Goal: Task Accomplishment & Management: Use online tool/utility

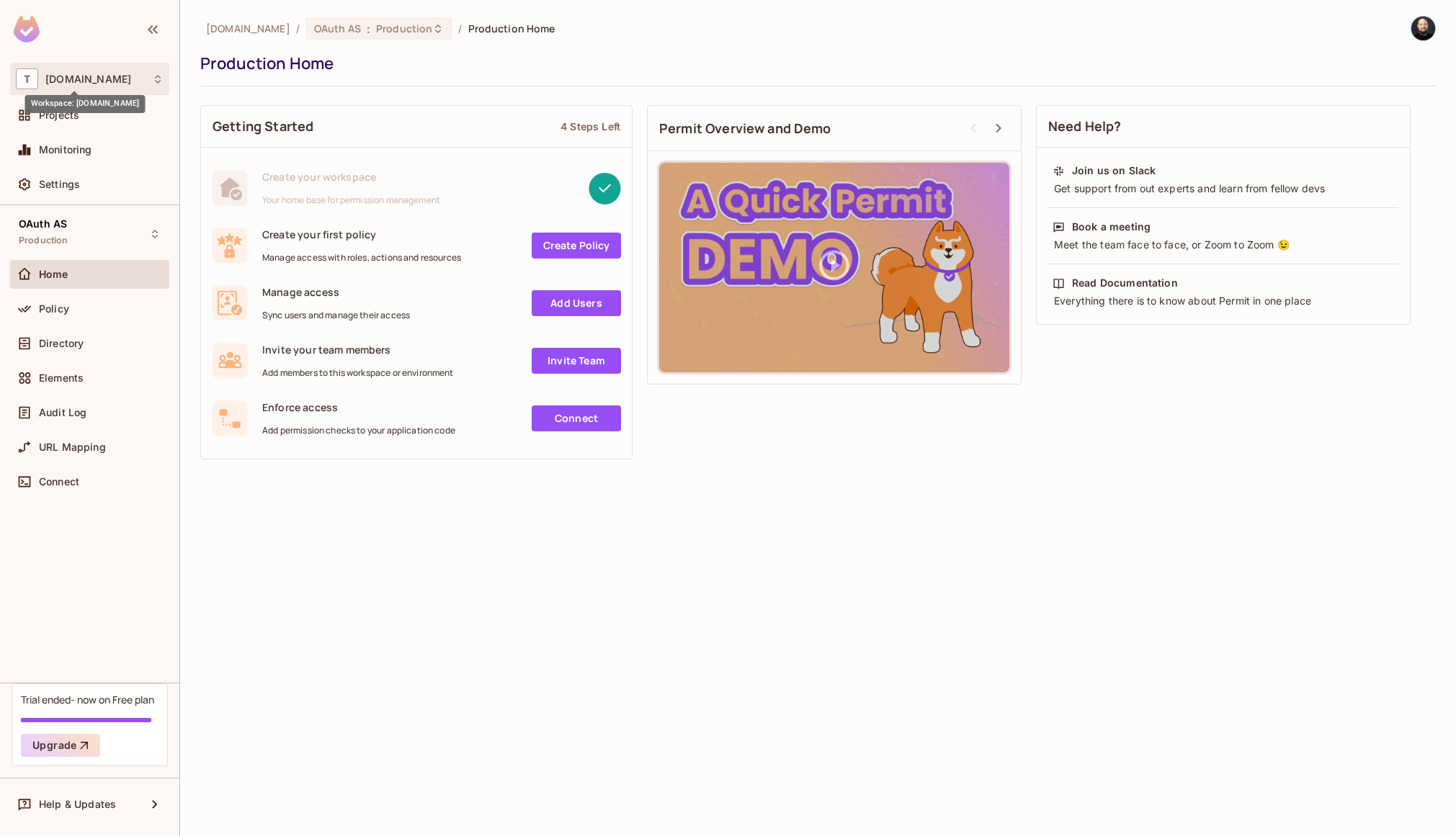
click at [56, 73] on span "[DOMAIN_NAME]" at bounding box center [88, 79] width 85 height 12
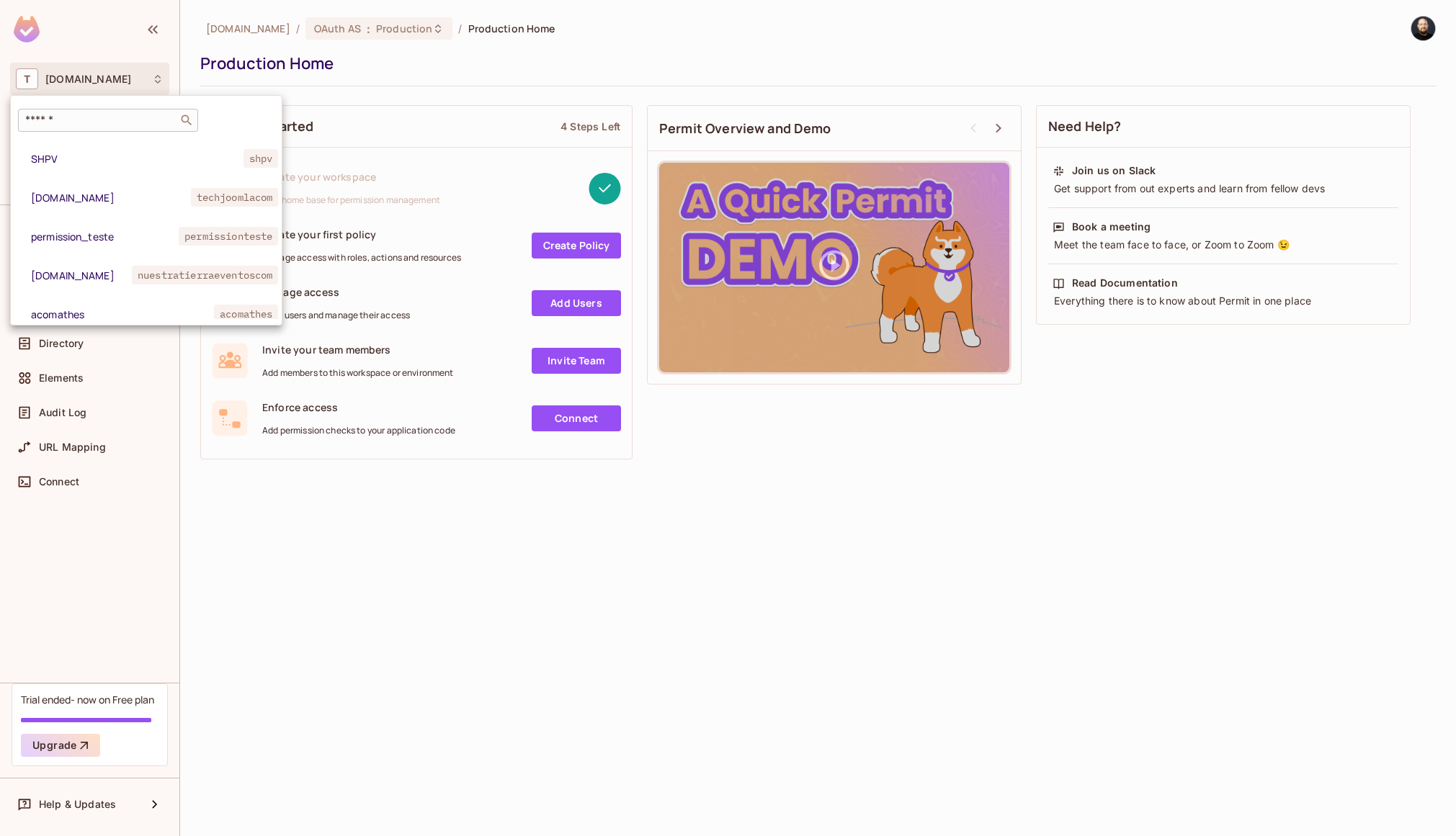
click at [140, 118] on input "text" at bounding box center [98, 120] width 151 height 15
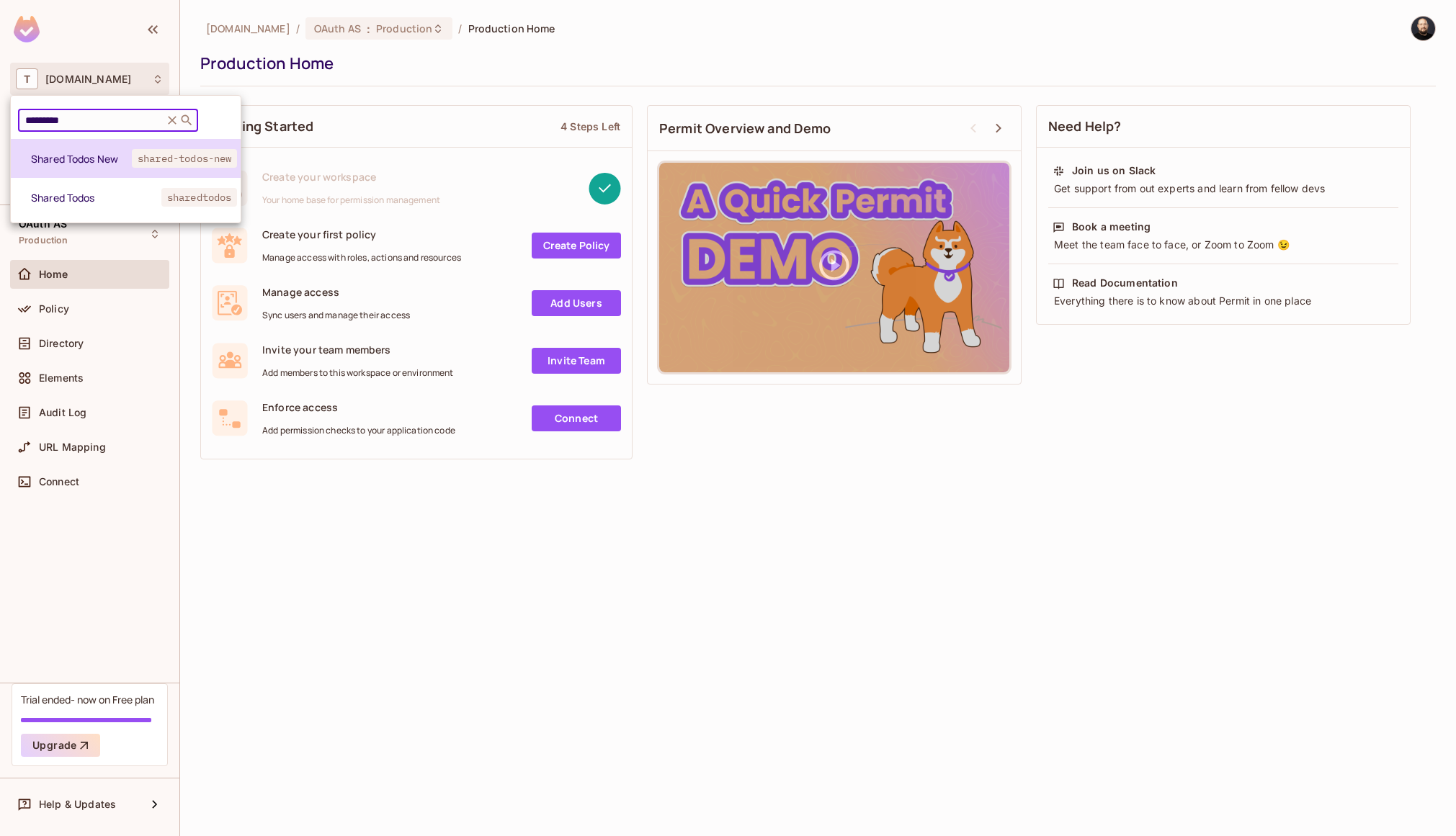
type input "*********"
click at [63, 154] on span "Shared Todos New" at bounding box center [81, 159] width 101 height 14
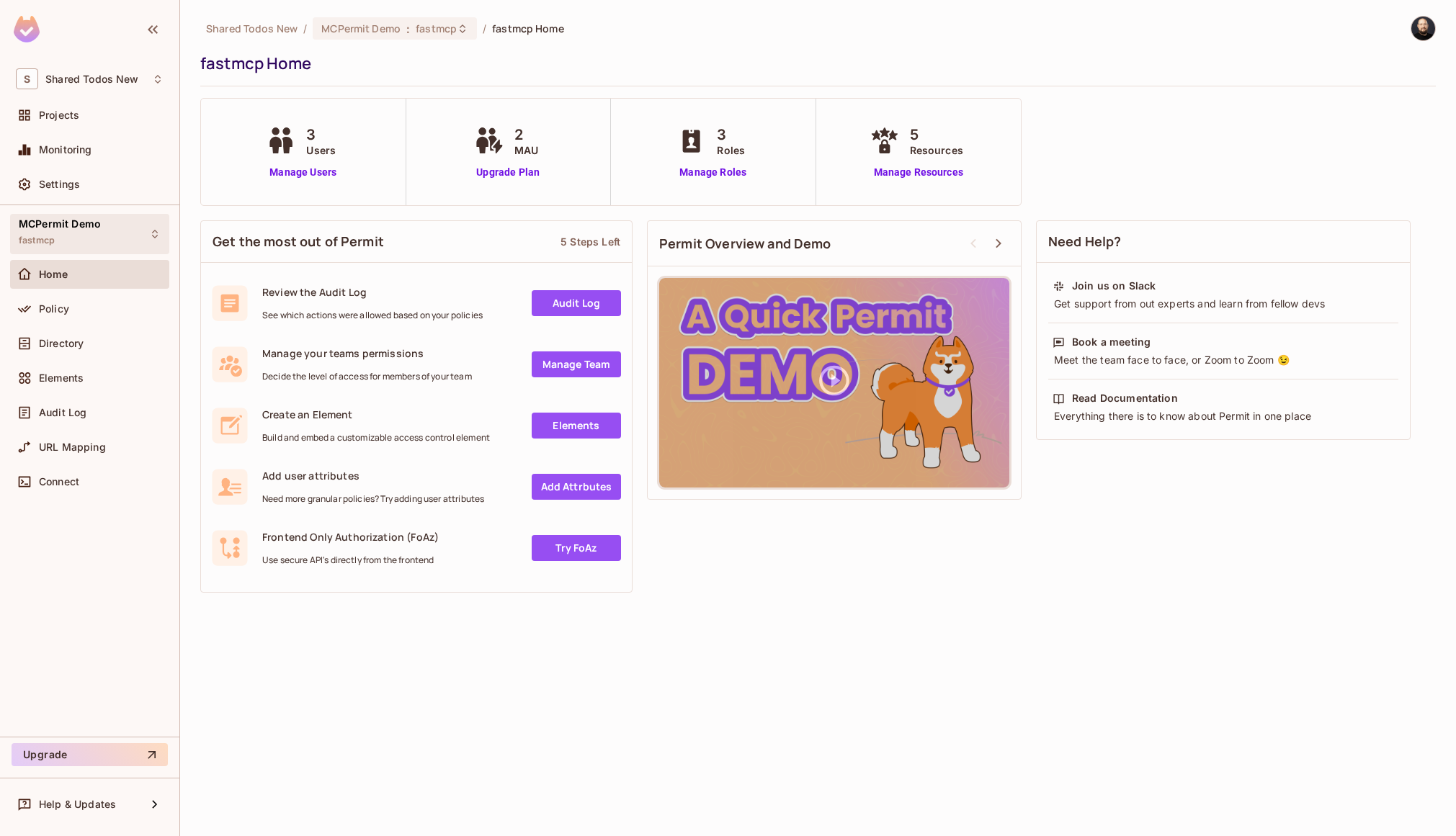
click at [82, 239] on div "MCPermit Demo fastmcp" at bounding box center [59, 233] width 82 height 31
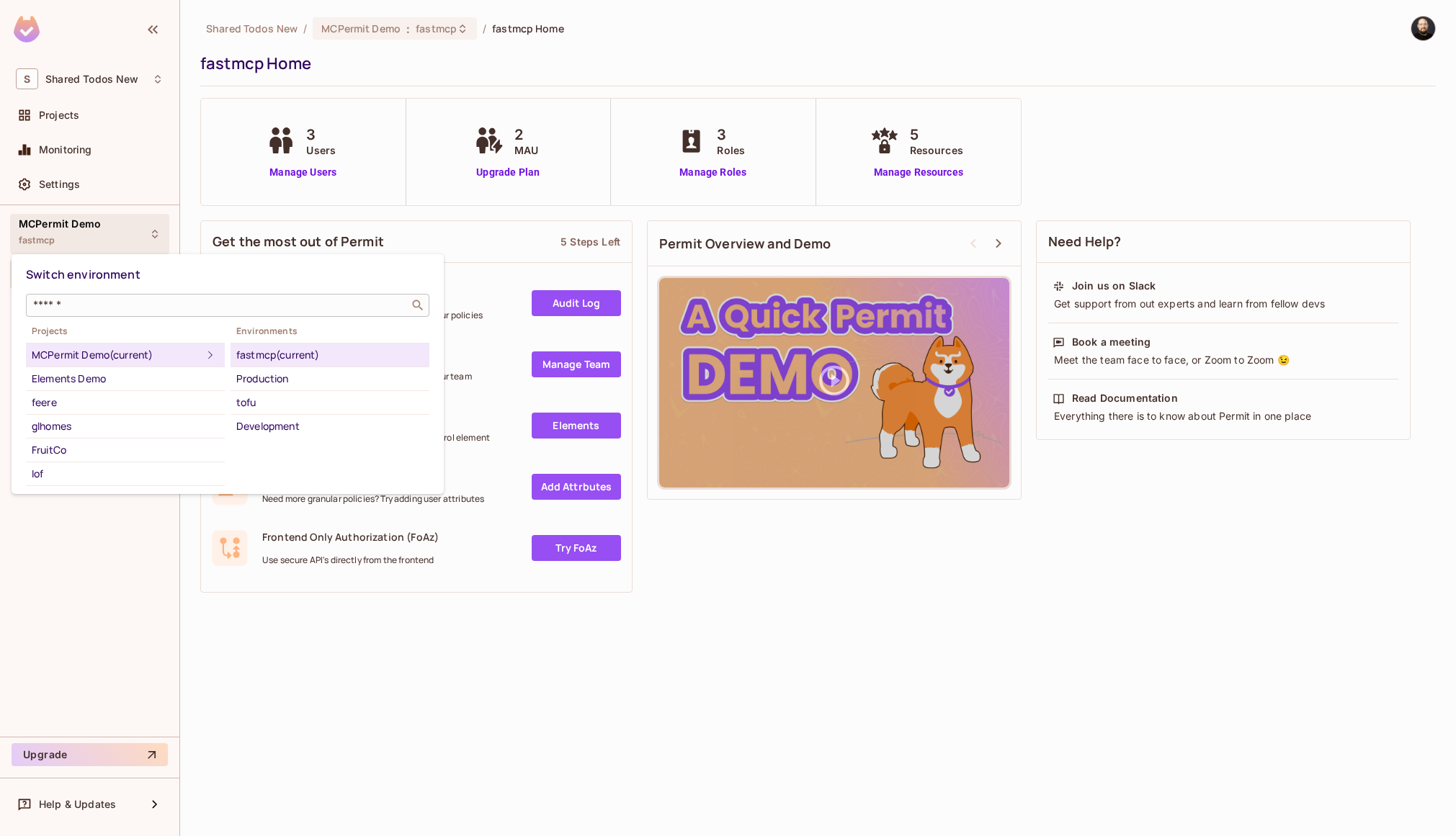
click at [129, 299] on input "text" at bounding box center [217, 305] width 374 height 15
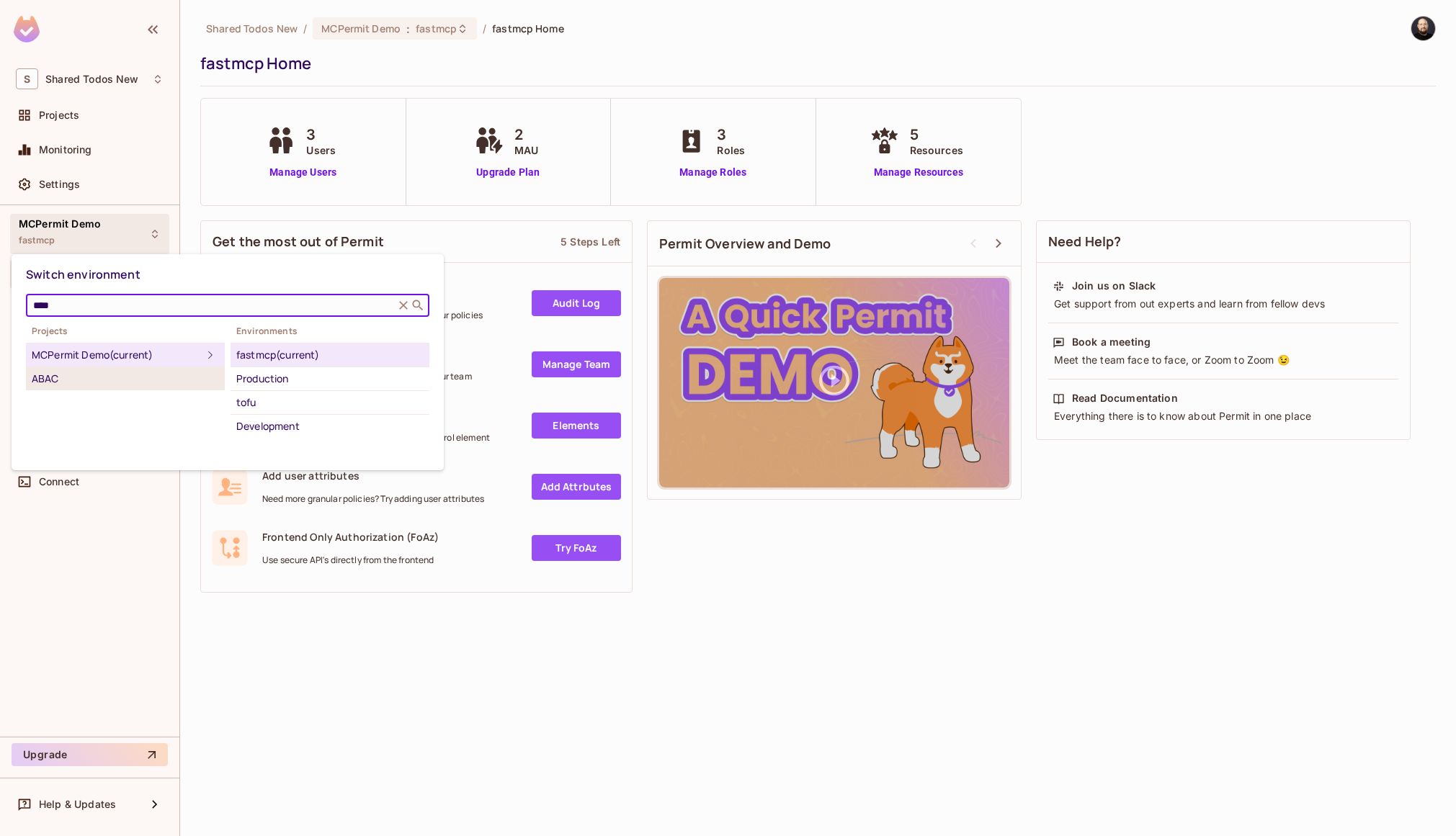
type input "****"
click at [114, 383] on div "ABAC" at bounding box center [125, 379] width 187 height 17
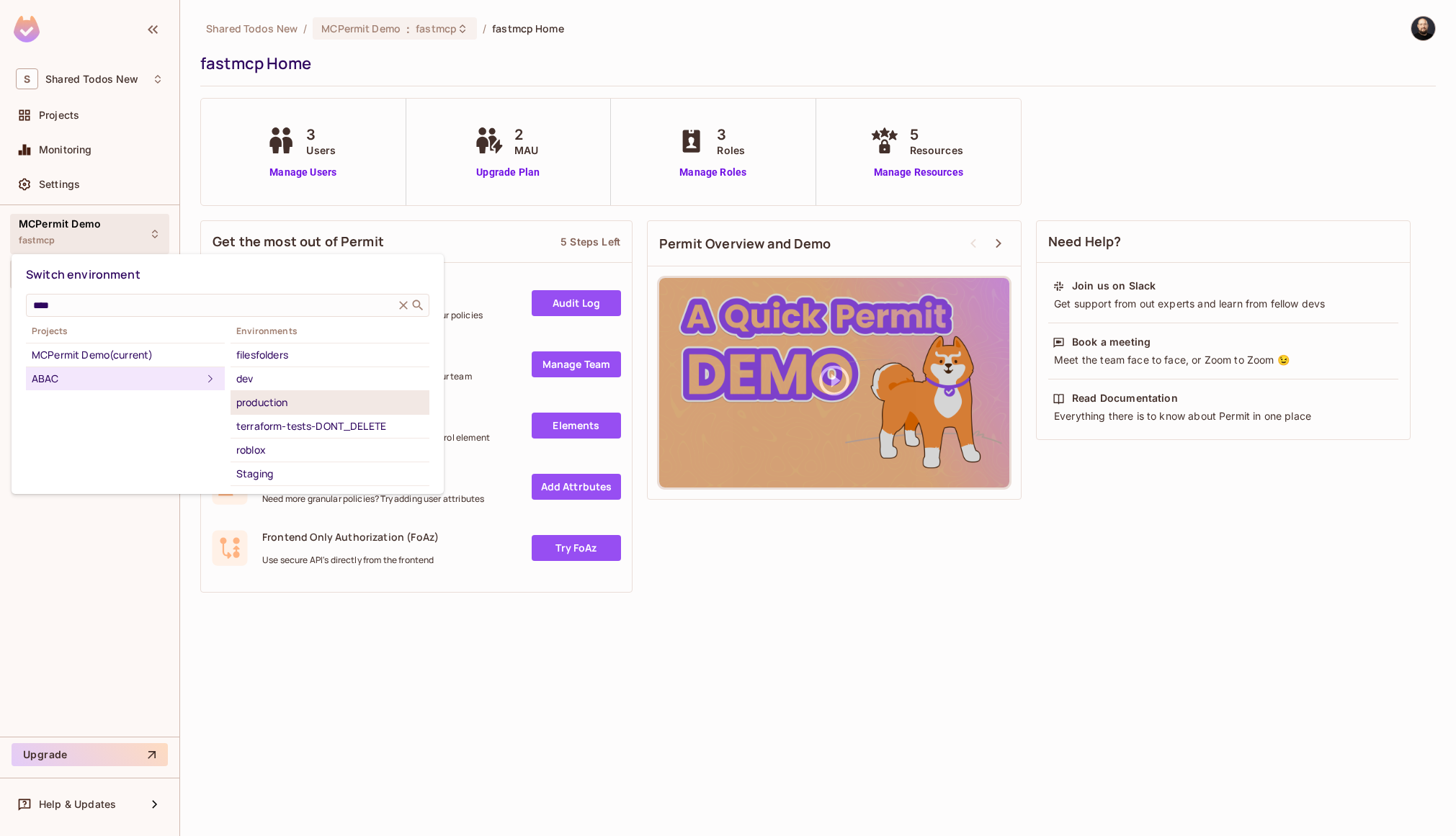
click at [243, 404] on div "production" at bounding box center [330, 403] width 187 height 17
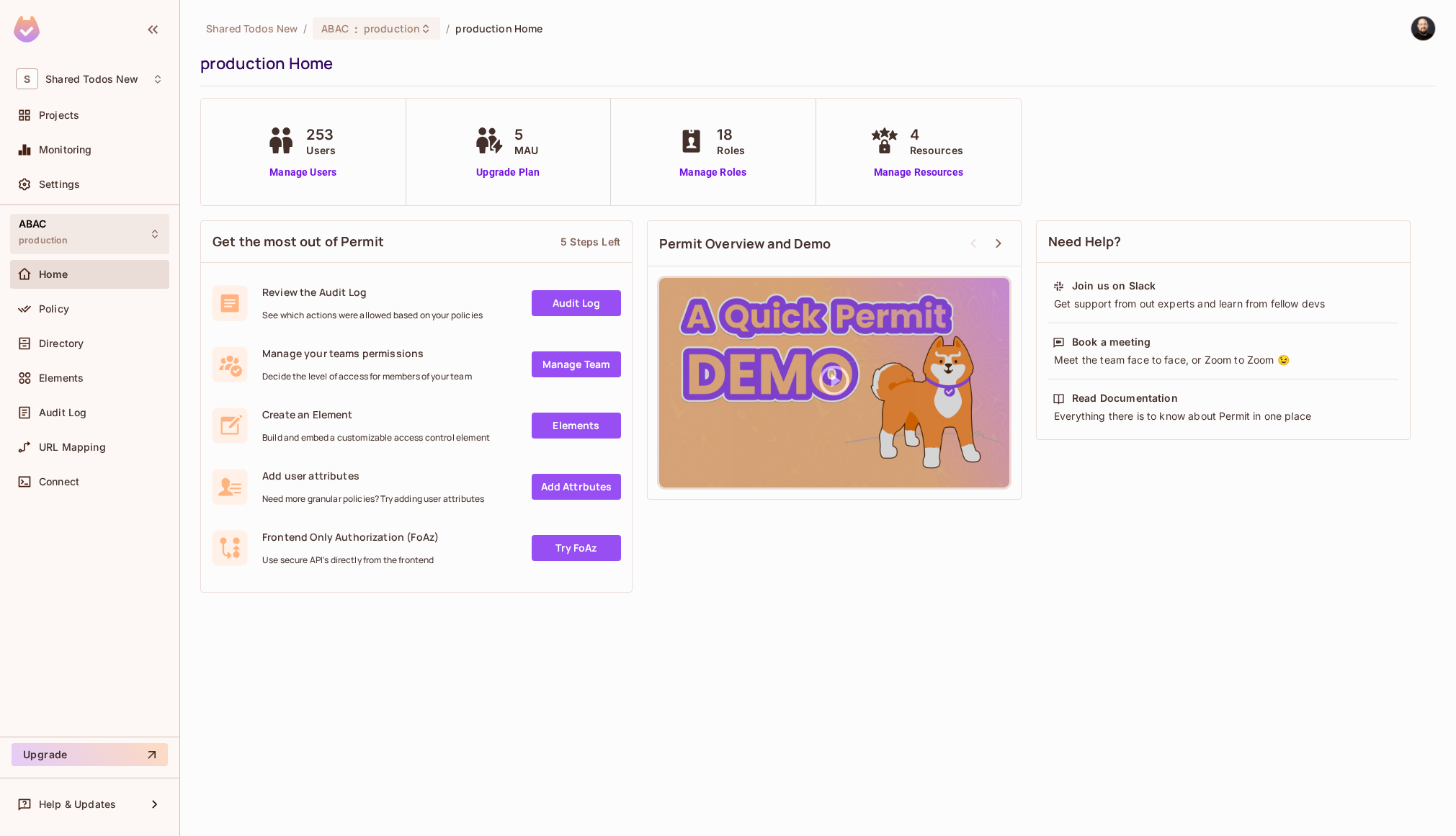
click at [118, 214] on div "ABAC production" at bounding box center [89, 233] width 159 height 39
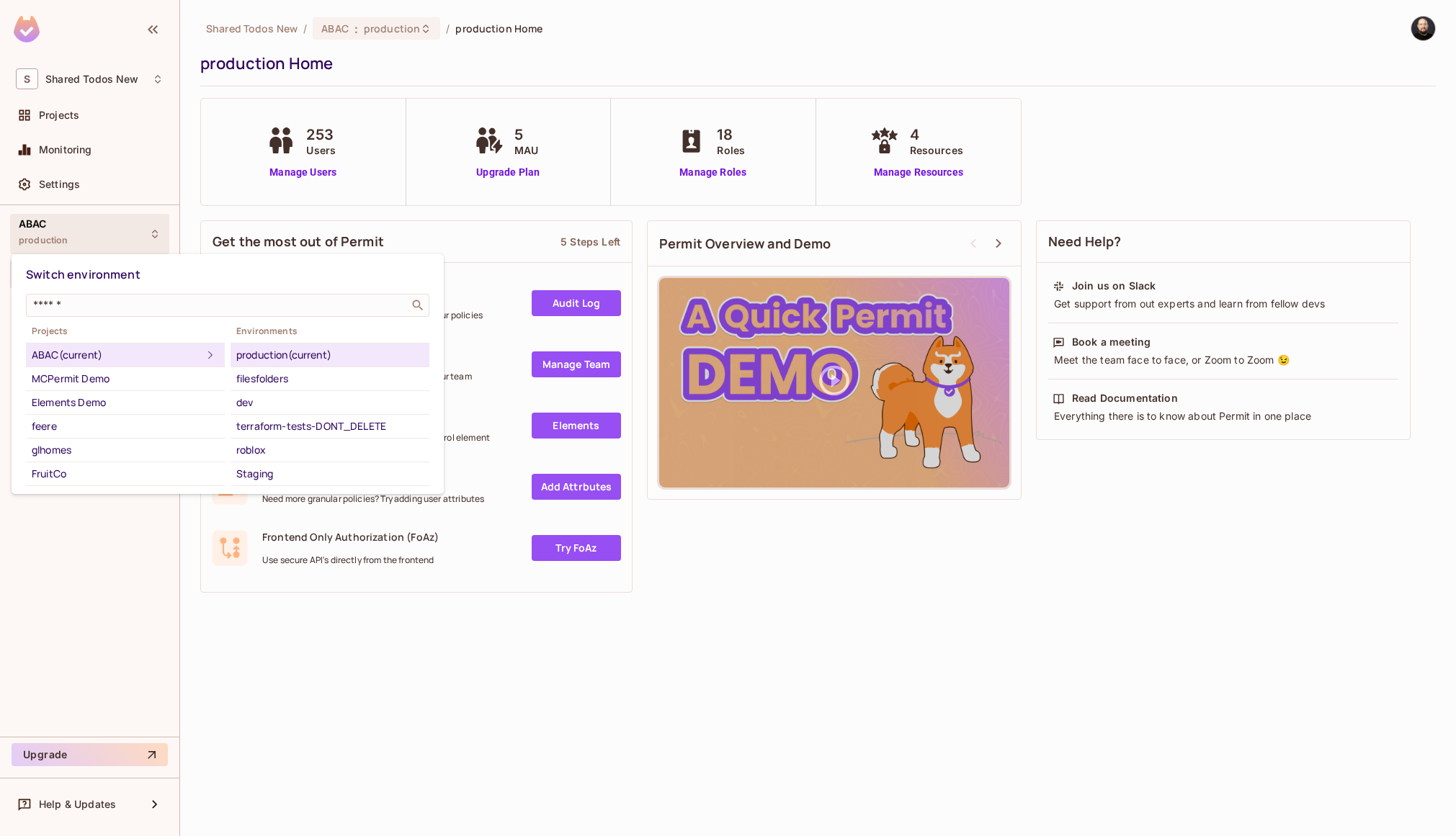
click at [78, 82] on div at bounding box center [728, 418] width 1456 height 836
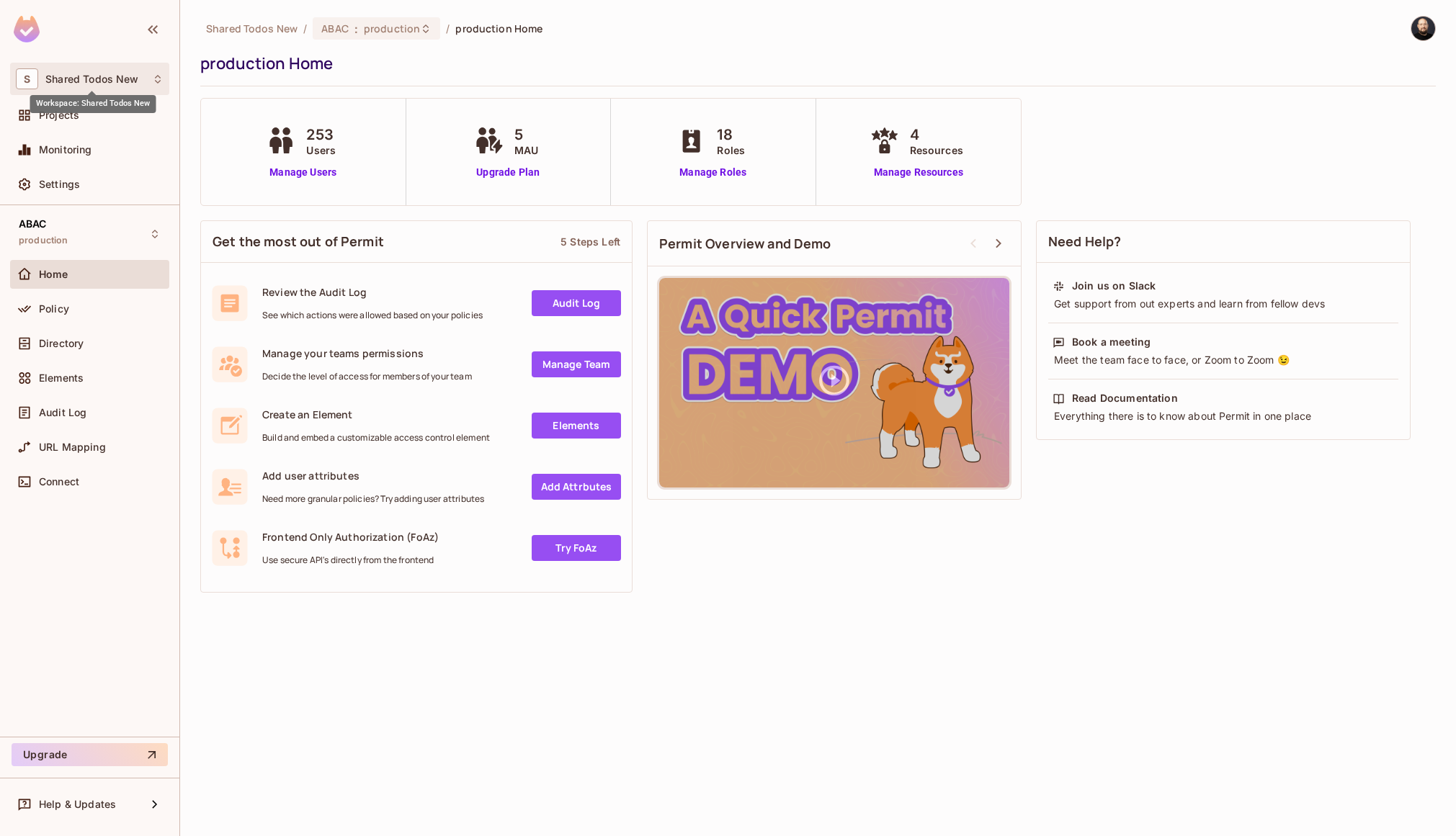
click at [77, 81] on span "Shared Todos New" at bounding box center [92, 79] width 93 height 12
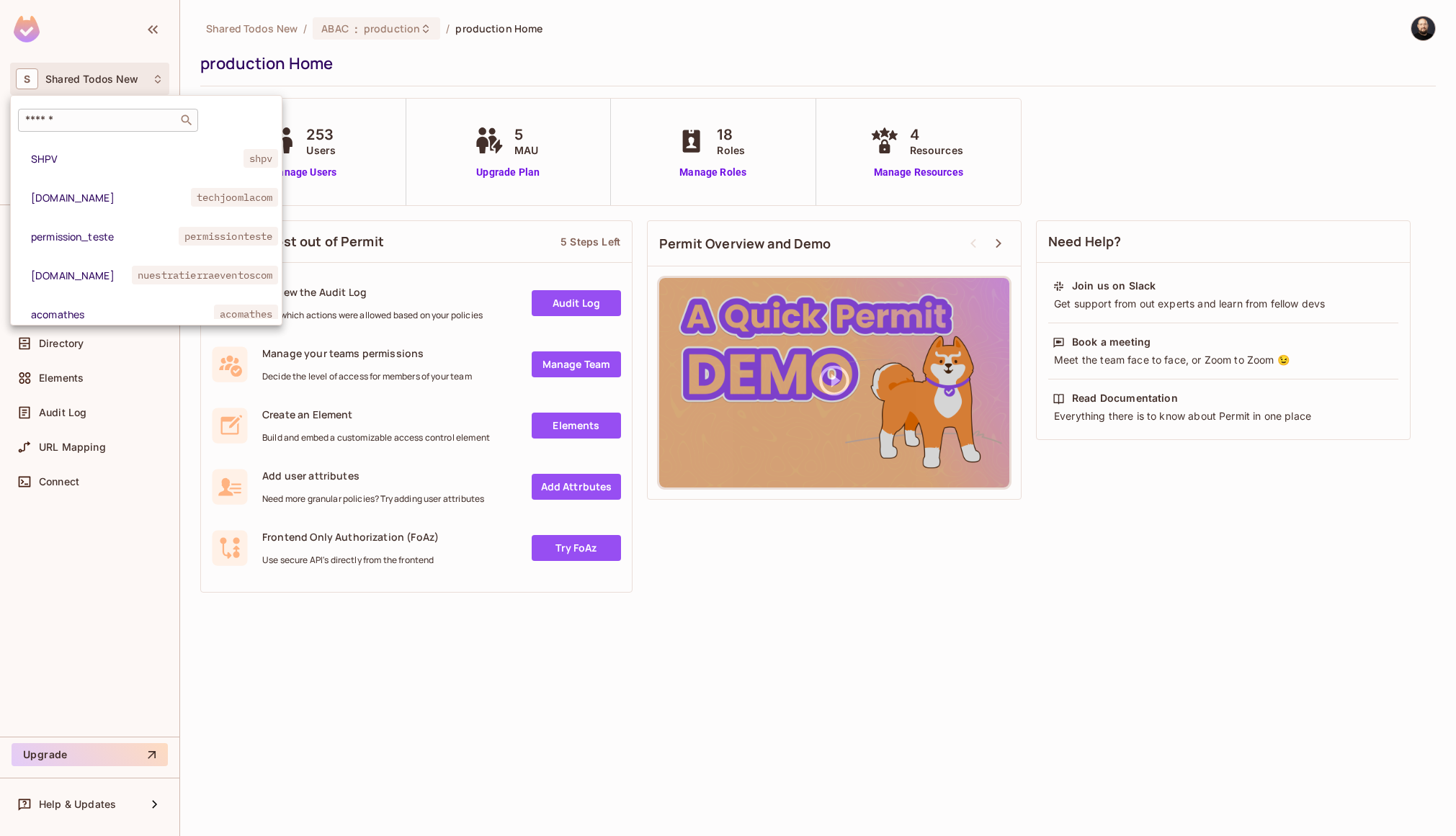
click at [92, 119] on input "text" at bounding box center [98, 120] width 151 height 15
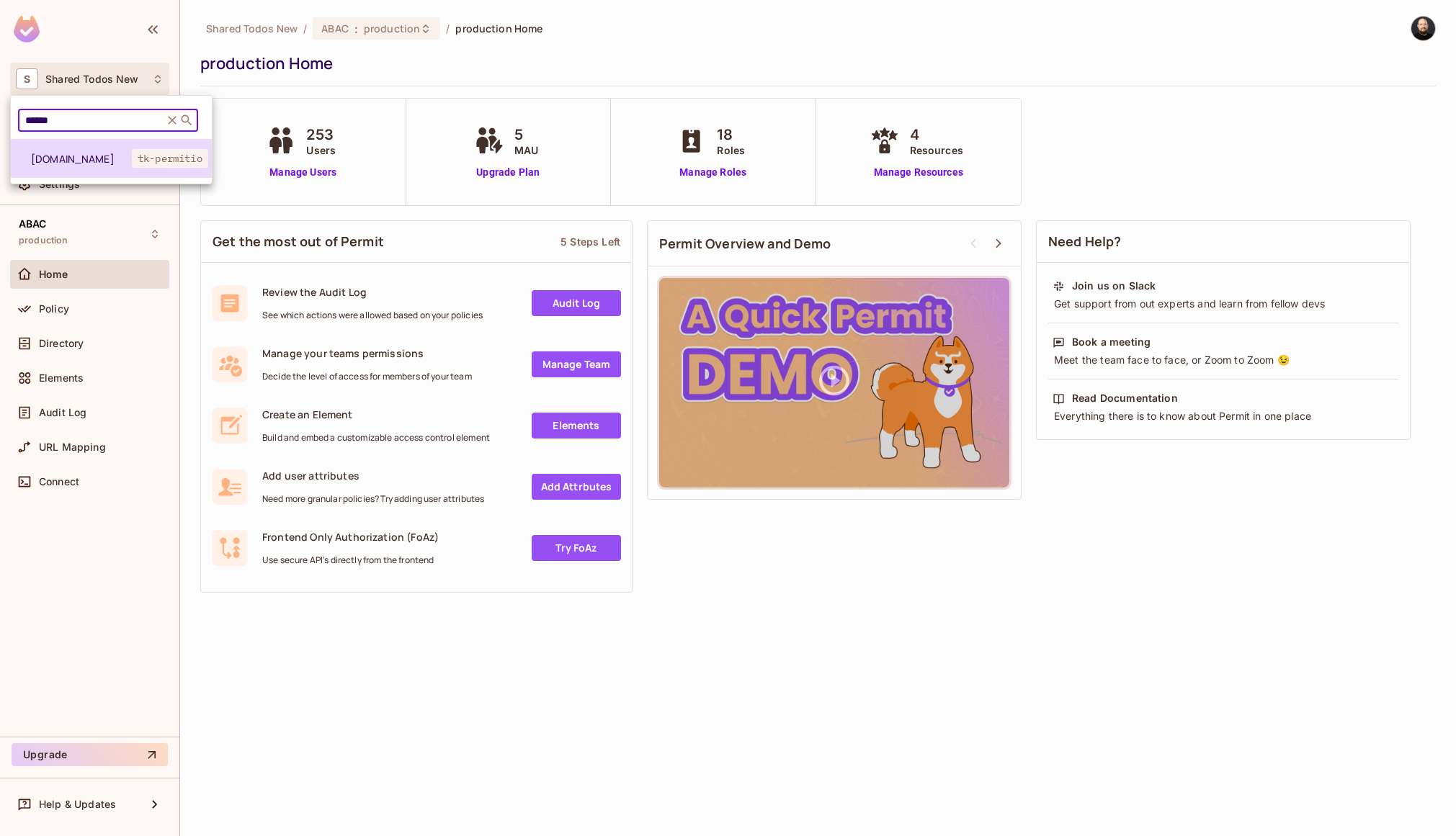
type input "******"
click at [108, 168] on li "[DOMAIN_NAME] tk-permitio" at bounding box center [111, 159] width 201 height 39
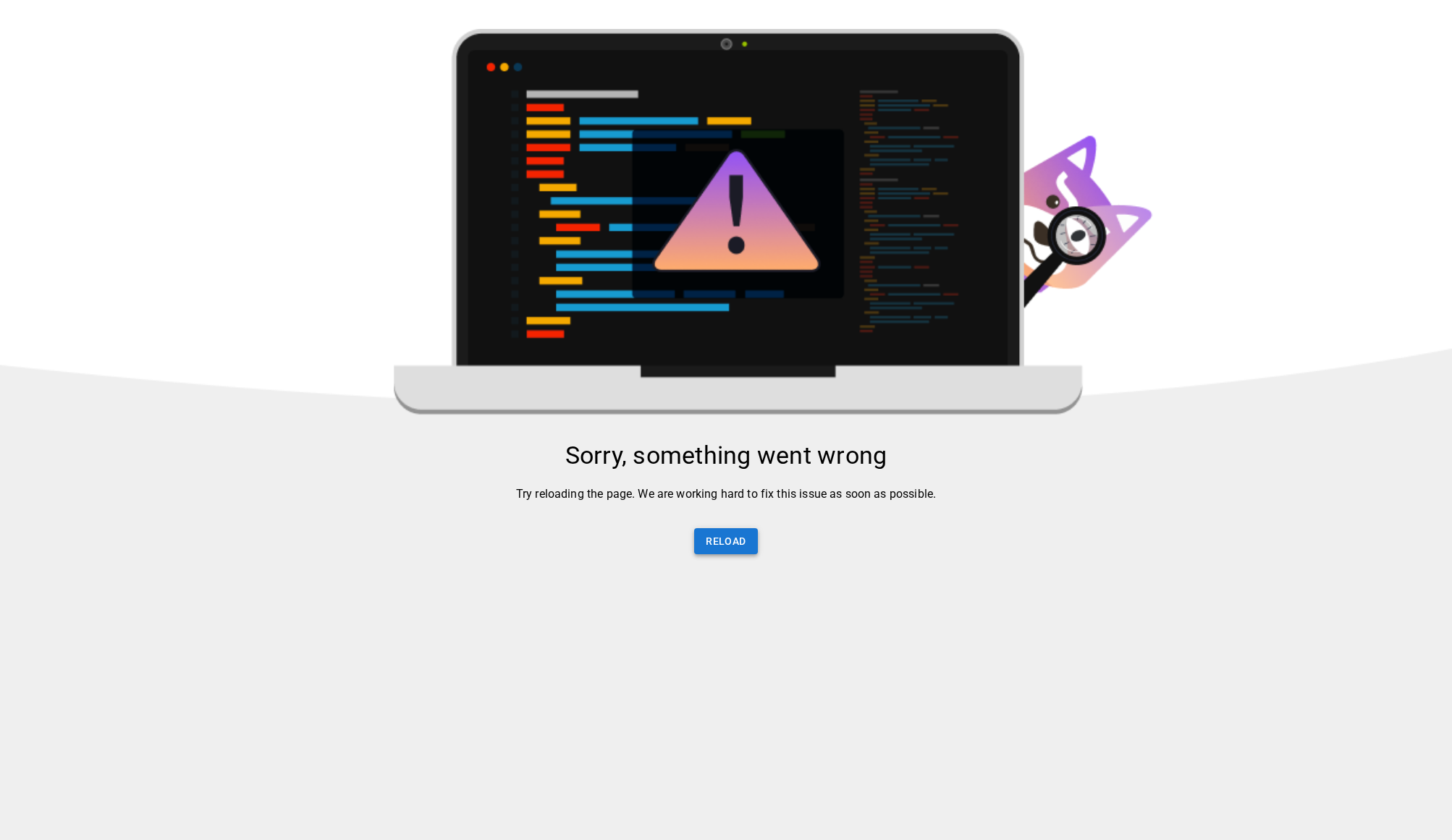
click at [710, 543] on button "Reload" at bounding box center [725, 541] width 63 height 27
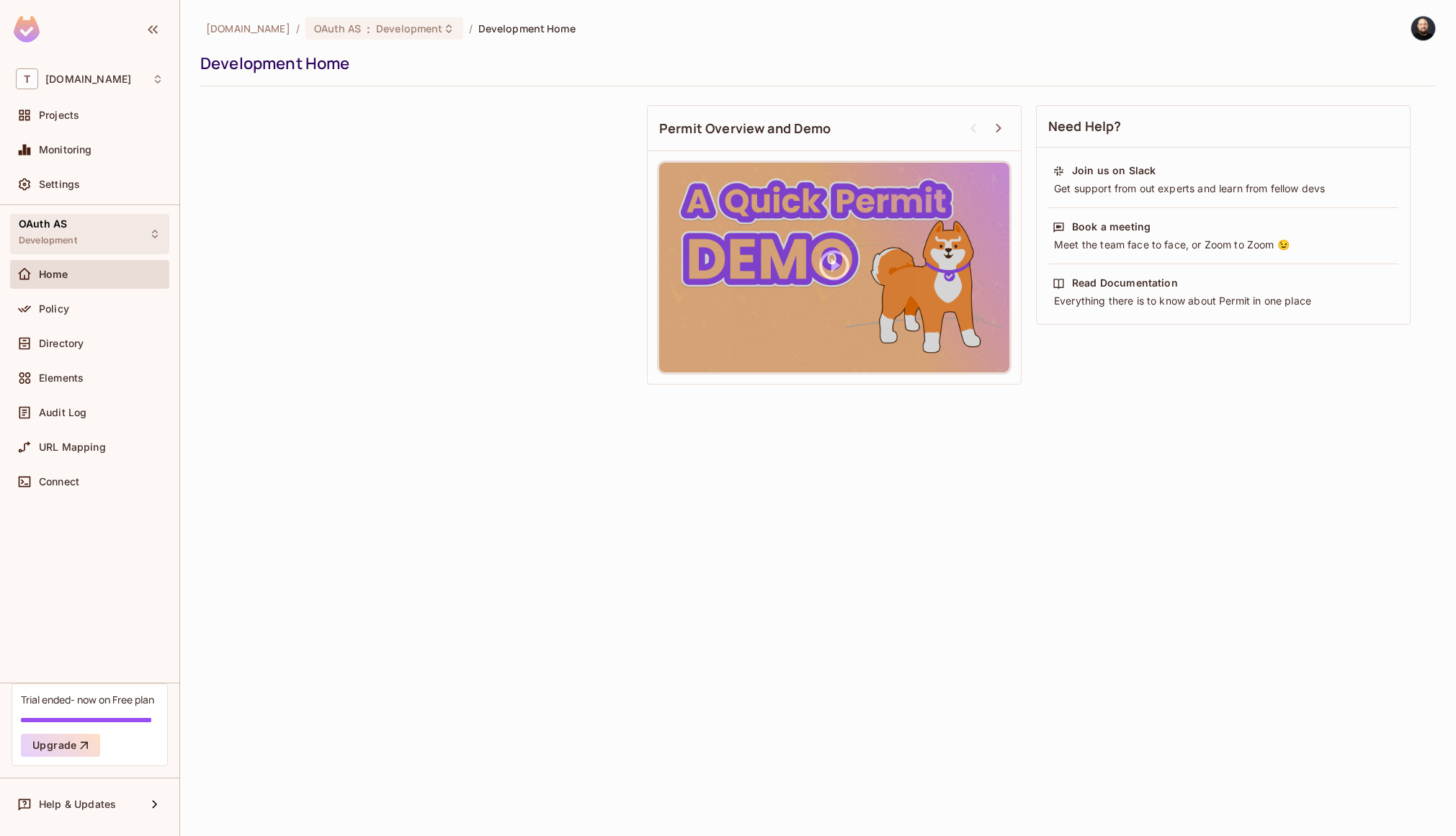
click at [117, 228] on div "OAuth AS Development" at bounding box center [89, 233] width 159 height 39
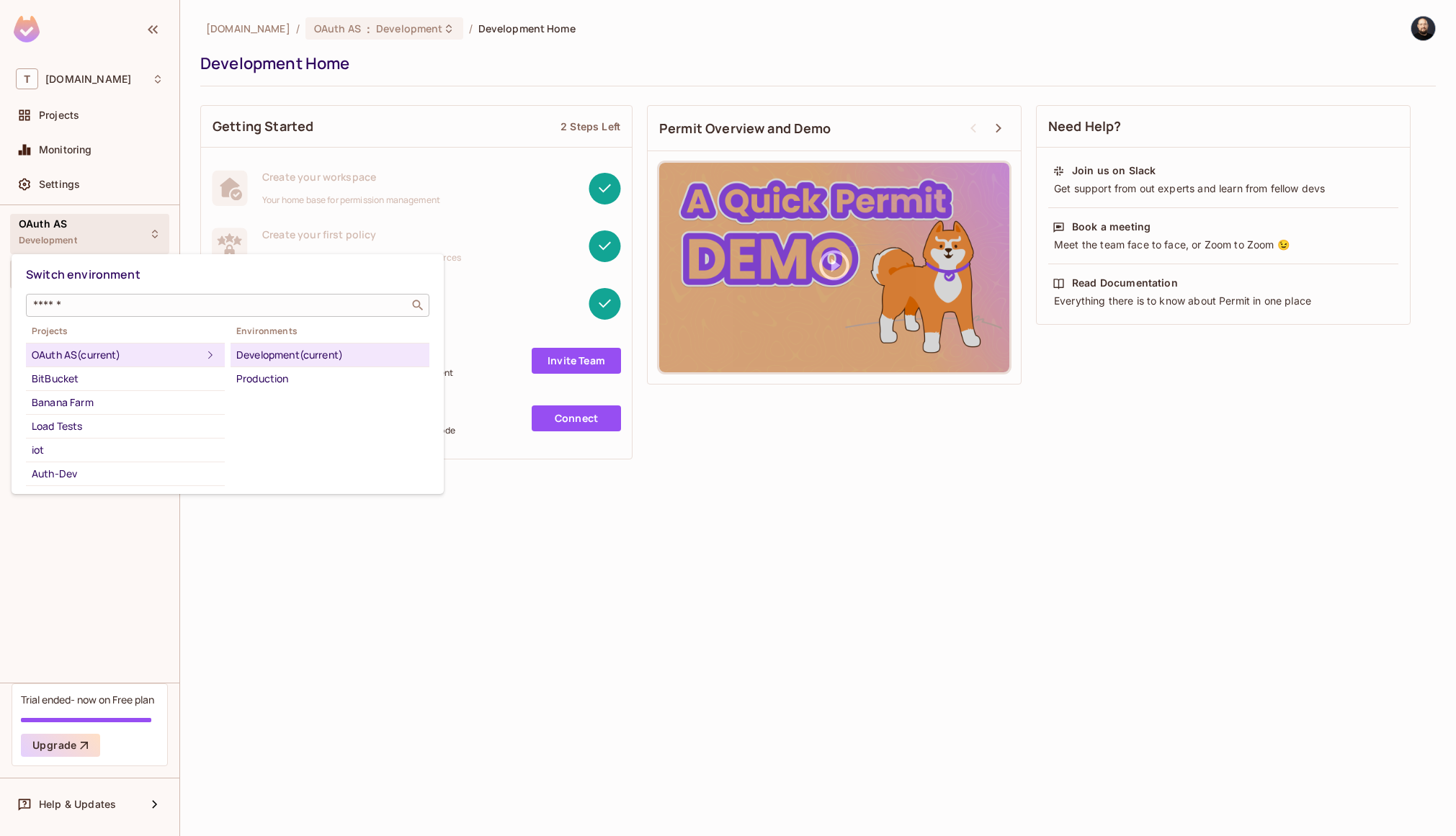
click at [116, 299] on input "text" at bounding box center [217, 305] width 374 height 15
click at [65, 84] on div at bounding box center [728, 418] width 1456 height 836
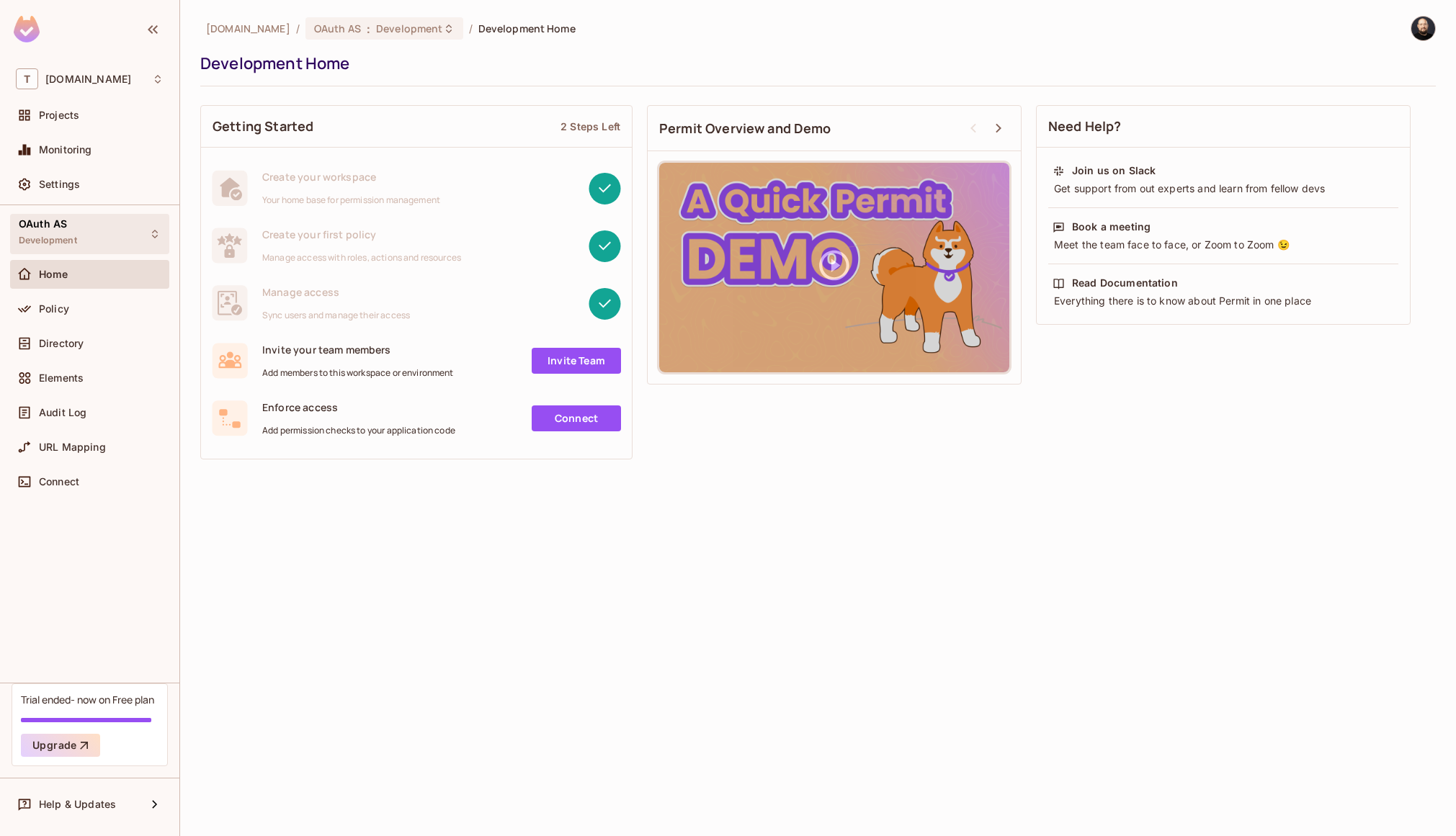
click at [102, 218] on div "OAuth AS Development" at bounding box center [89, 233] width 159 height 39
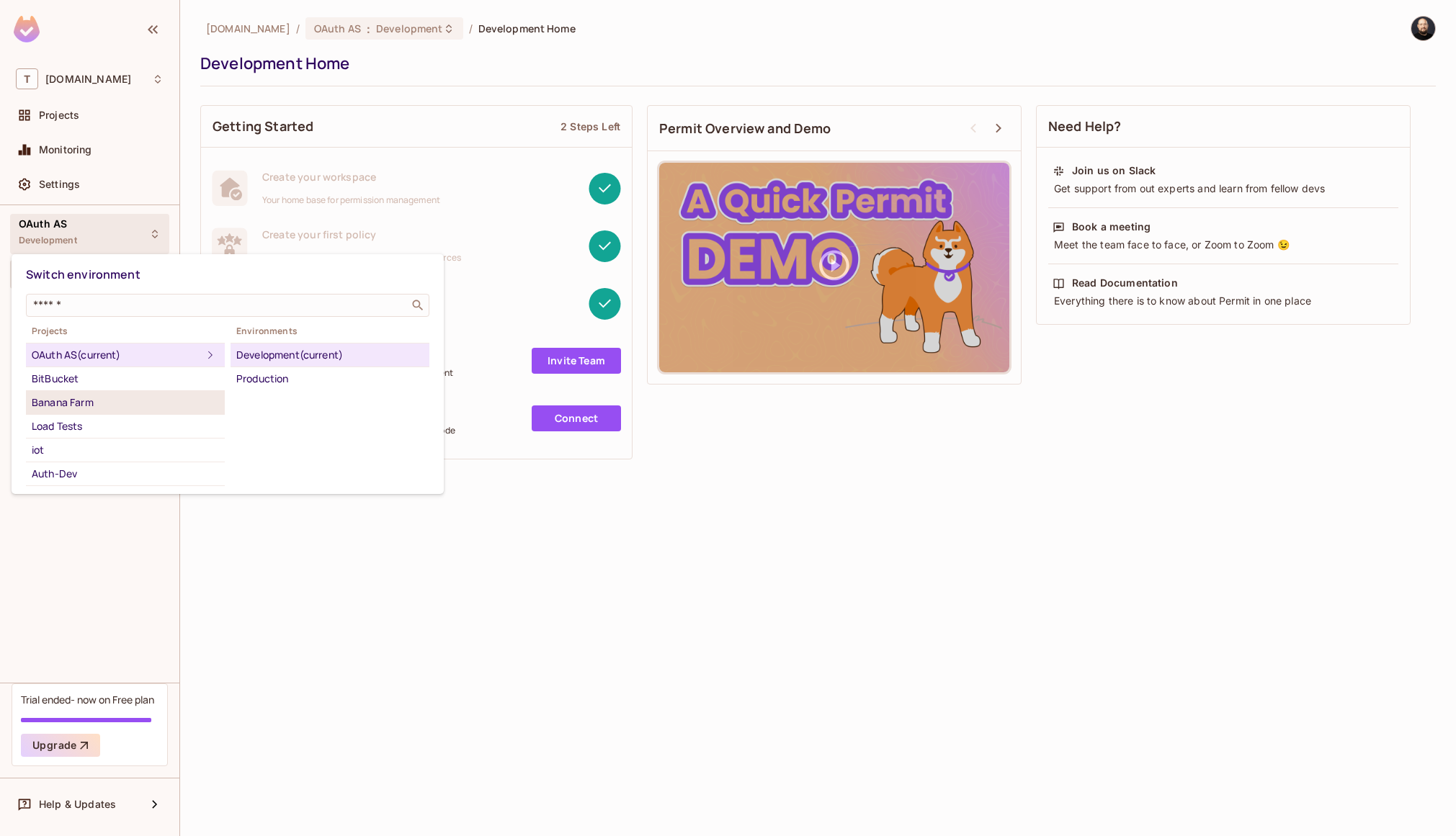
click at [95, 404] on div "Banana Farm" at bounding box center [125, 403] width 187 height 17
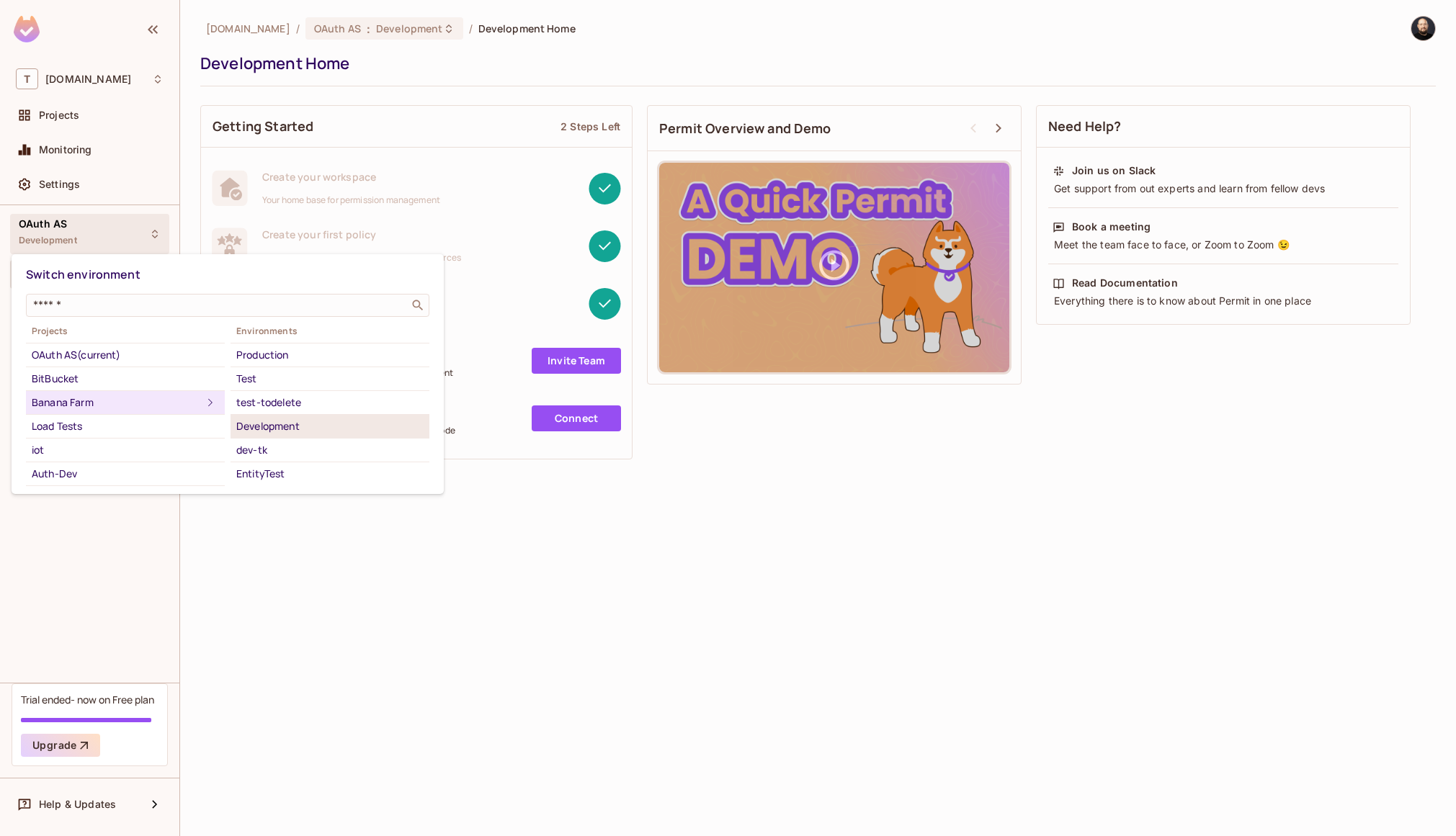
click at [265, 421] on div "Development" at bounding box center [330, 426] width 187 height 17
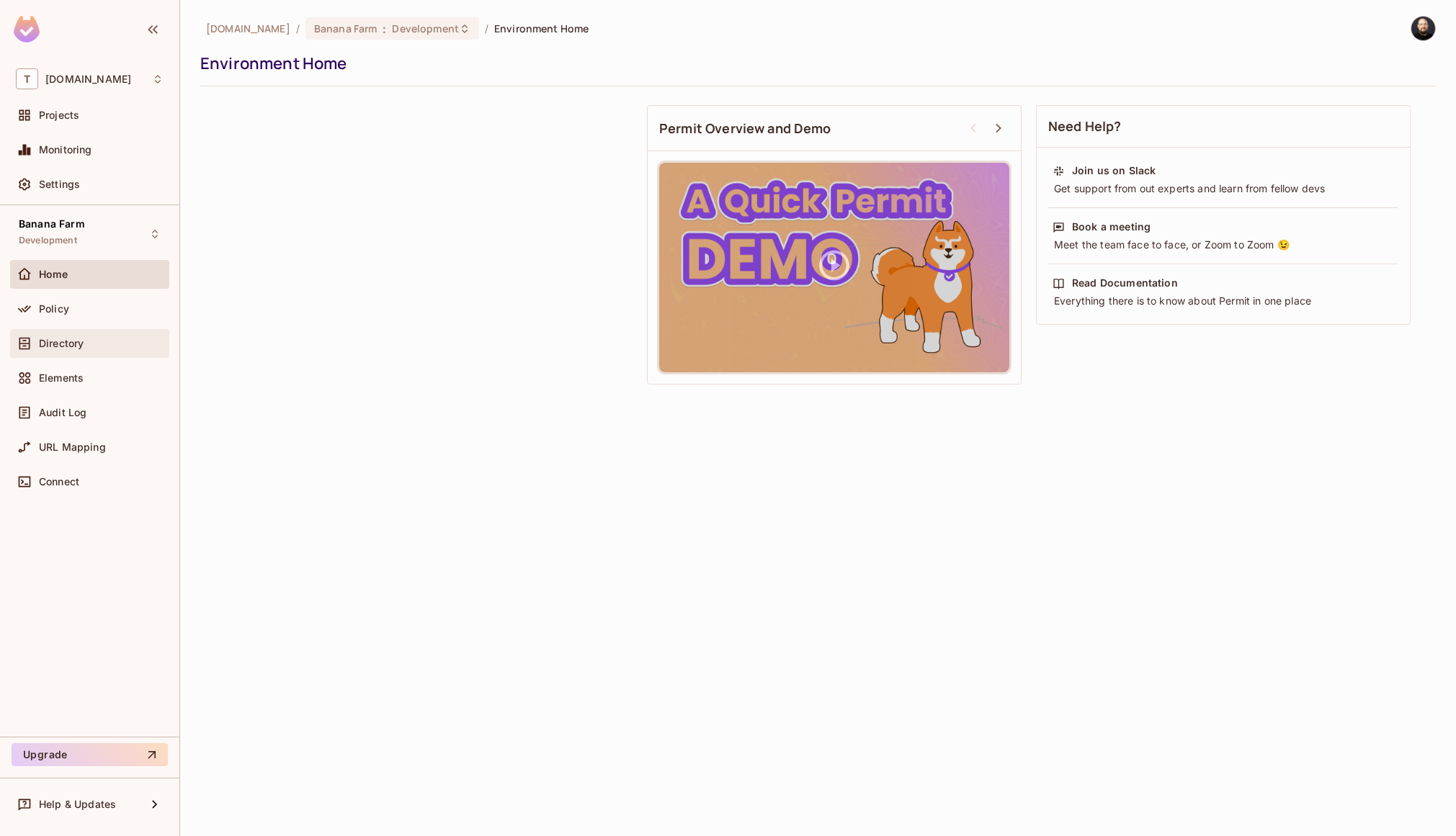
click at [102, 339] on div "Directory" at bounding box center [102, 343] width 125 height 12
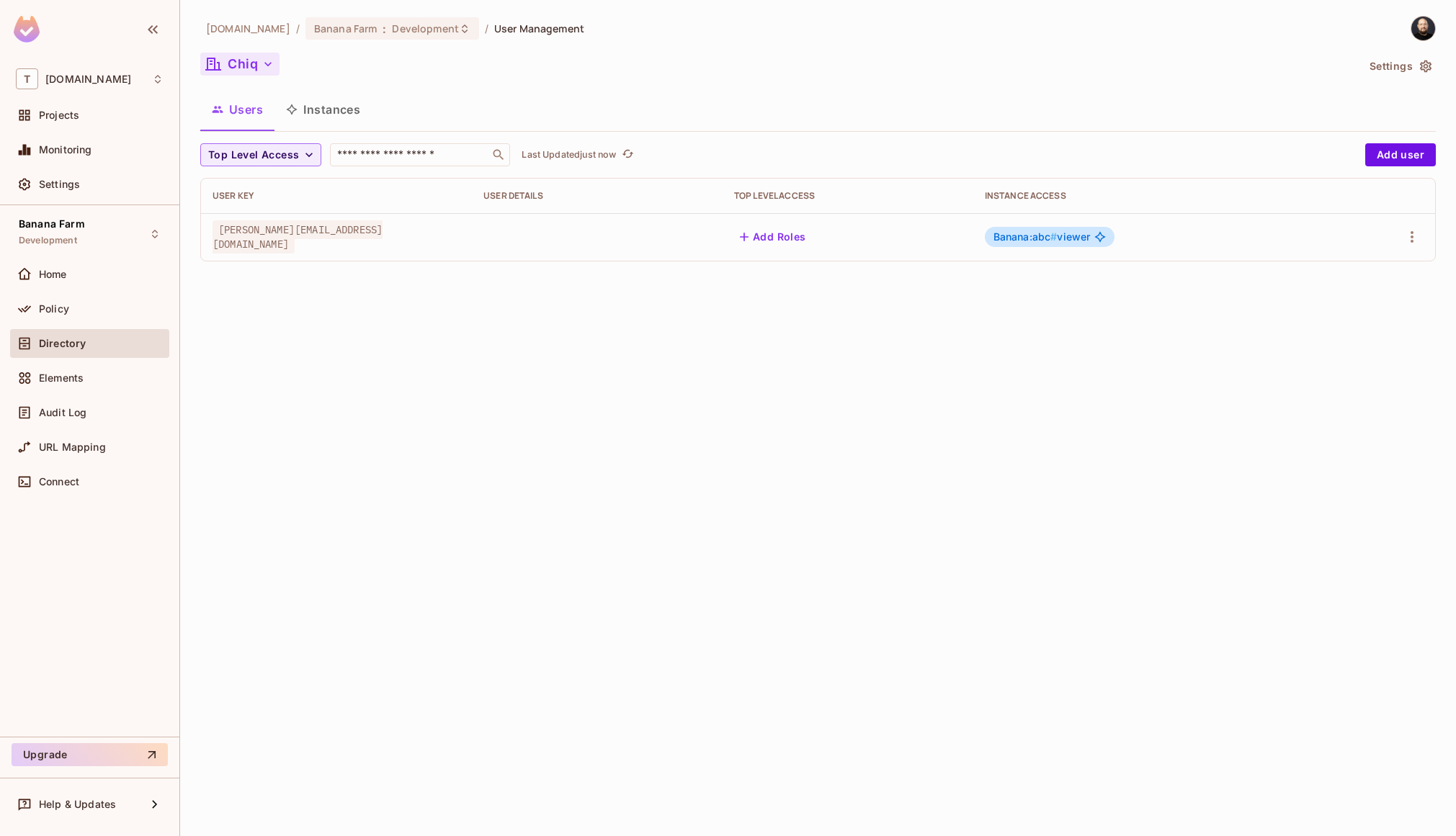
click at [247, 65] on button "Chiq" at bounding box center [239, 64] width 79 height 23
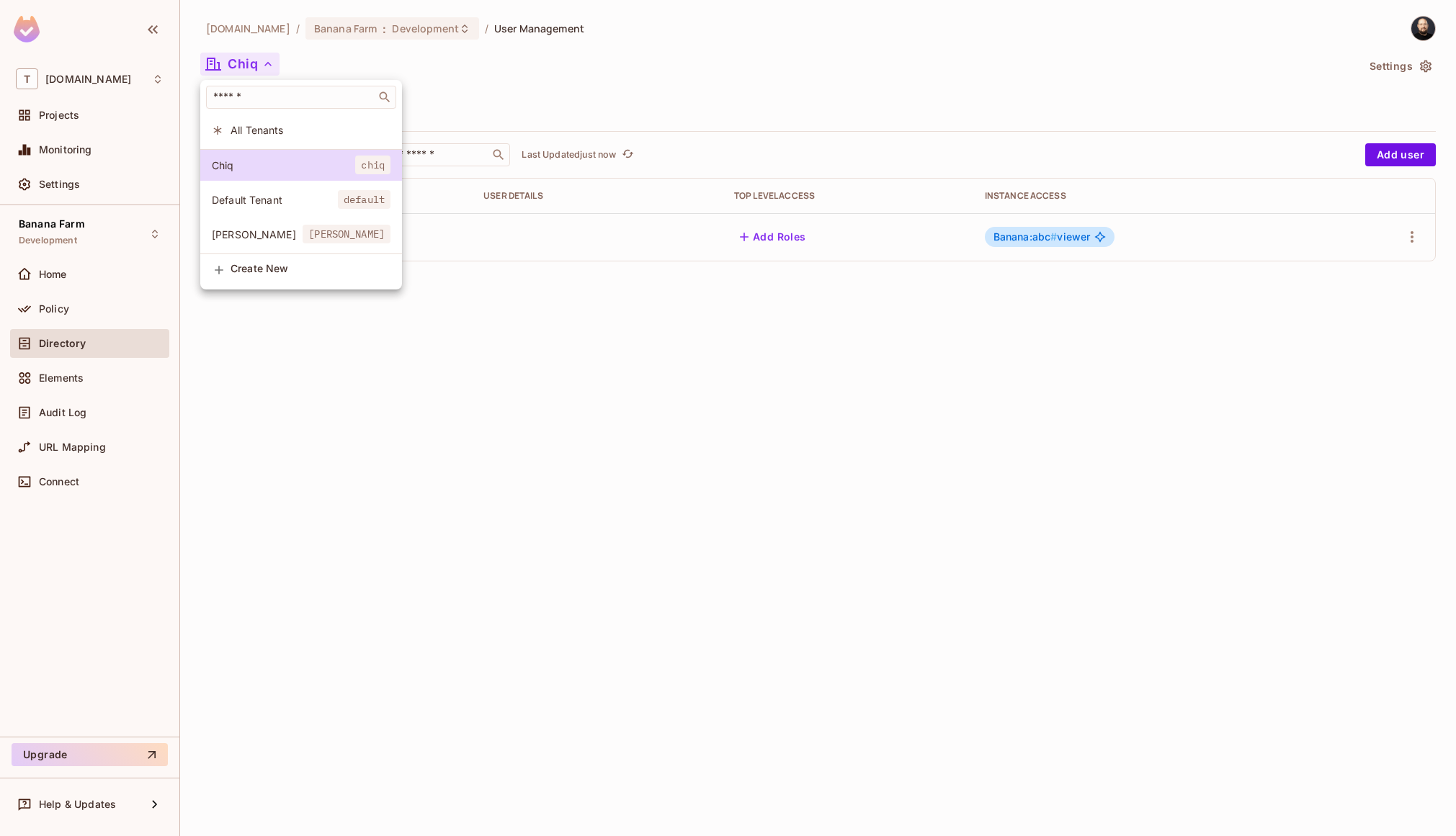
drag, startPoint x: 830, startPoint y: 343, endPoint x: 759, endPoint y: 329, distance: 72.4
click at [829, 342] on div at bounding box center [728, 418] width 1456 height 836
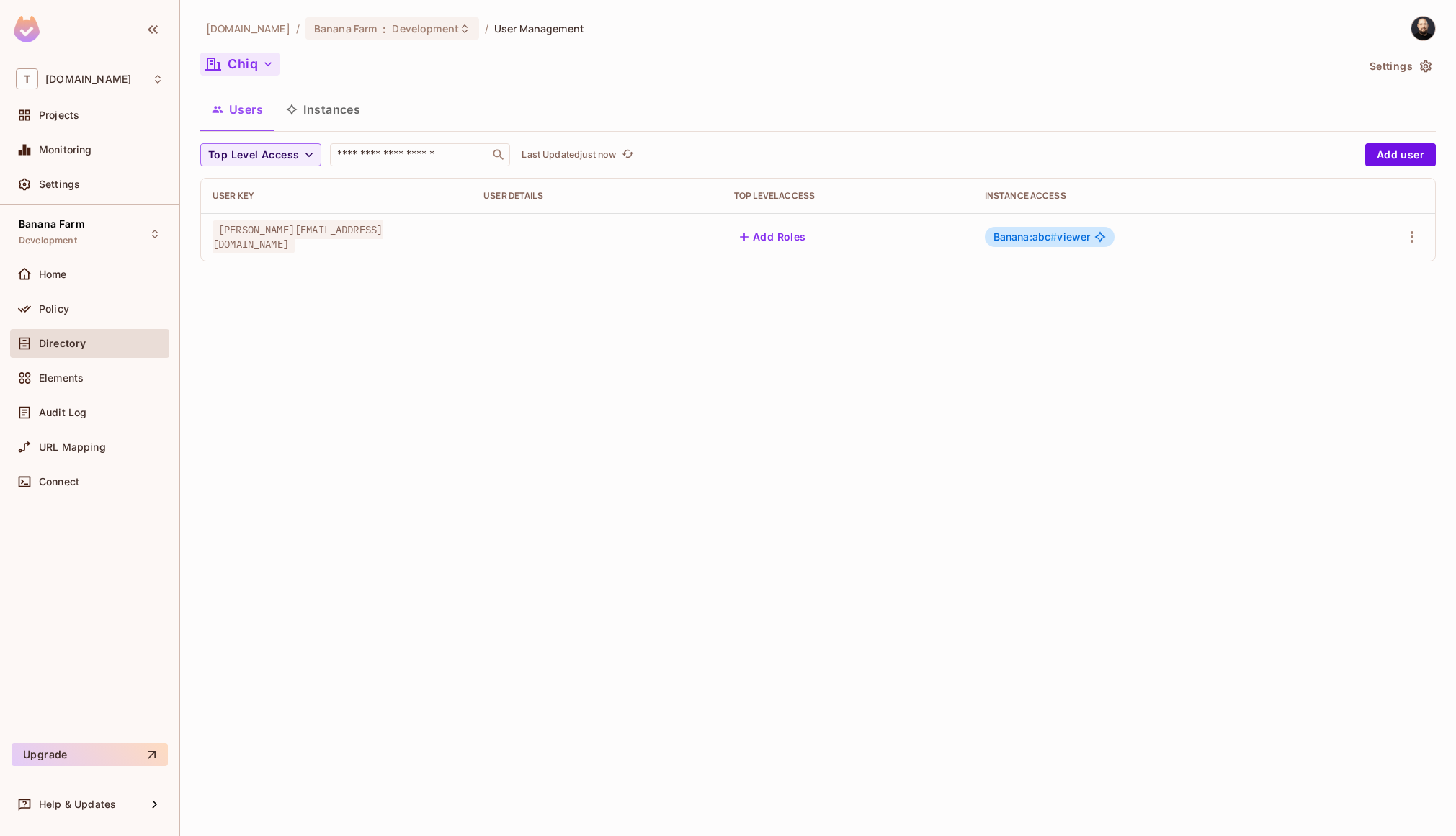
click at [260, 54] on button "Chiq" at bounding box center [239, 64] width 79 height 23
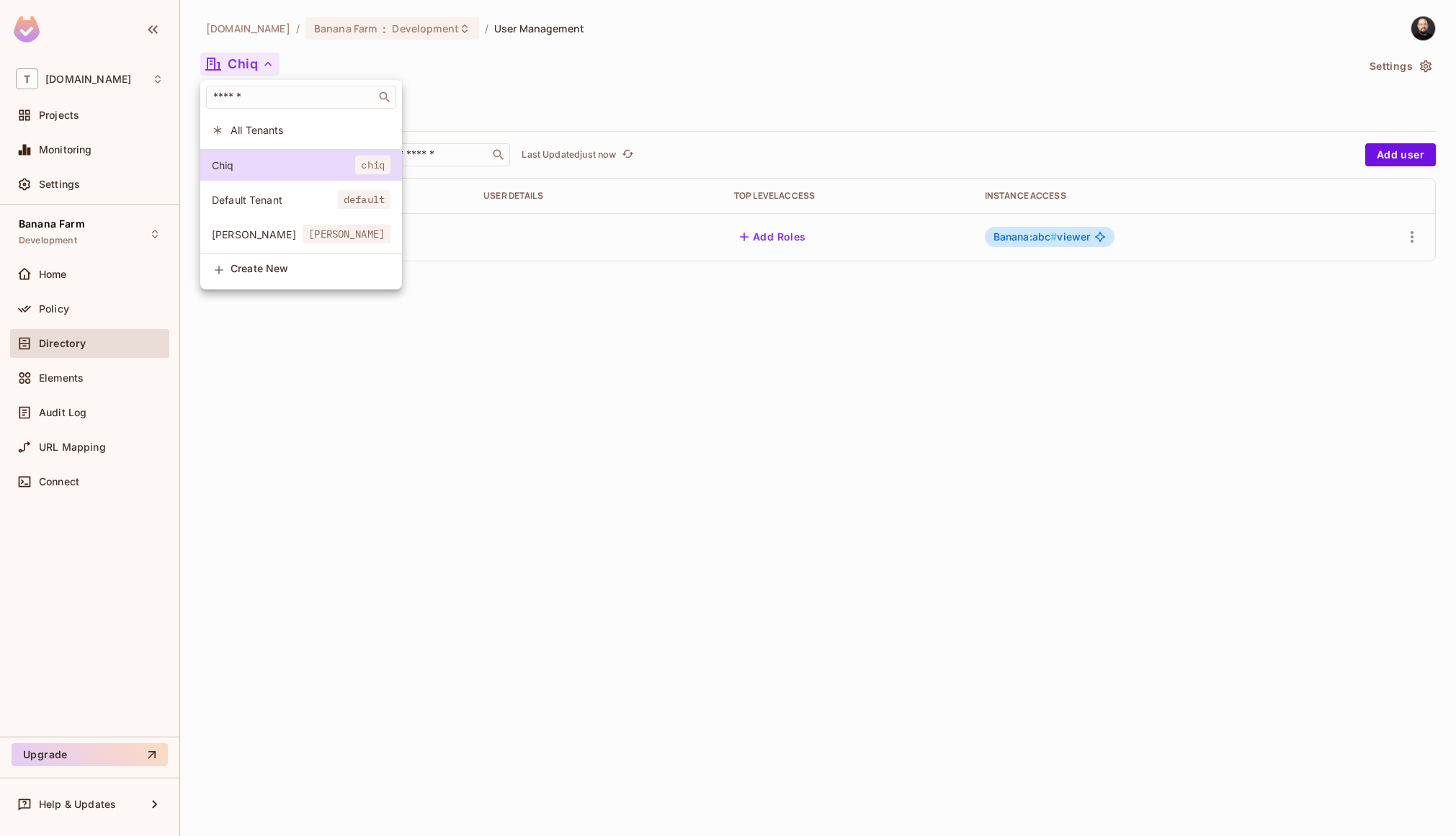
click at [251, 386] on div at bounding box center [728, 418] width 1456 height 836
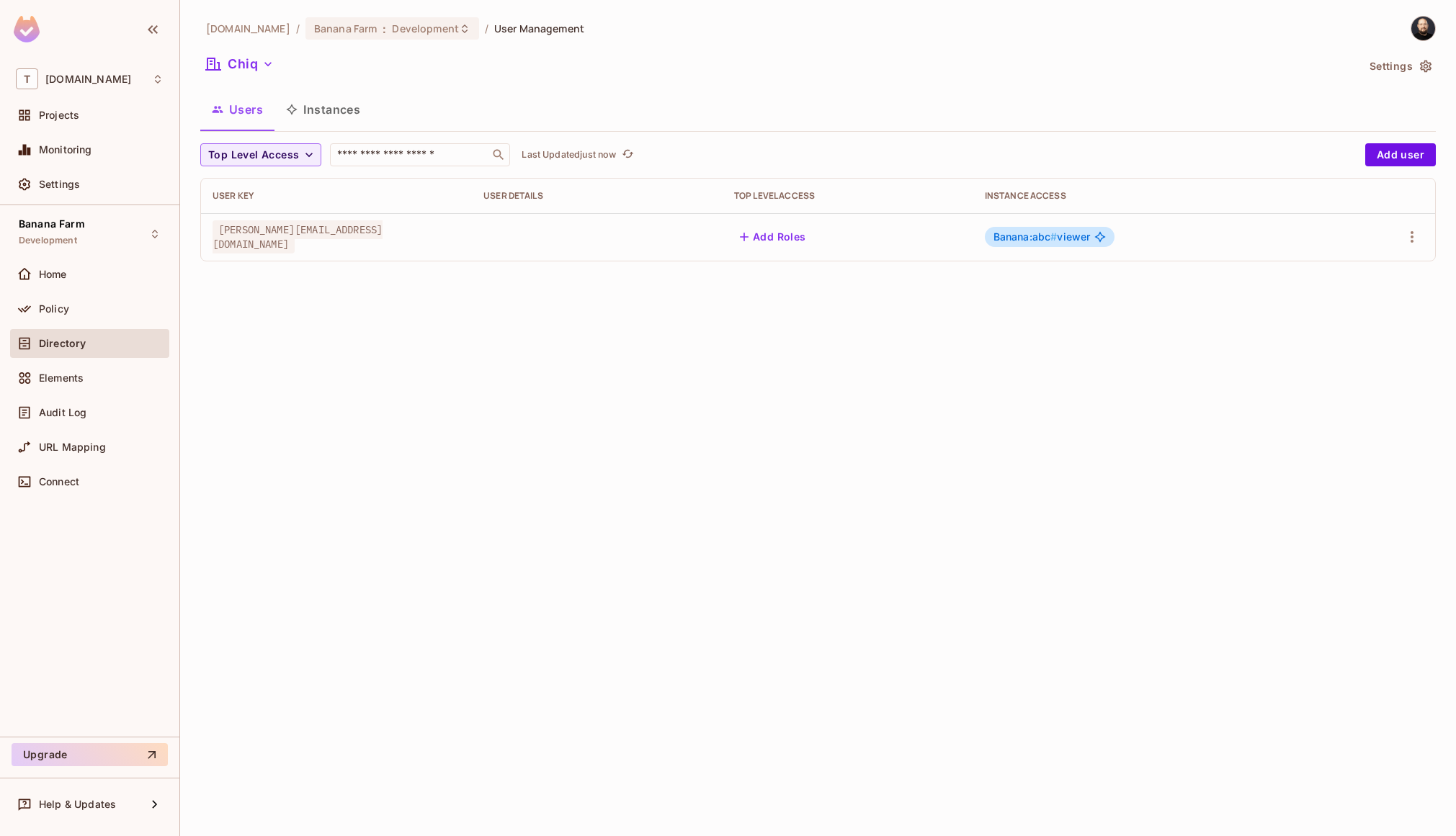
click at [102, 290] on div "Home" at bounding box center [89, 277] width 159 height 35
click at [105, 304] on div "Policy" at bounding box center [102, 309] width 125 height 12
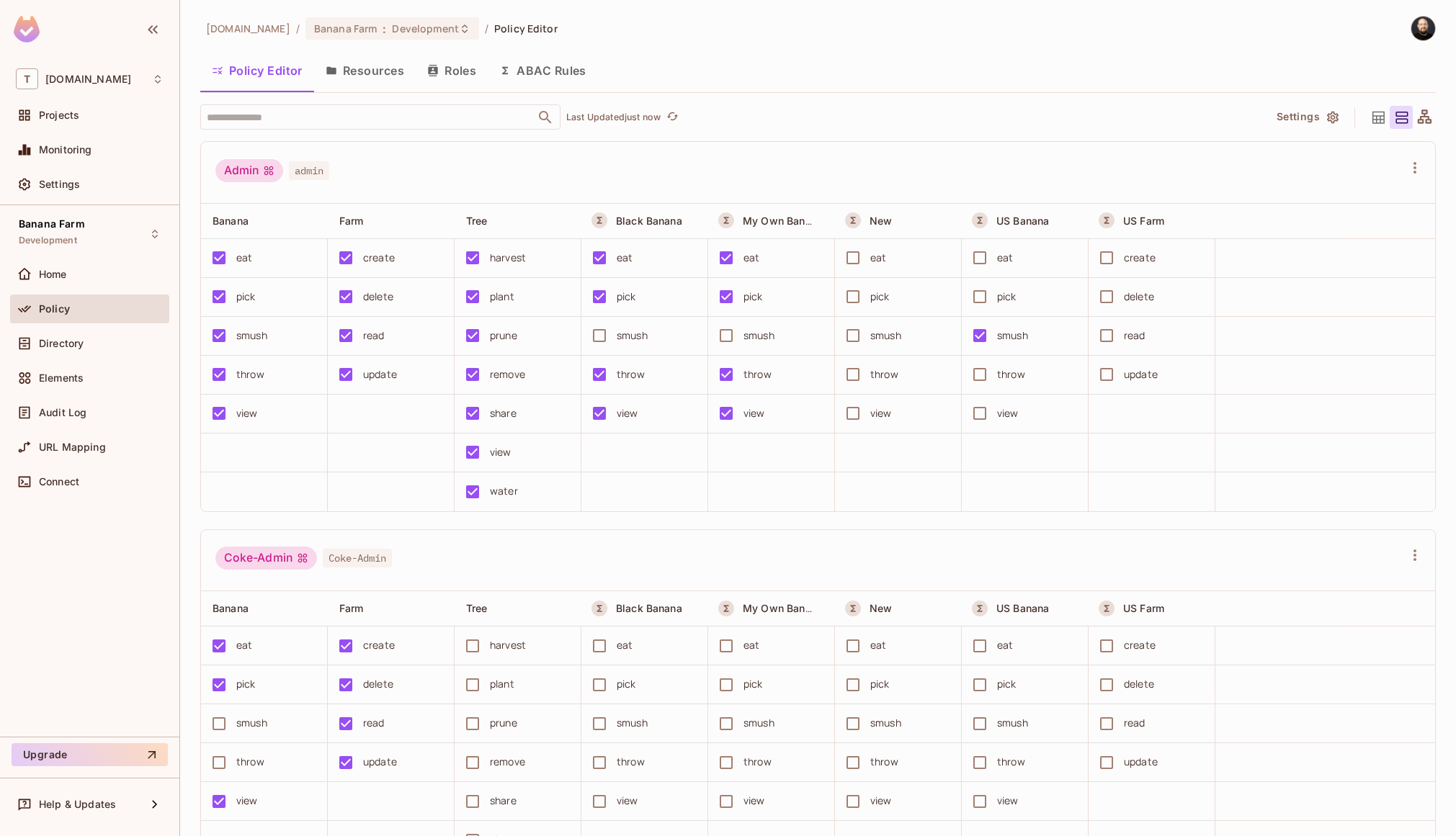
click at [392, 69] on button "Resources" at bounding box center [365, 70] width 102 height 36
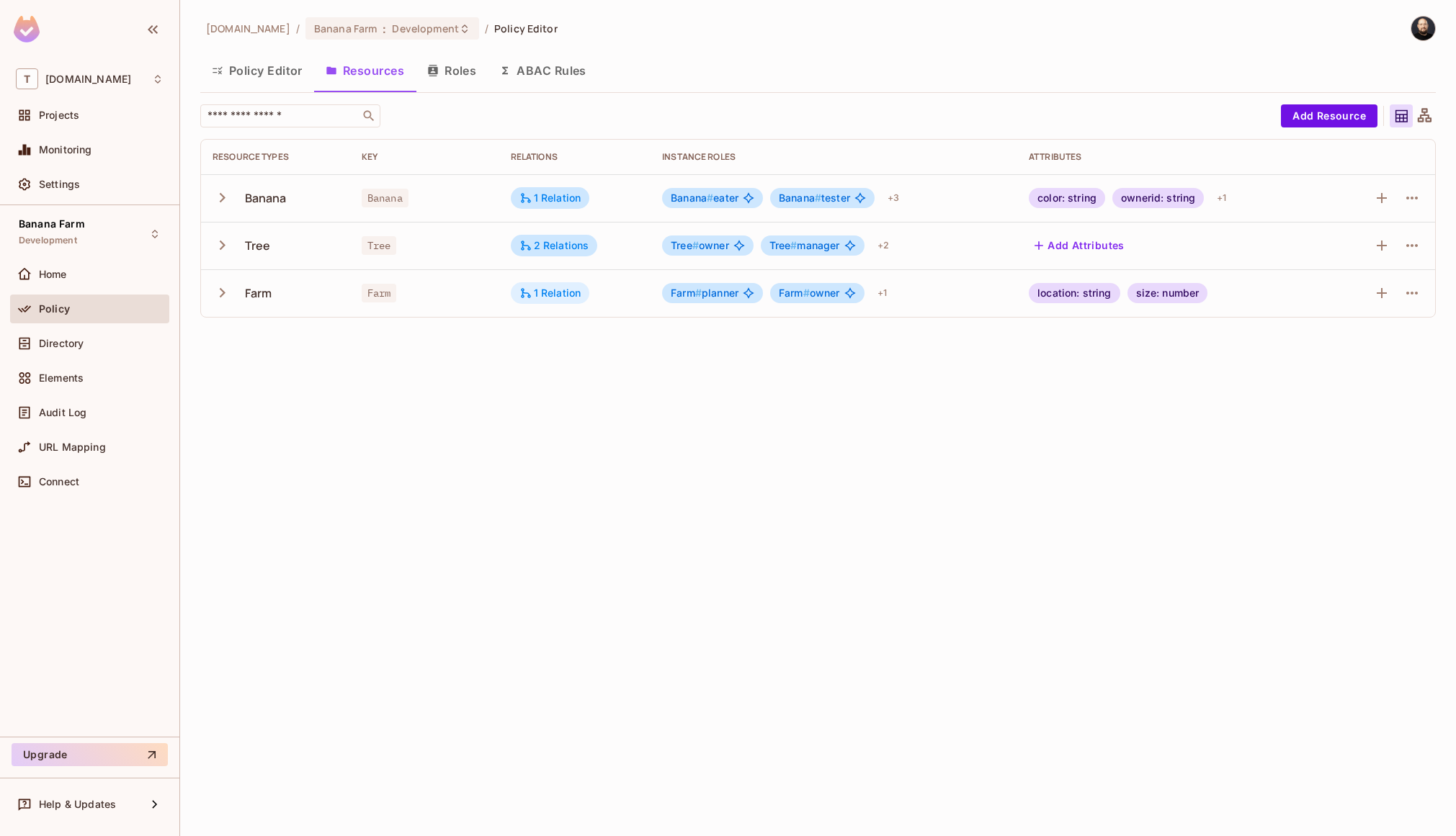
click at [554, 300] on div "1 Relation" at bounding box center [550, 293] width 79 height 22
click at [564, 248] on div at bounding box center [728, 418] width 1456 height 836
click at [559, 248] on div "2 Relations" at bounding box center [554, 246] width 70 height 13
click at [442, 347] on div at bounding box center [728, 418] width 1456 height 836
click at [612, 406] on div "tk-permit.io / Banana Farm : Development / Policy Editor Policy Editor Resource…" at bounding box center [818, 418] width 1276 height 836
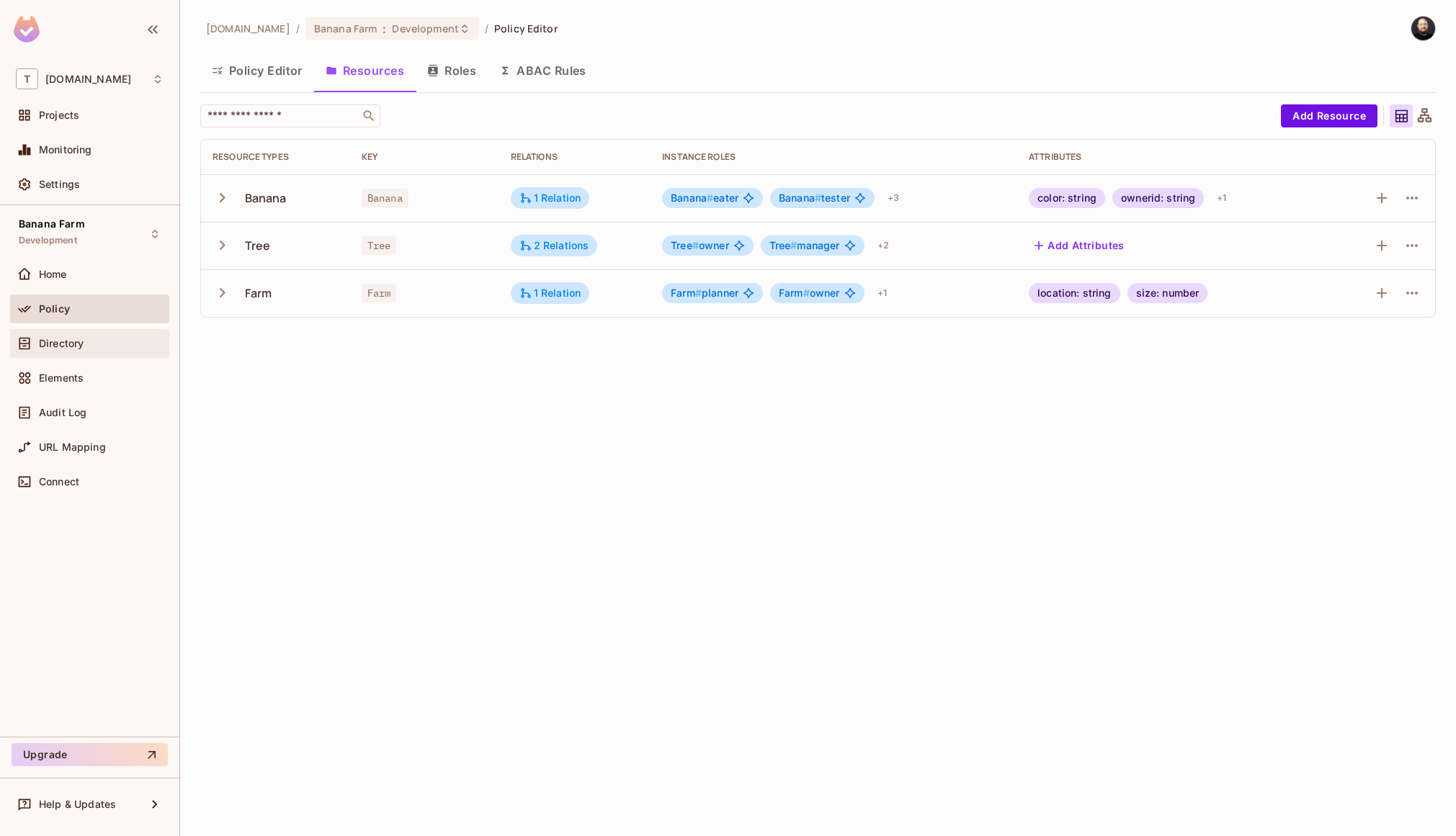
click at [116, 342] on div "Directory" at bounding box center [102, 343] width 125 height 12
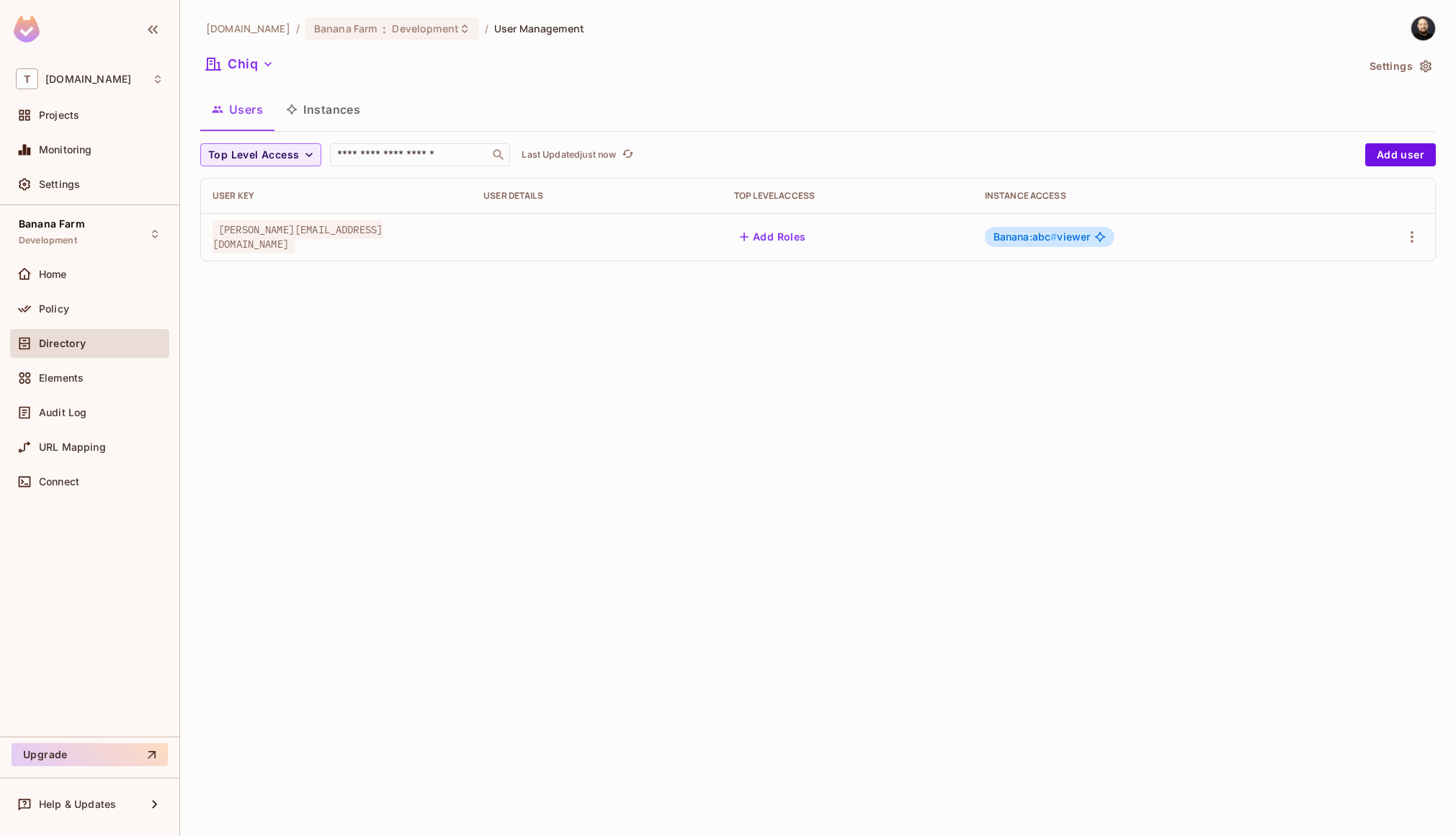
click at [317, 119] on button "Instances" at bounding box center [323, 109] width 97 height 36
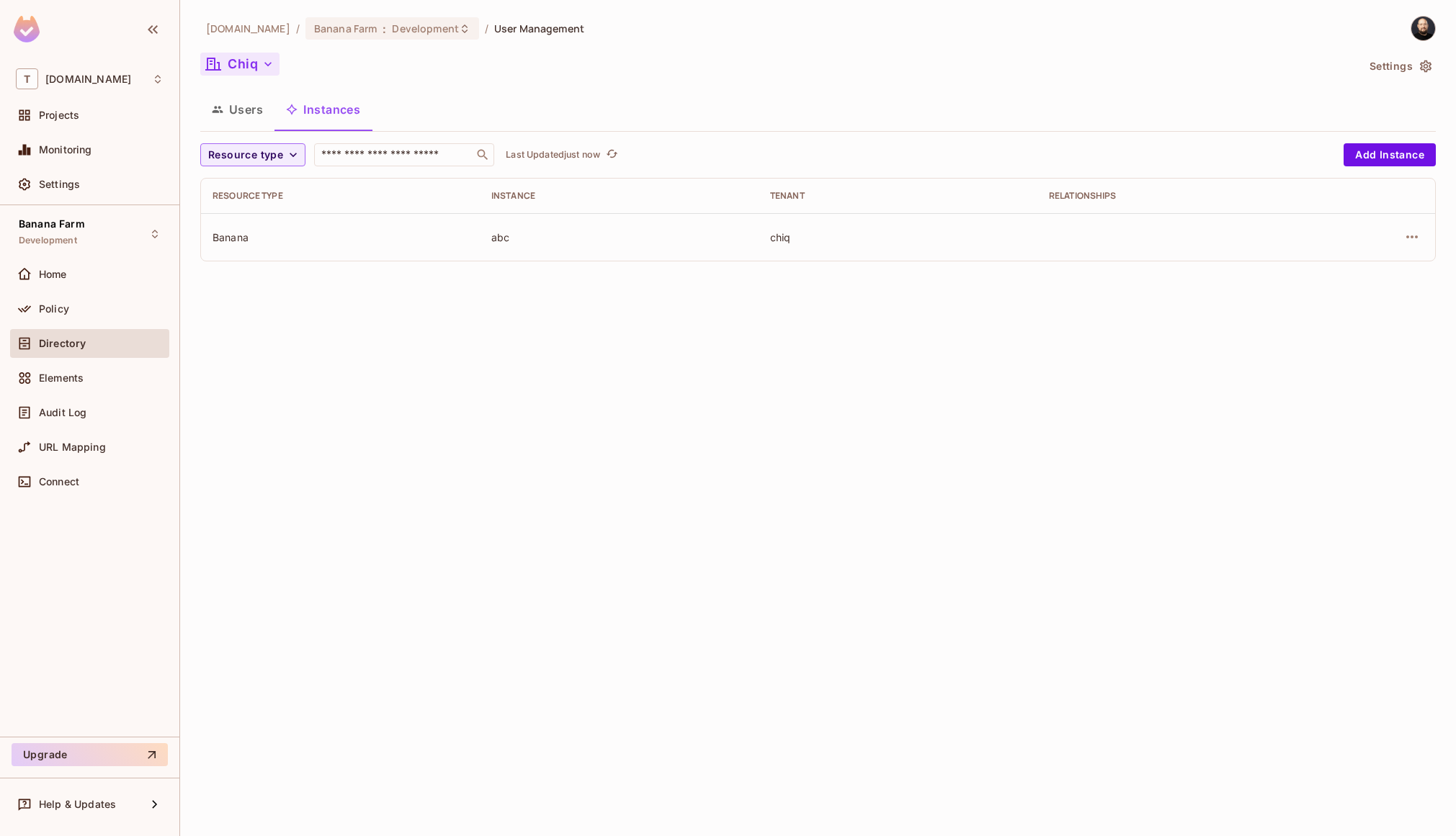
click at [246, 70] on button "Chiq" at bounding box center [239, 64] width 79 height 23
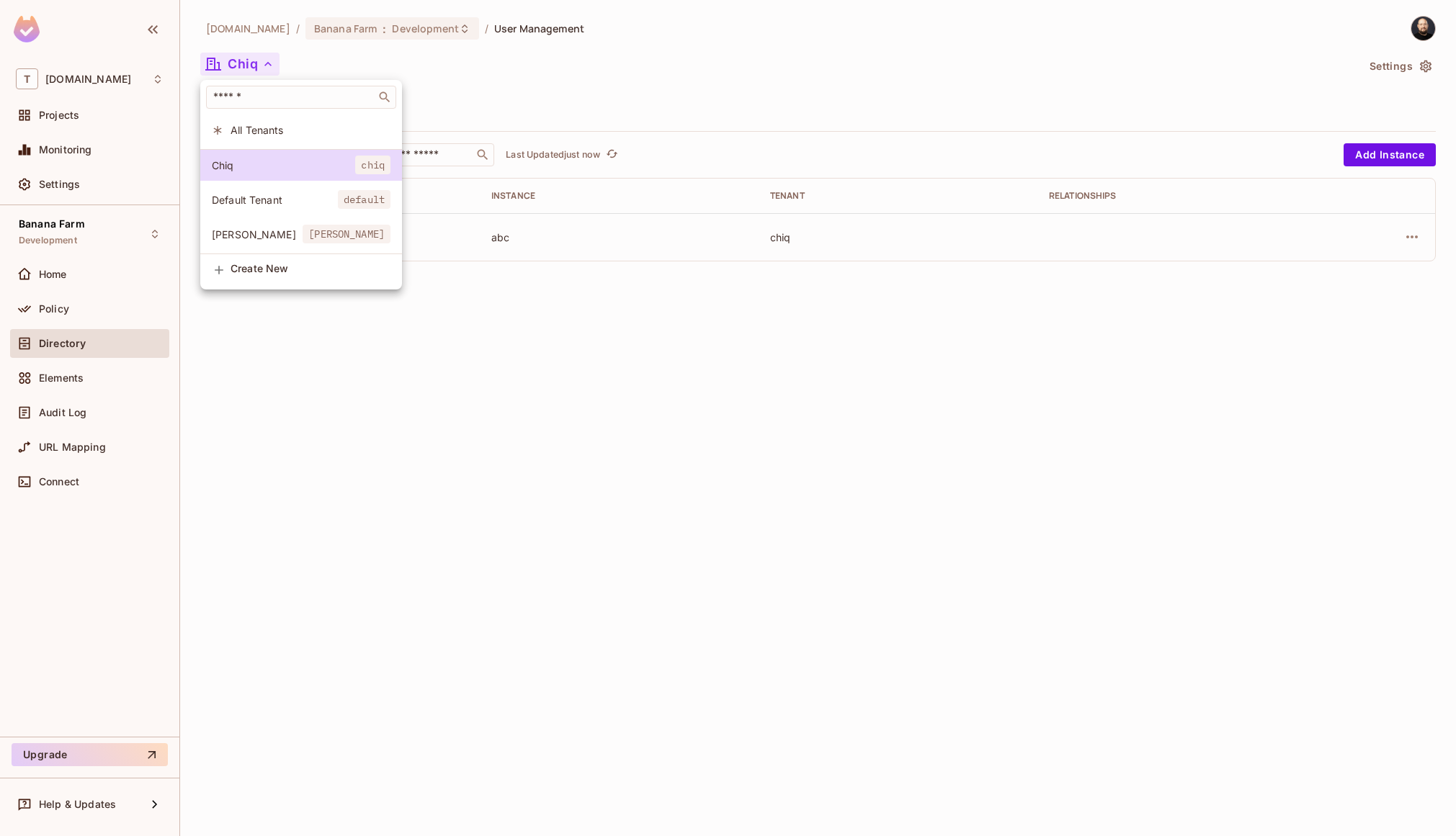
click at [276, 245] on li "Dole dole" at bounding box center [301, 234] width 202 height 31
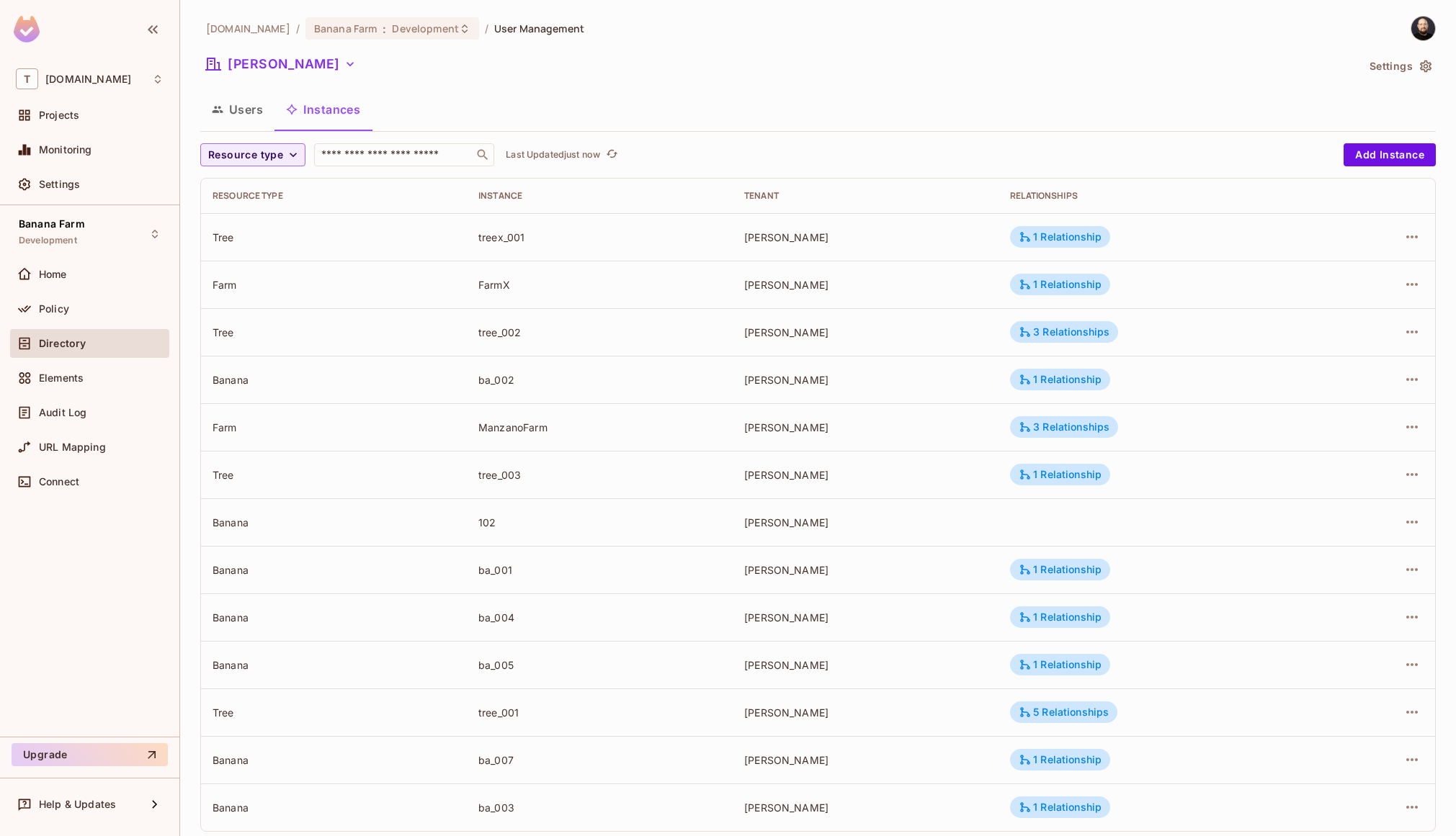
click at [494, 286] on div "FarmX" at bounding box center [599, 285] width 243 height 14
click at [514, 425] on div "ManzanoFarm" at bounding box center [599, 427] width 243 height 14
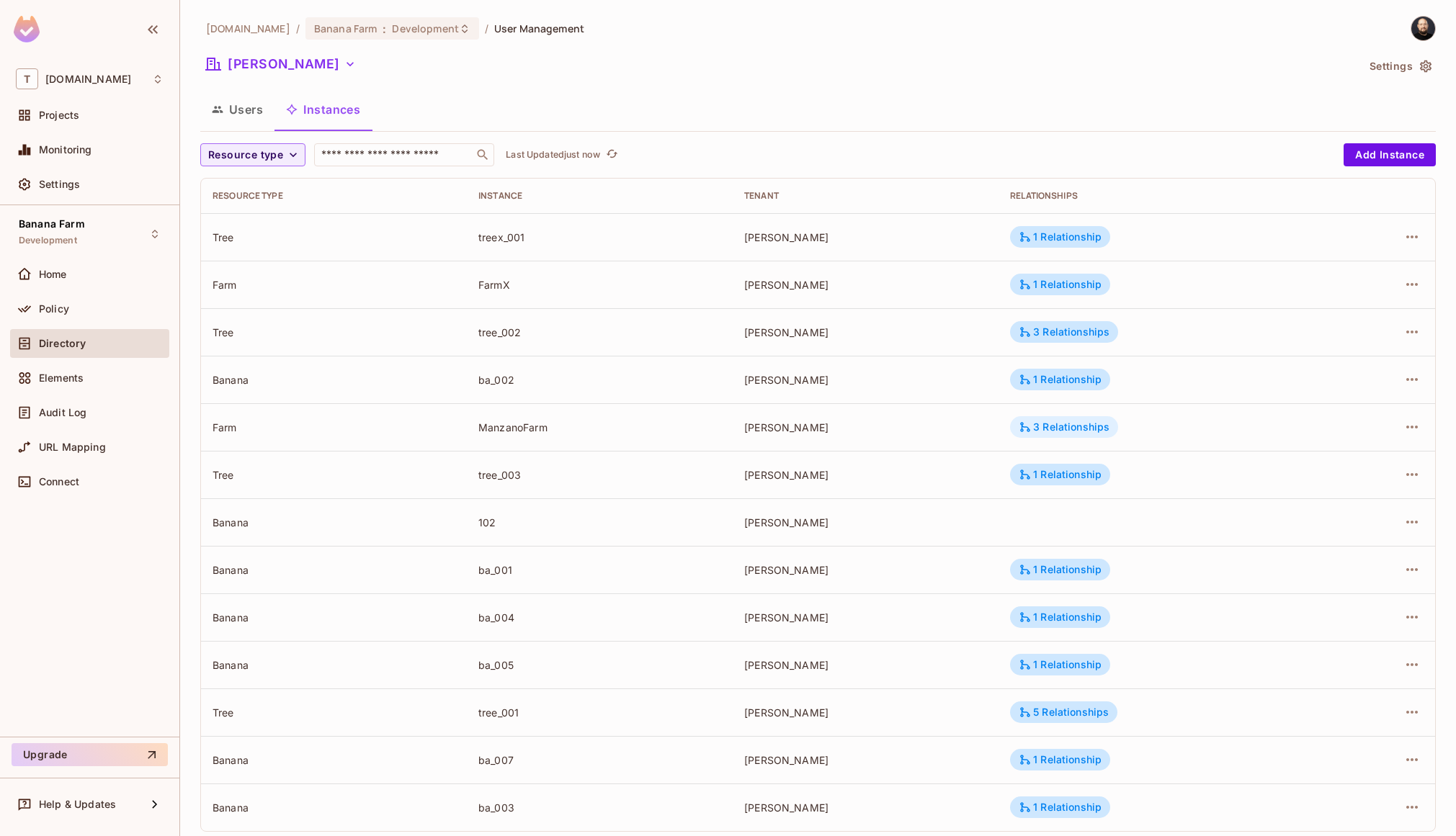
click at [1035, 431] on div "3 Relationships" at bounding box center [1064, 426] width 91 height 13
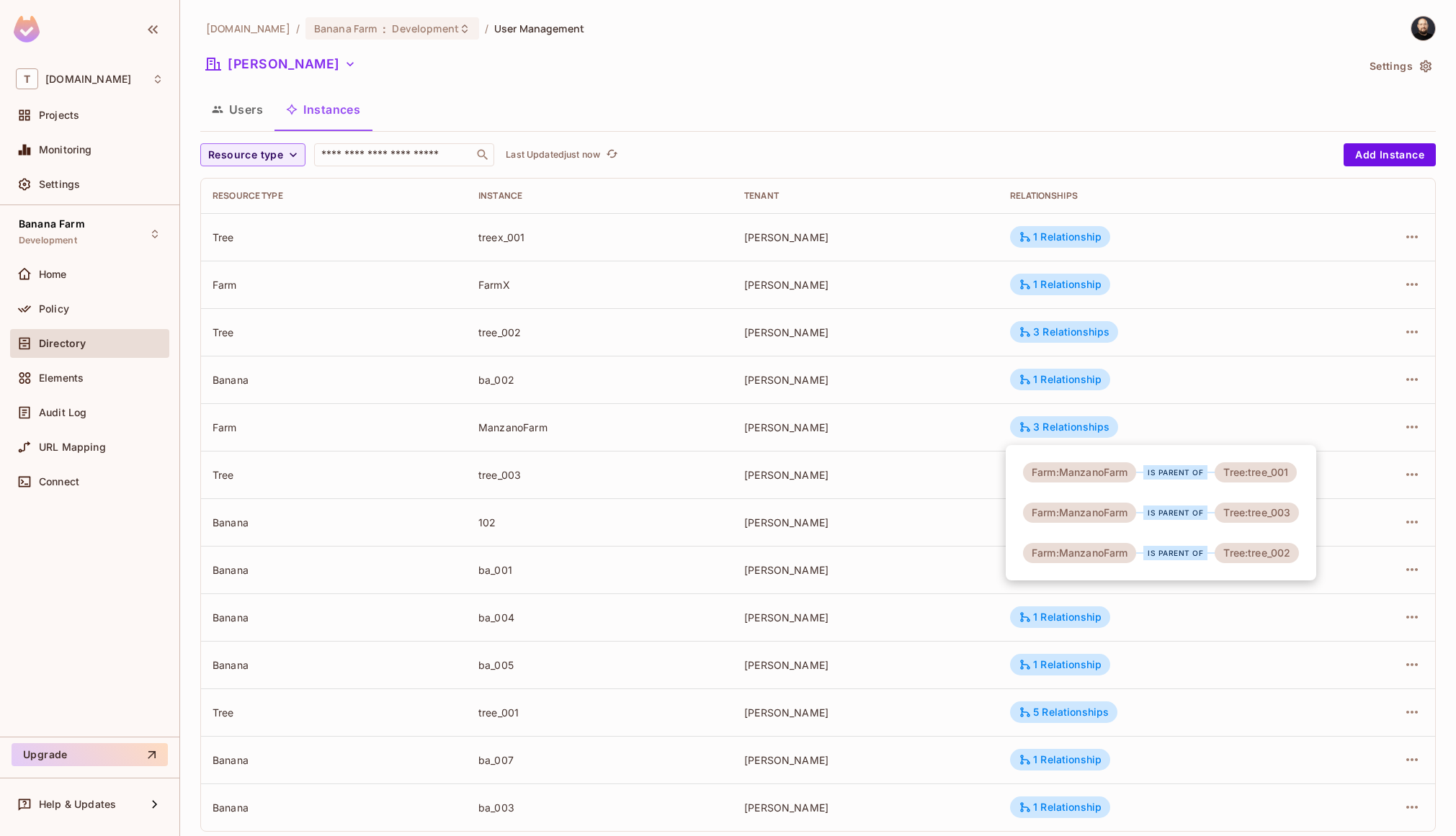
click at [500, 232] on div at bounding box center [728, 418] width 1456 height 836
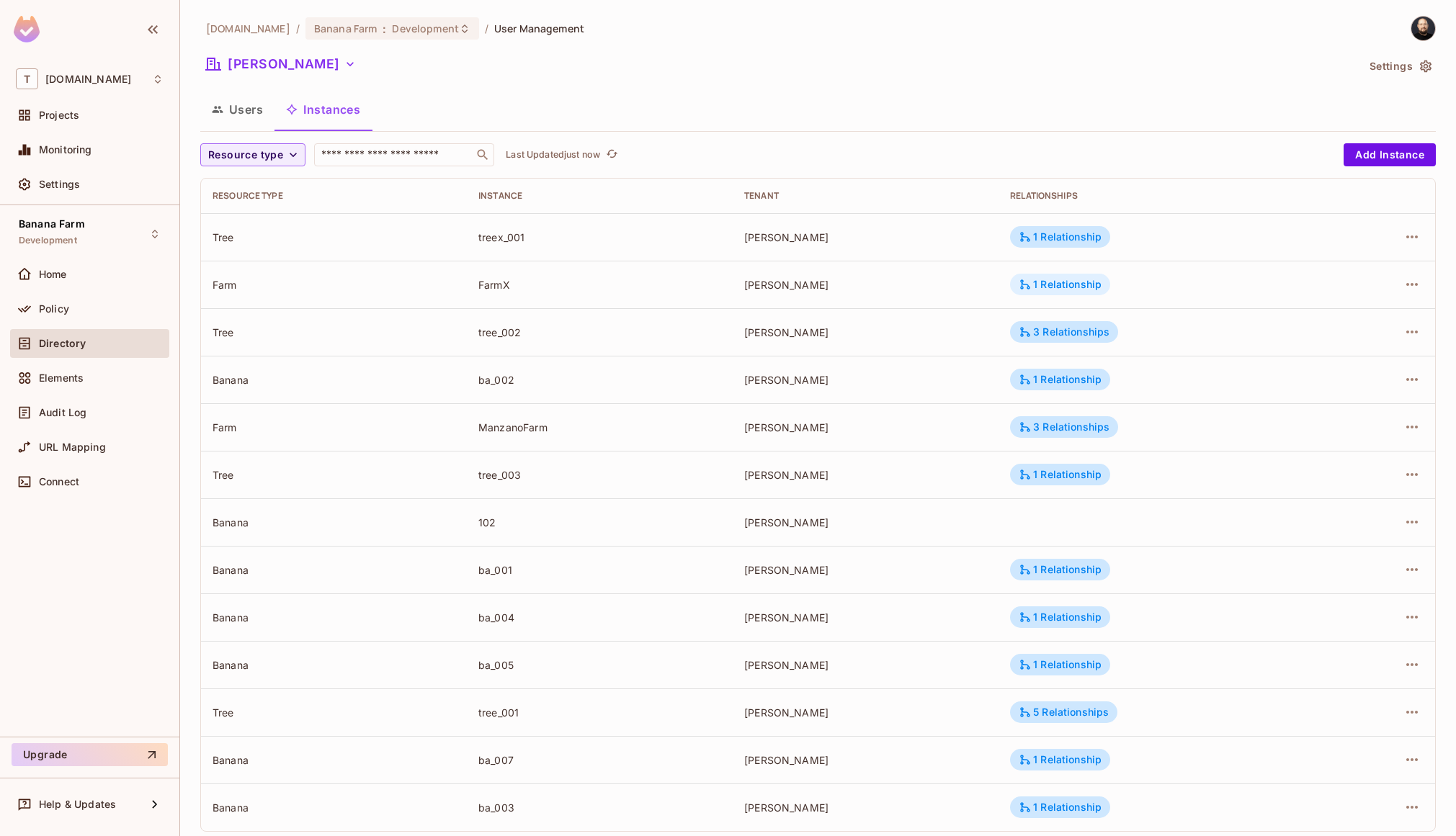
click at [1033, 289] on div "1 Relationship" at bounding box center [1060, 284] width 83 height 13
click at [1397, 278] on div at bounding box center [728, 418] width 1456 height 836
click at [1403, 245] on icon "button" at bounding box center [1411, 237] width 17 height 17
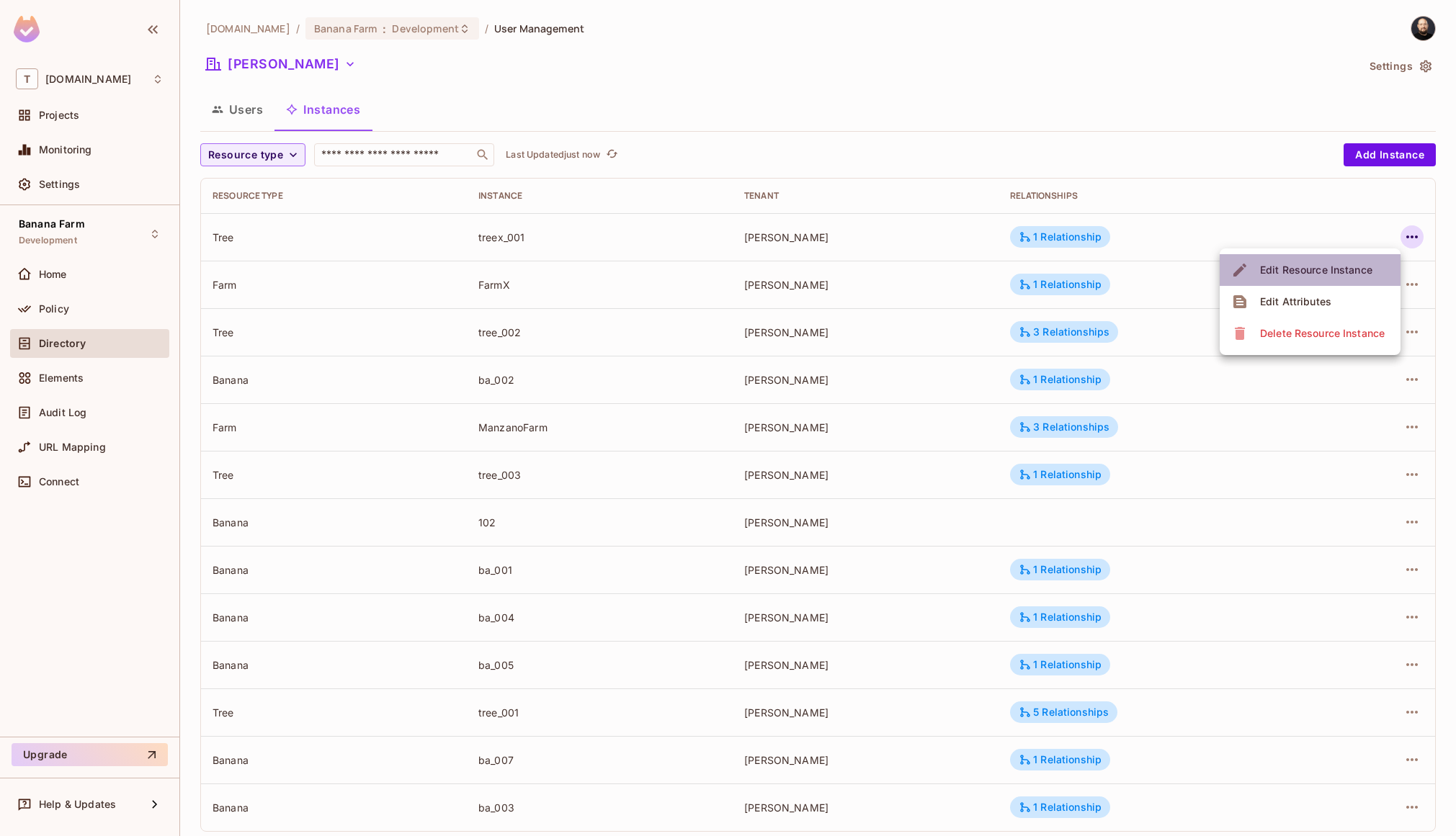
click at [1366, 276] on div "Edit Resource Instance" at bounding box center [1316, 269] width 112 height 15
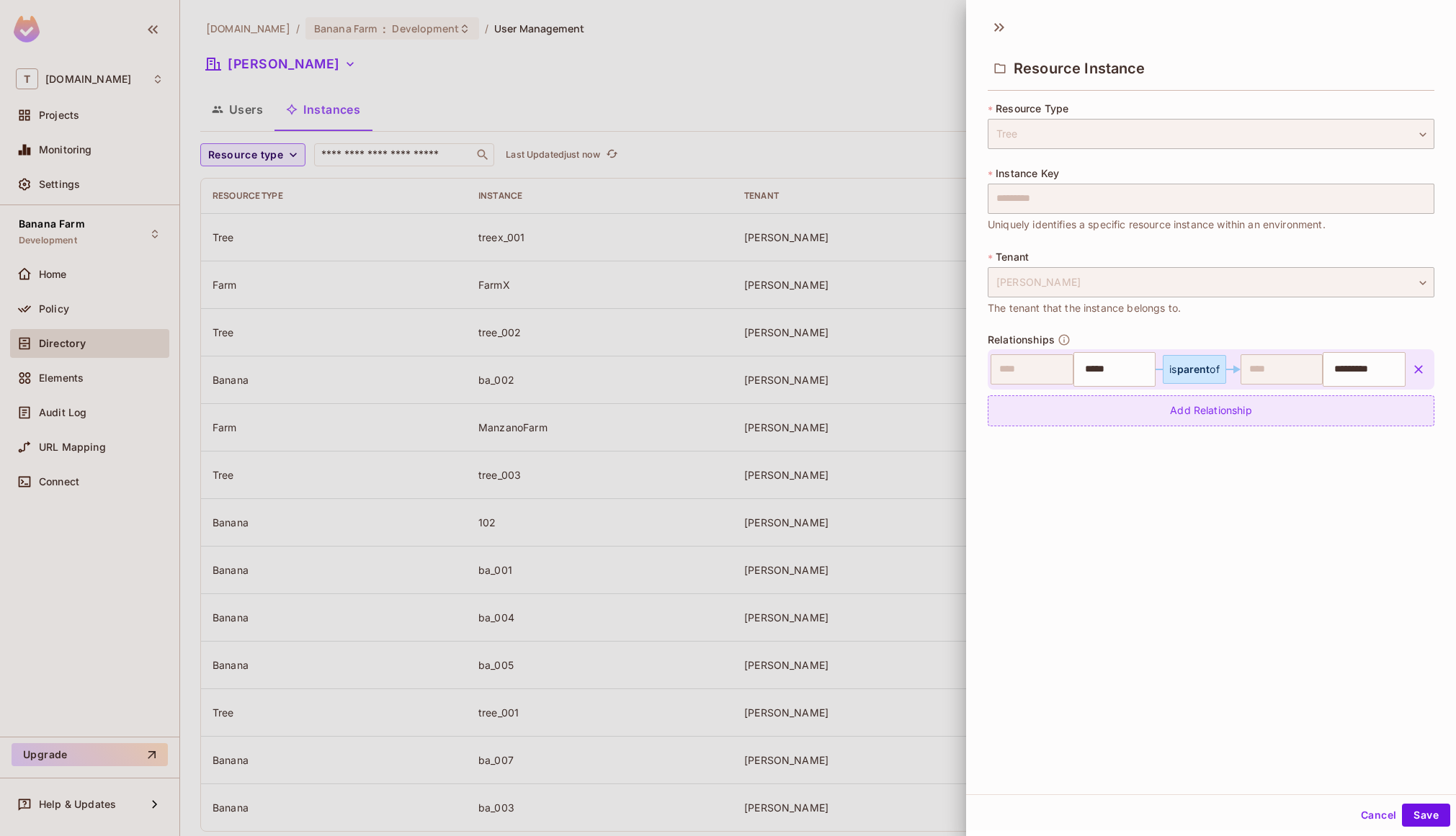
click at [1173, 409] on div "Add Relationship" at bounding box center [1211, 411] width 447 height 31
click at [1120, 418] on body "T tk-permit.io Projects Monitoring Settings Banana Farm Development Home Policy…" at bounding box center [728, 418] width 1456 height 836
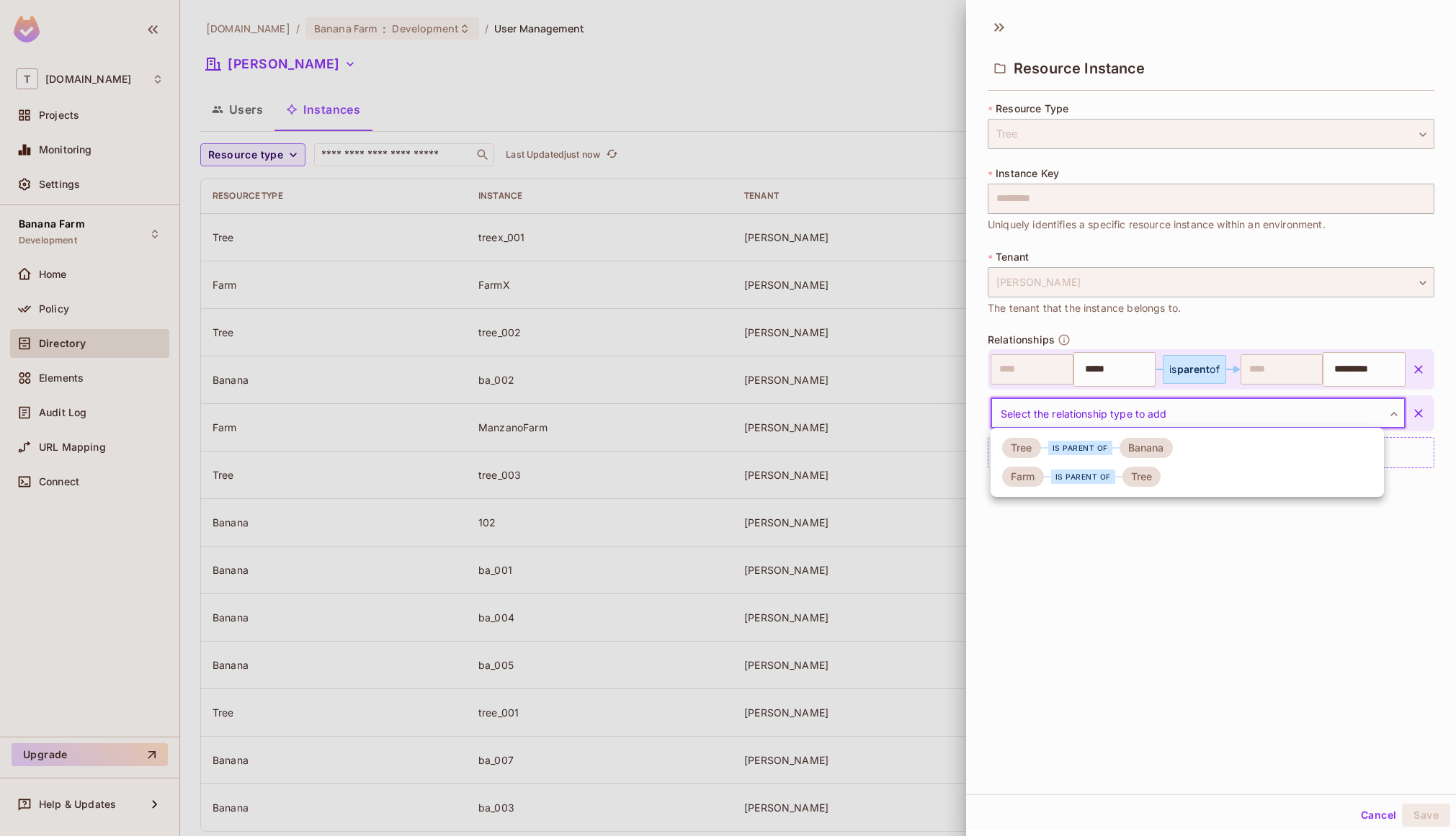
click at [1079, 454] on div "is parent of" at bounding box center [1079, 448] width 64 height 15
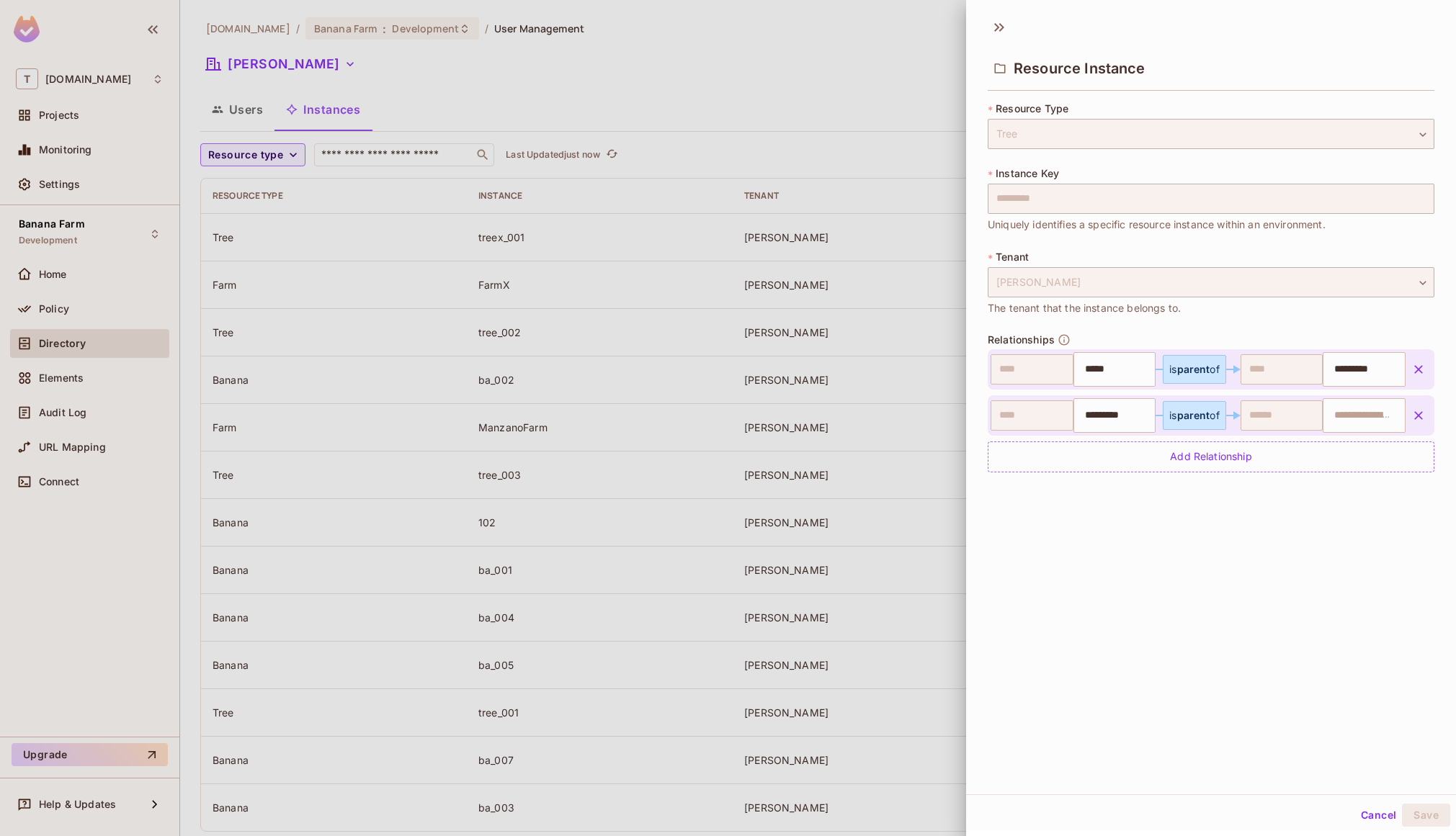
click at [1411, 416] on icon "button" at bounding box center [1418, 415] width 15 height 15
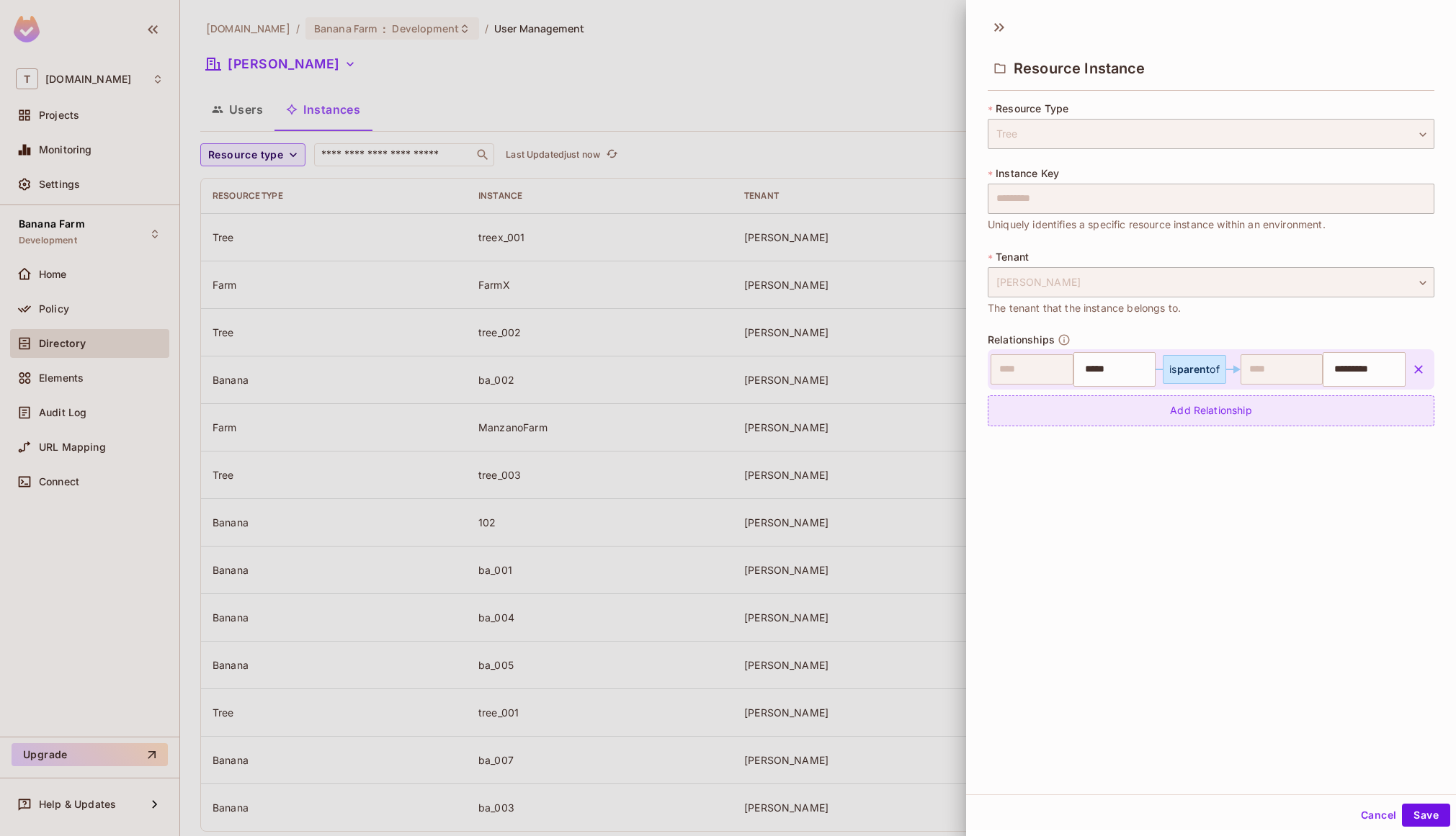
click at [1395, 411] on div "Add Relationship" at bounding box center [1211, 411] width 447 height 31
click at [1366, 414] on body "T tk-permit.io Projects Monitoring Settings Banana Farm Development Home Policy…" at bounding box center [728, 418] width 1456 height 836
click at [1405, 400] on button "button" at bounding box center [1418, 413] width 26 height 26
drag, startPoint x: 223, startPoint y: 311, endPoint x: 64, endPoint y: 292, distance: 160.1
click at [205, 307] on div at bounding box center [728, 418] width 1456 height 836
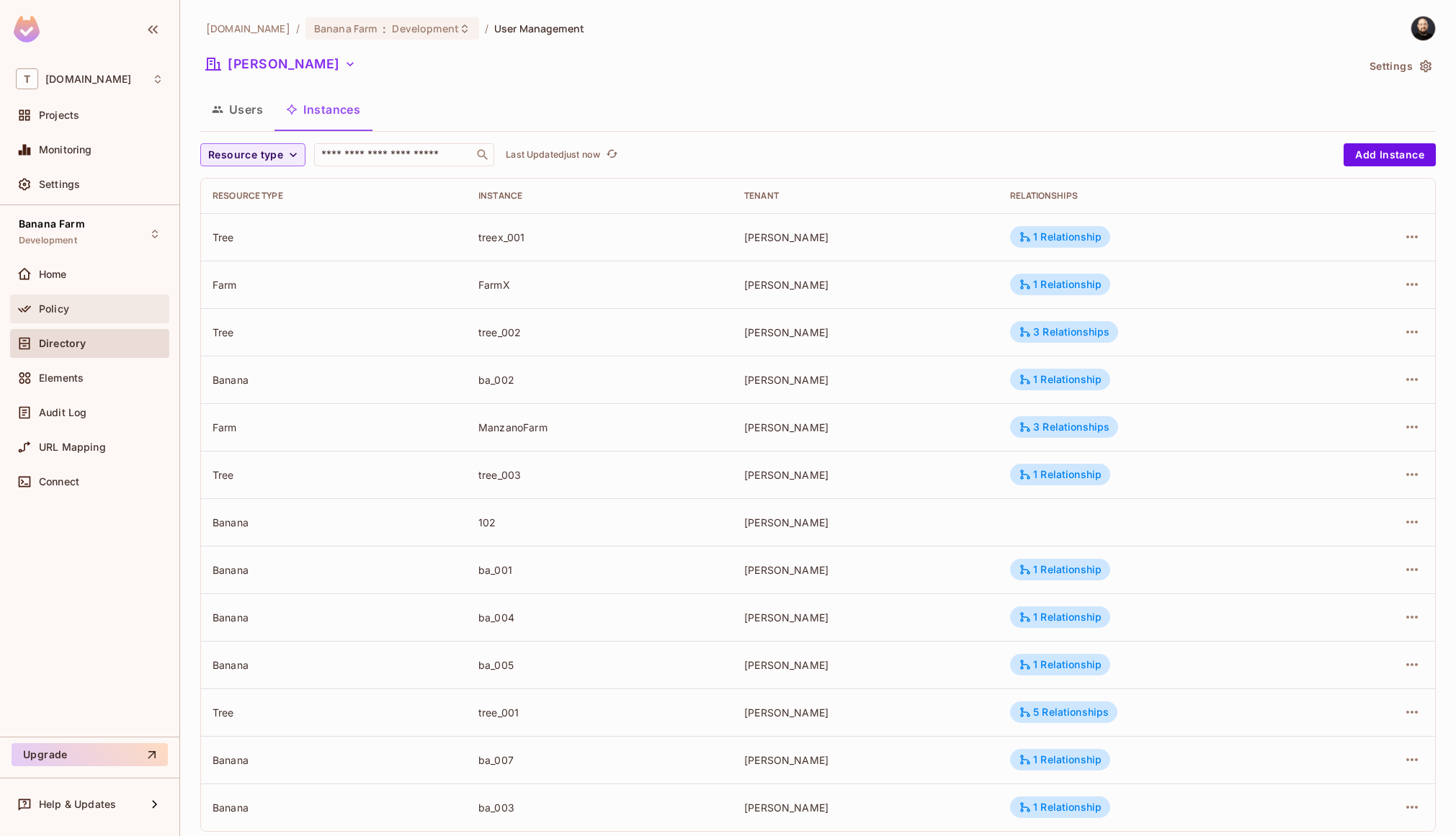
click at [64, 305] on span "Policy" at bounding box center [54, 309] width 30 height 12
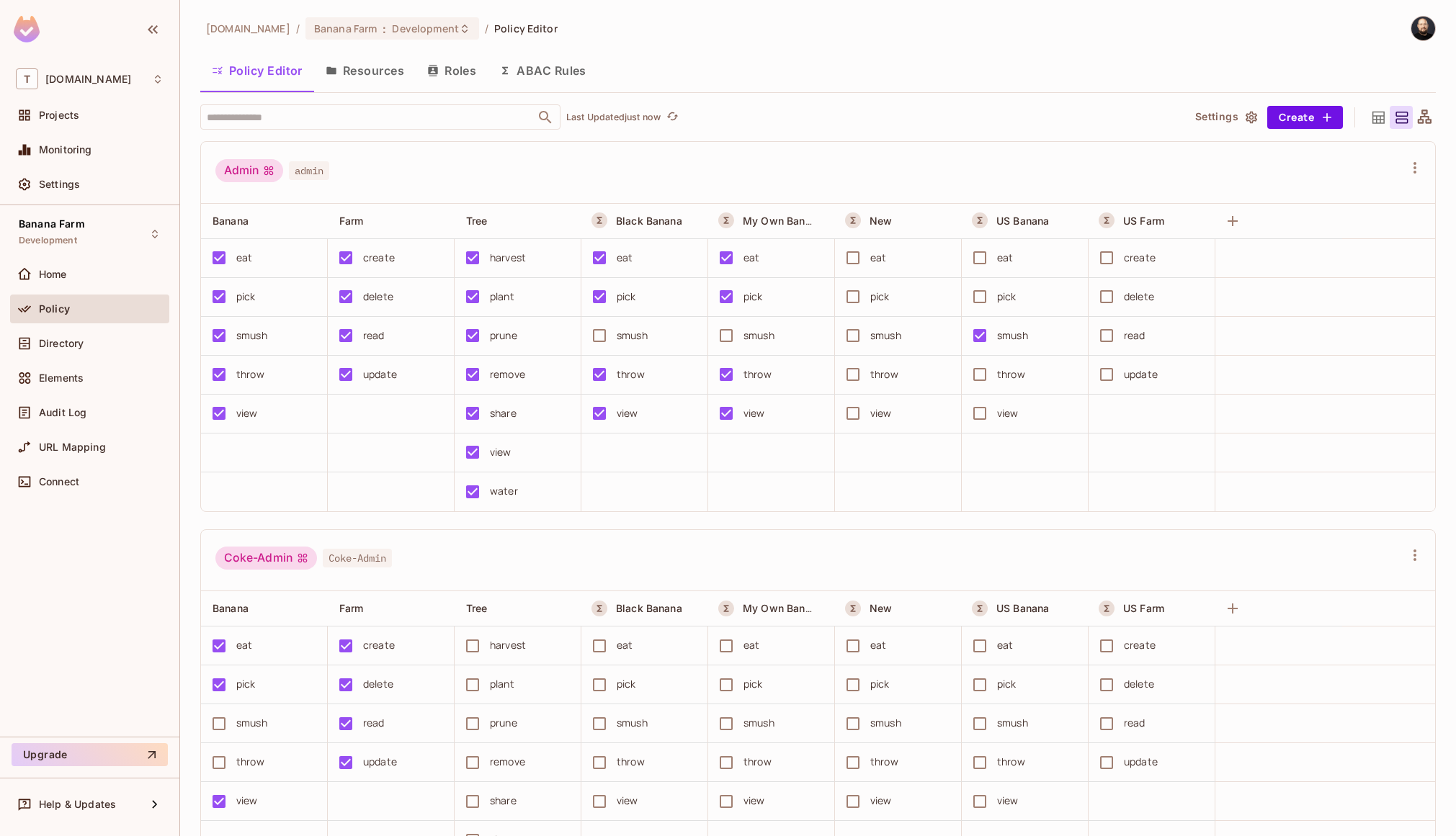
click at [471, 72] on button "Roles" at bounding box center [452, 70] width 72 height 36
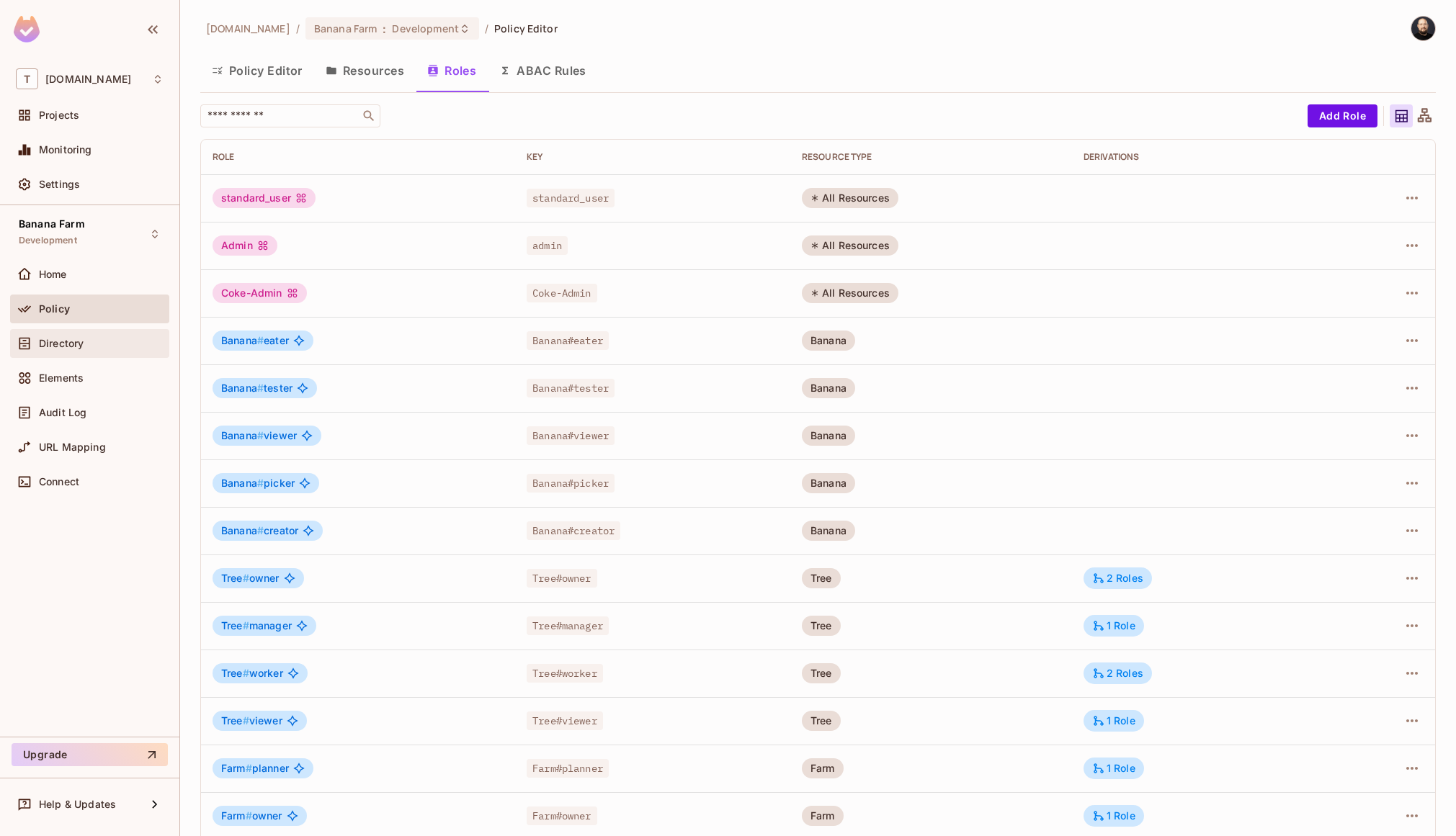
click at [75, 348] on span "Directory" at bounding box center [62, 343] width 45 height 12
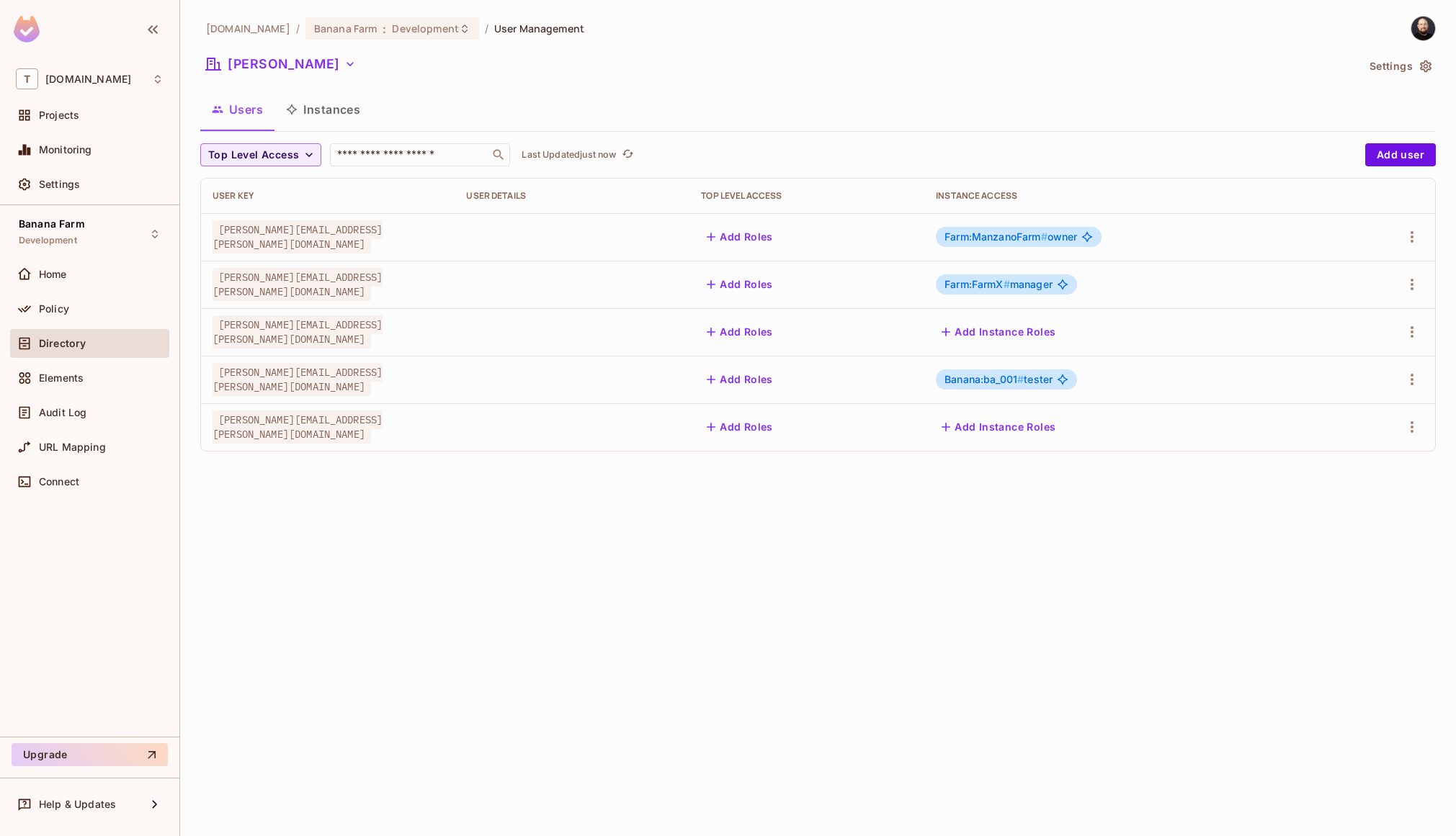
click at [320, 122] on button "Instances" at bounding box center [323, 109] width 97 height 36
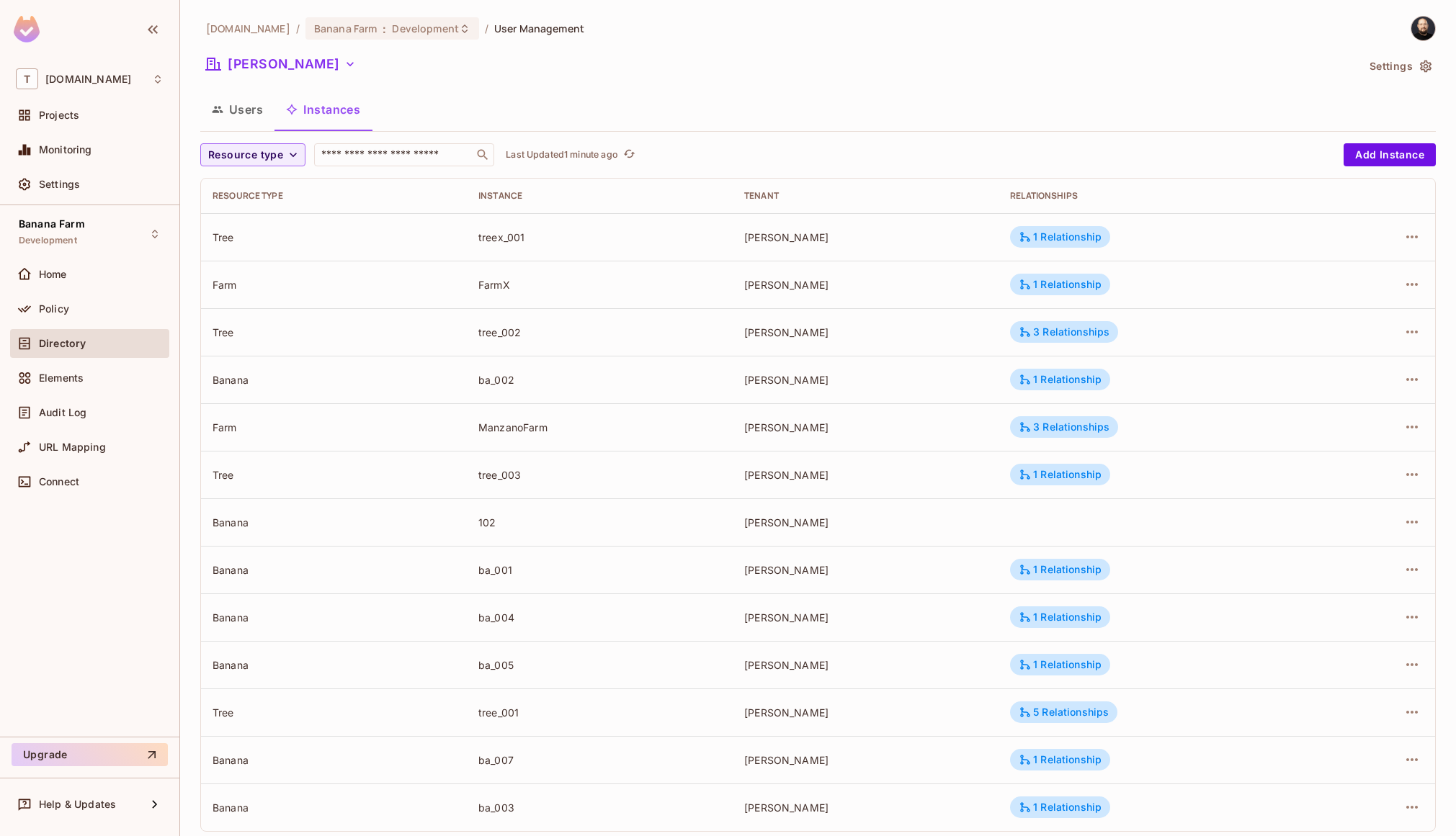
click at [73, 289] on div "Home" at bounding box center [89, 277] width 159 height 35
click at [75, 300] on div "Policy" at bounding box center [90, 309] width 148 height 17
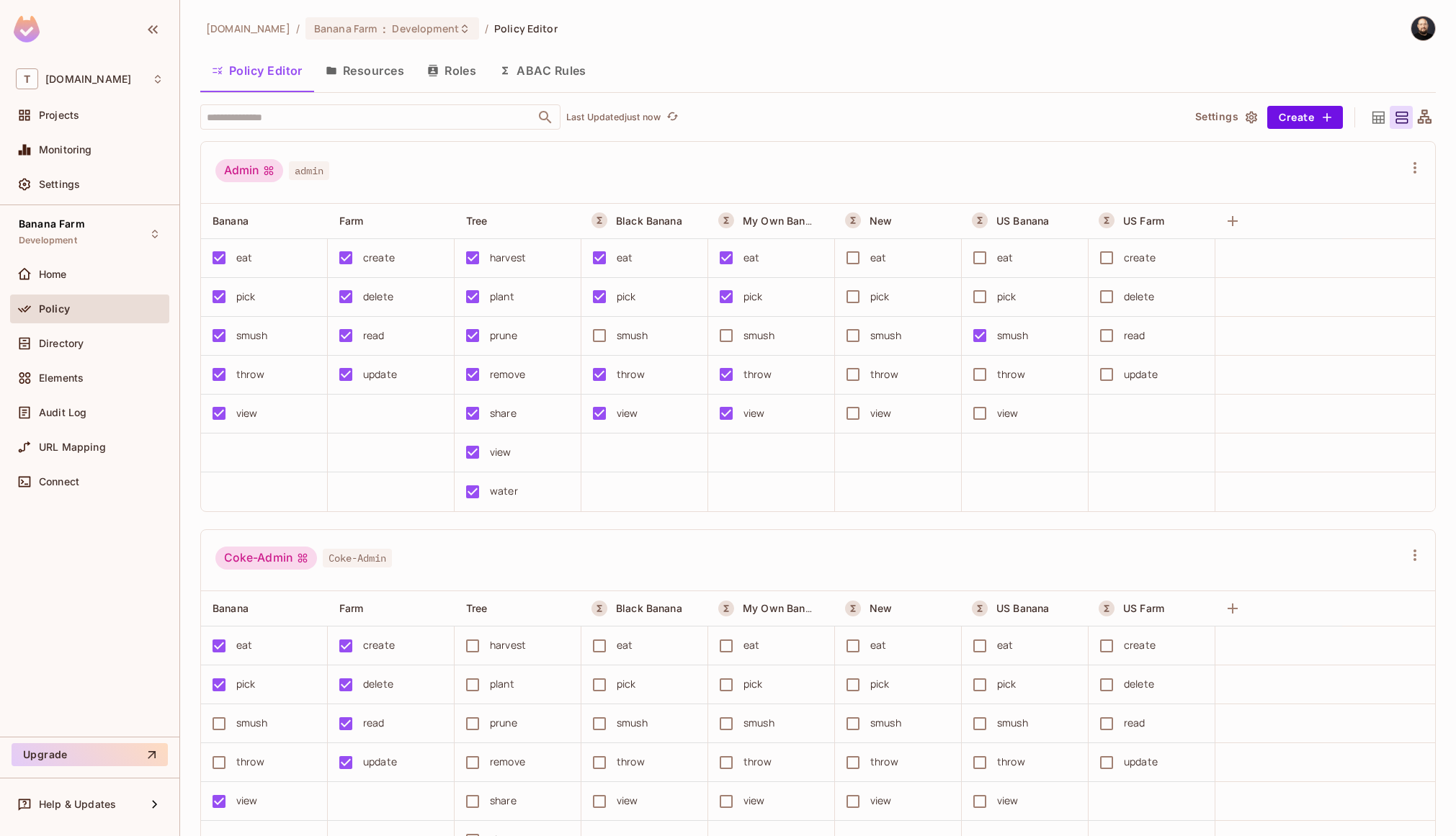
click at [393, 66] on button "Resources" at bounding box center [365, 70] width 102 height 36
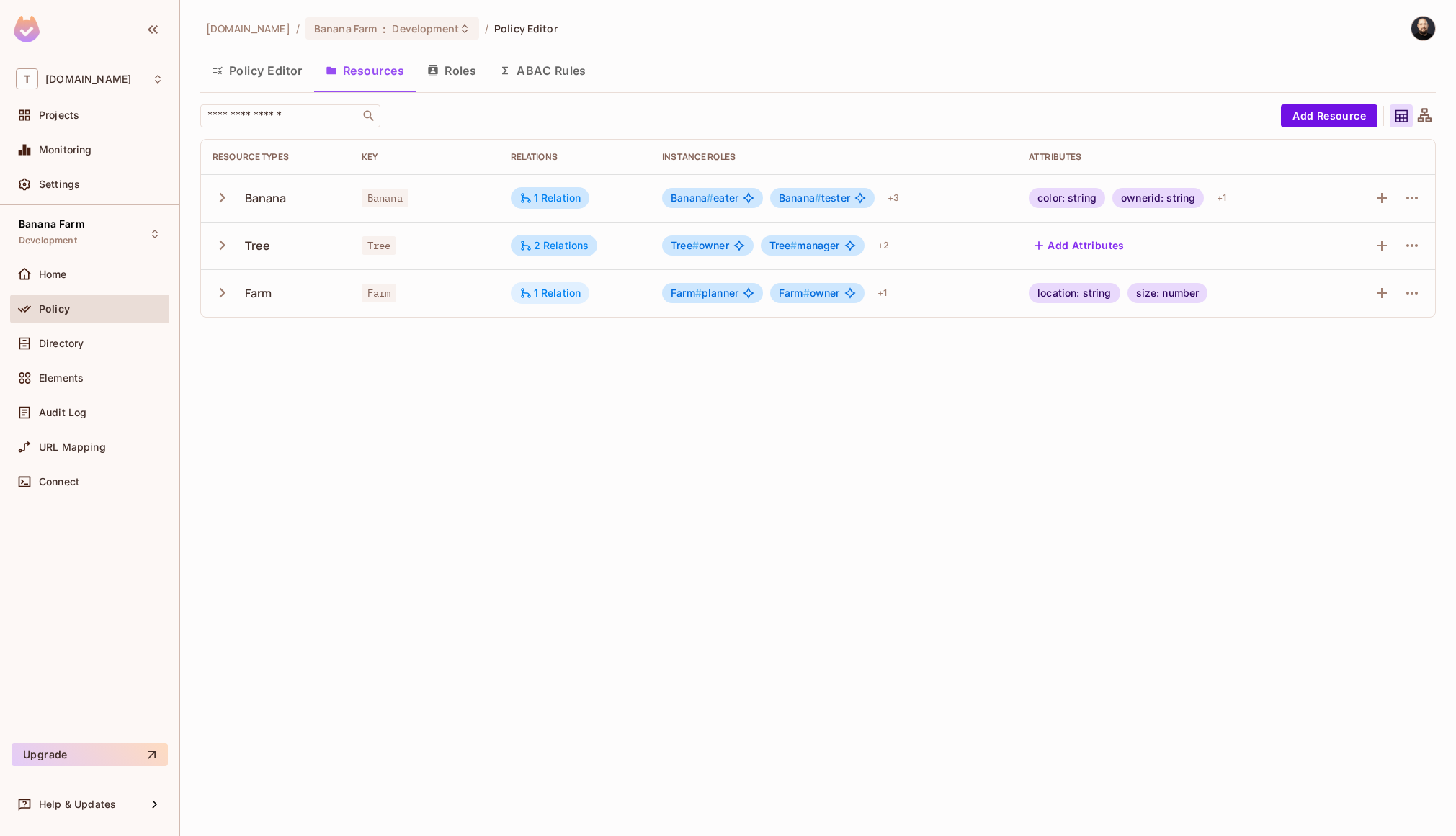
click at [536, 299] on div "1 Relation" at bounding box center [550, 293] width 62 height 13
click at [601, 379] on button "Edit Relations" at bounding box center [574, 380] width 92 height 23
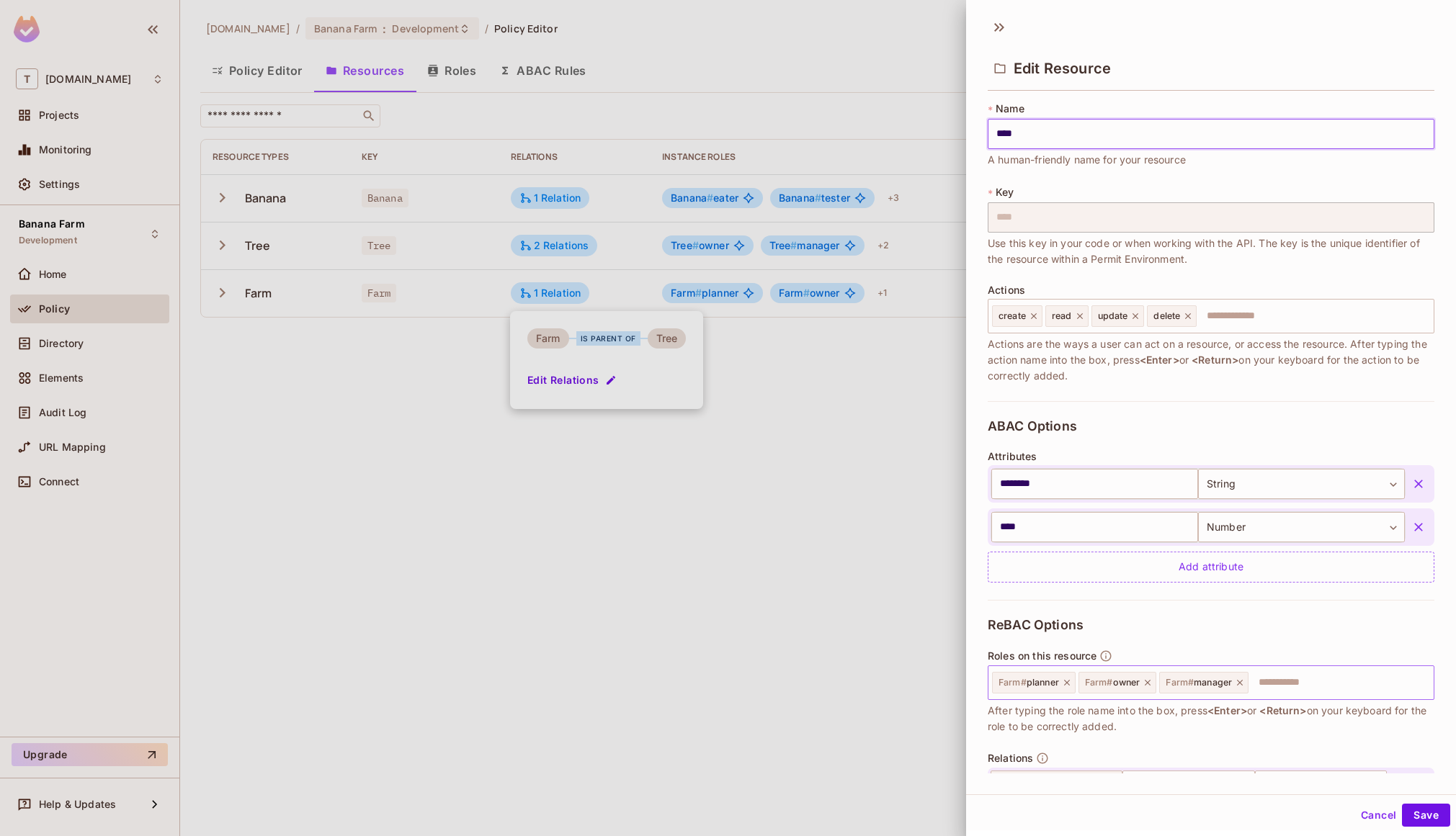
scroll to position [84, 0]
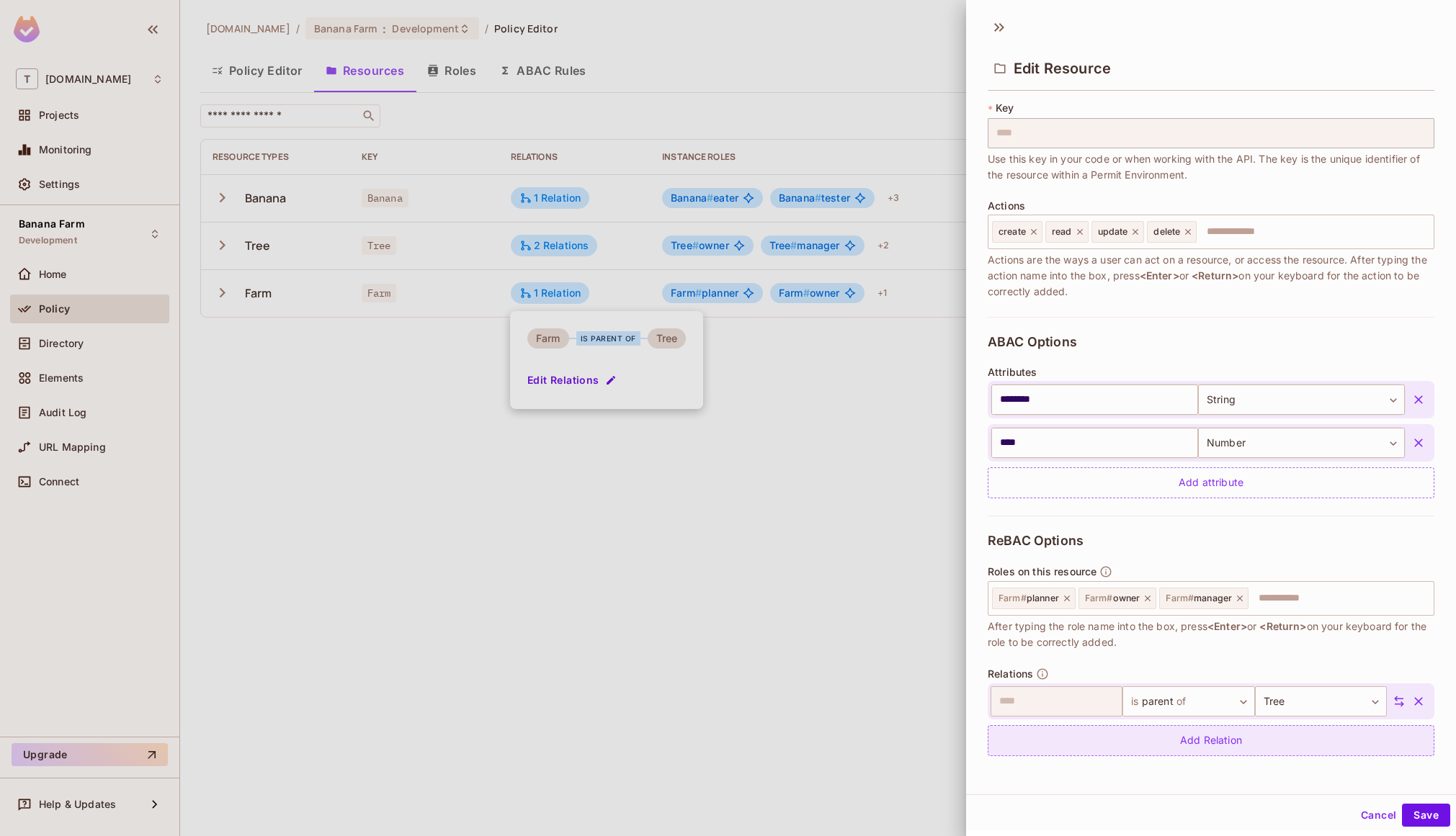
click at [1117, 735] on div "Add Relation" at bounding box center [1211, 741] width 447 height 31
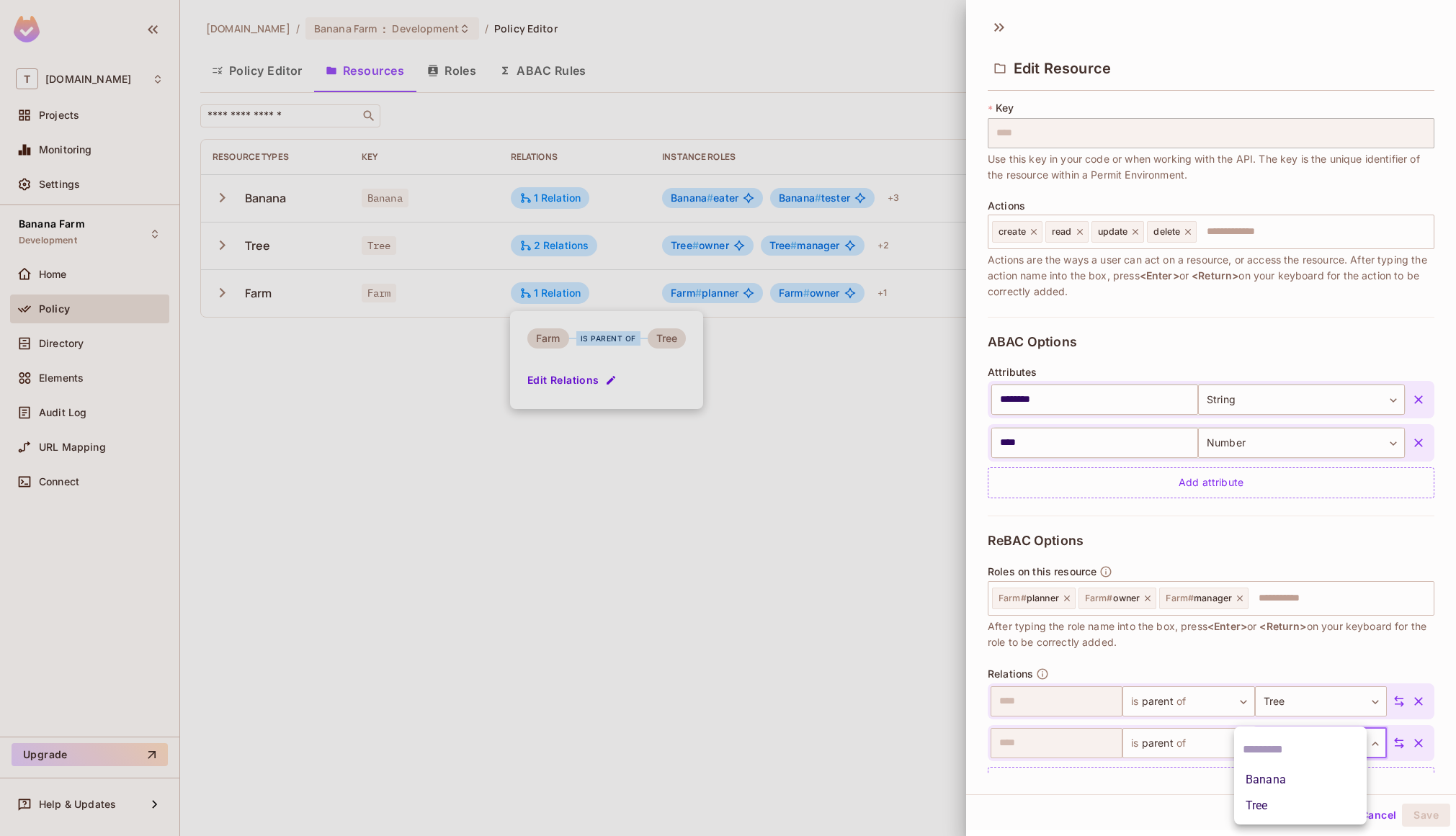
click at [1268, 744] on body "T tk-permit.io Projects Monitoring Settings Banana Farm Development Home Policy…" at bounding box center [728, 418] width 1456 height 836
click at [1266, 801] on li "Tree" at bounding box center [1300, 806] width 132 height 26
click at [1171, 743] on body "T tk-permit.io Projects Monitoring Settings Banana Farm Development Home Policy…" at bounding box center [728, 418] width 1456 height 836
click at [1178, 808] on li "Add Custom Relation" at bounding box center [1176, 806] width 132 height 26
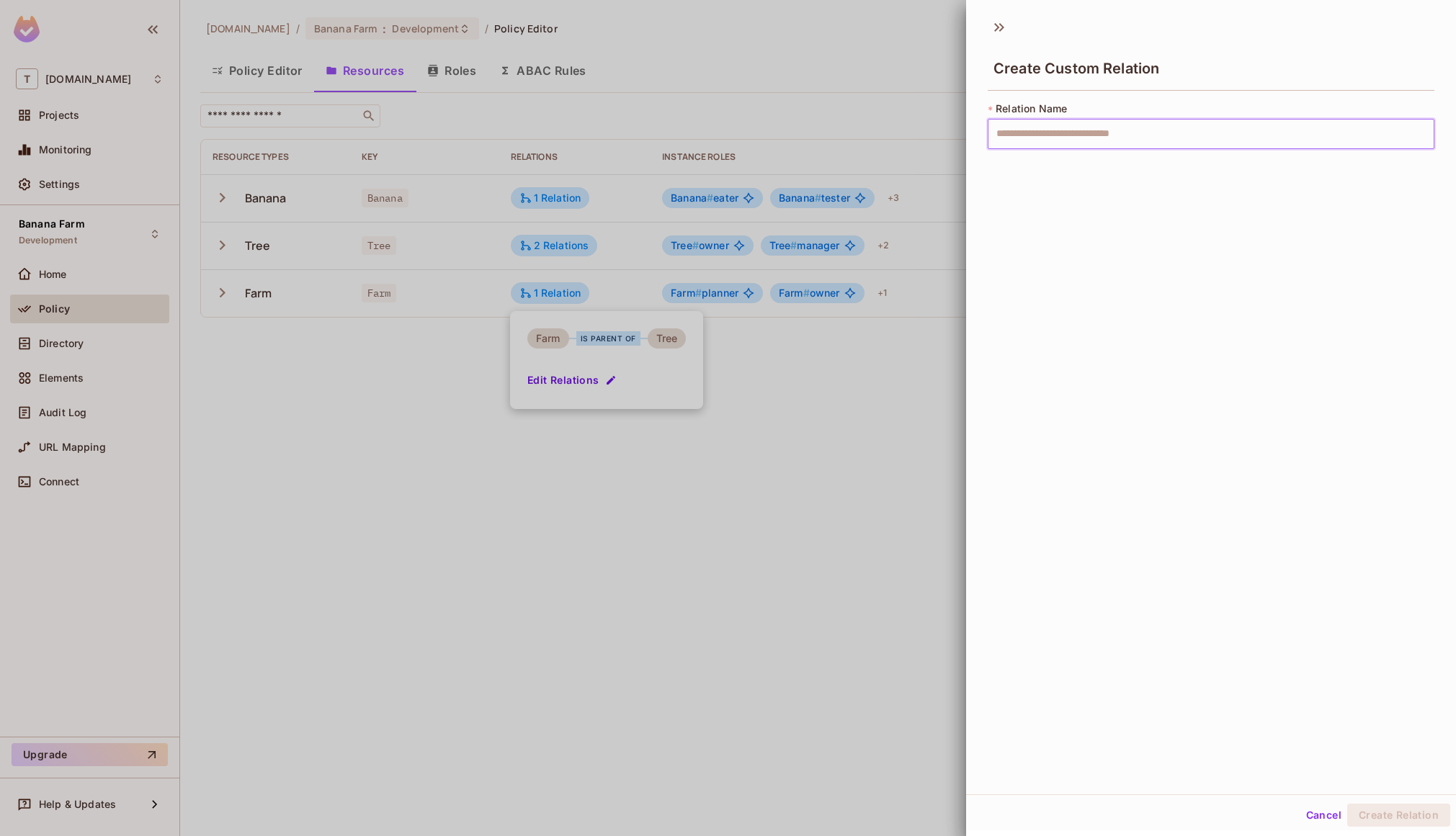
click at [1041, 139] on input "text" at bounding box center [1211, 133] width 447 height 30
type input "*"
type input "**********"
click at [1347, 804] on button "Create Relation" at bounding box center [1398, 815] width 103 height 23
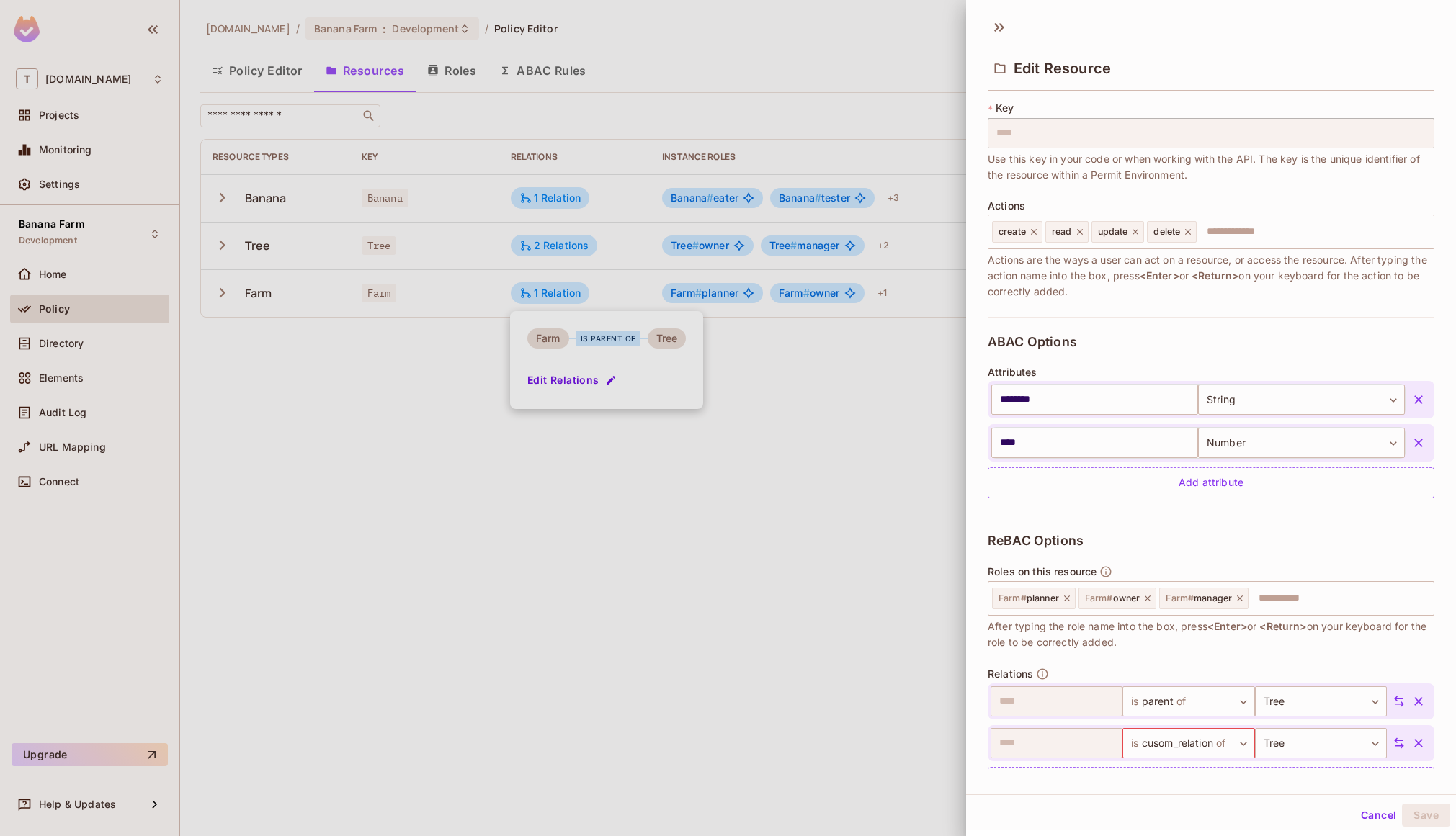
click at [1287, 664] on div "**********" at bounding box center [1211, 665] width 447 height 299
click at [917, 426] on div at bounding box center [728, 418] width 1456 height 836
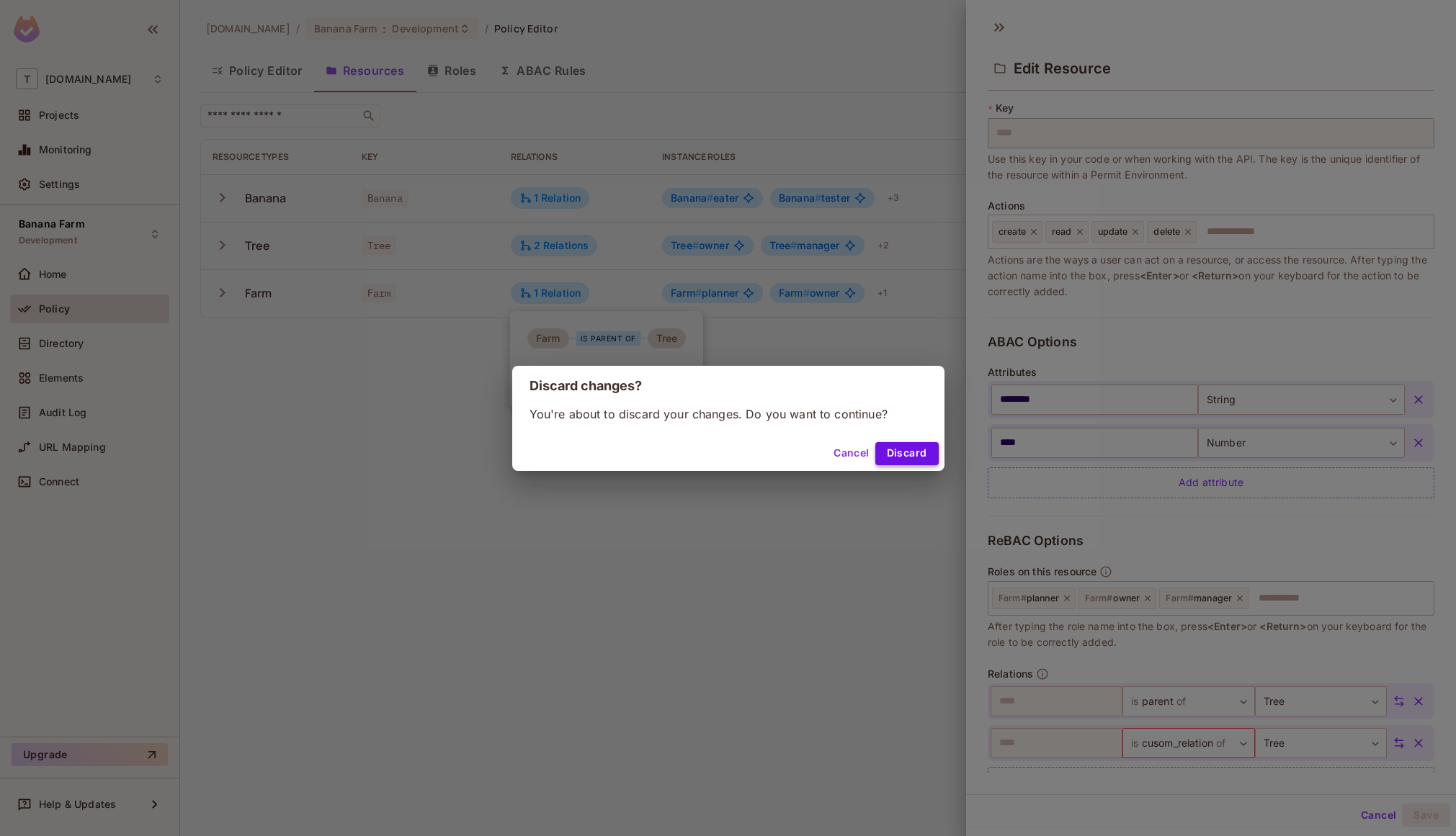
click at [906, 452] on button "Discard" at bounding box center [907, 453] width 63 height 23
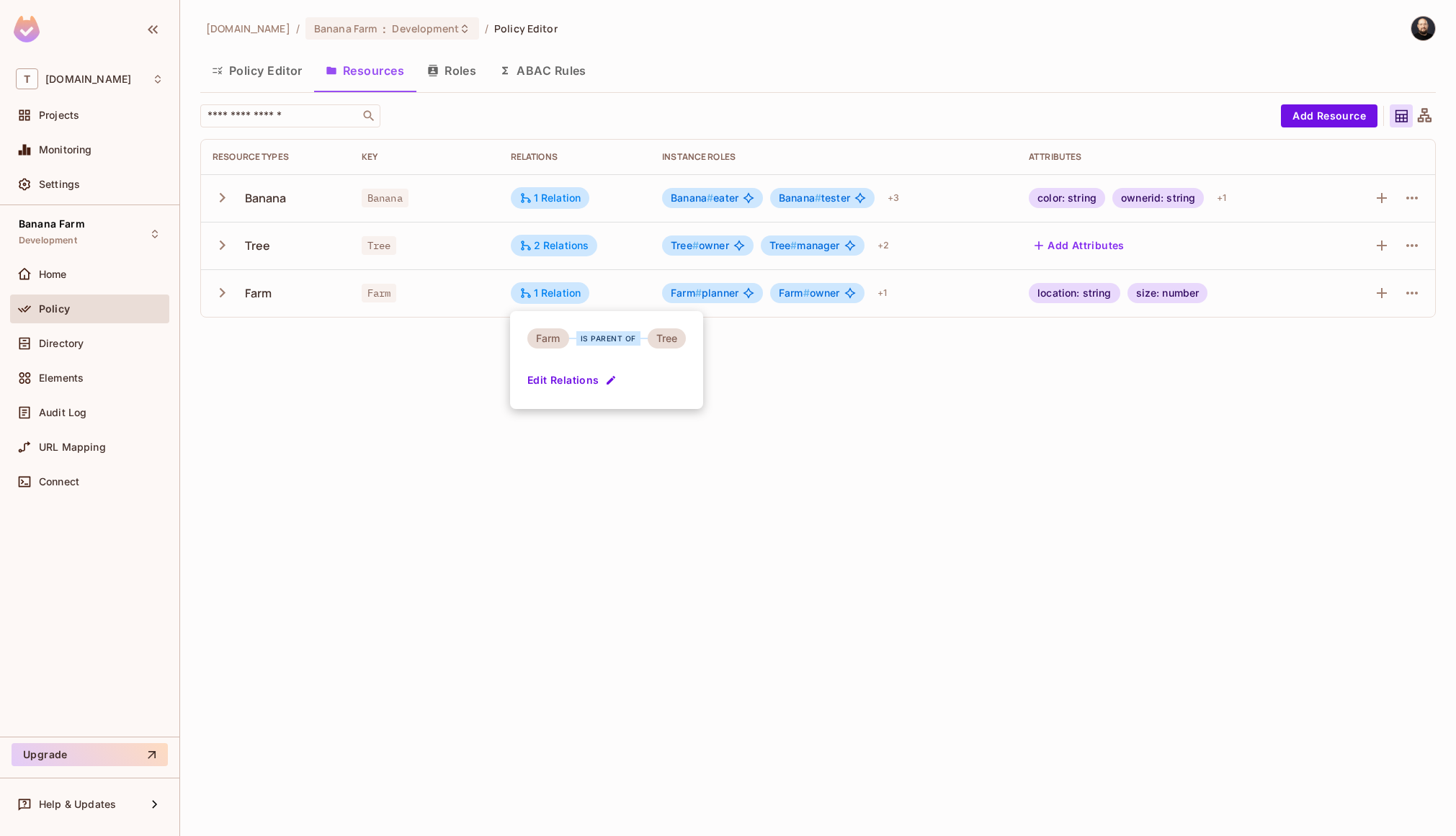
drag, startPoint x: 313, startPoint y: 373, endPoint x: 330, endPoint y: 355, distance: 24.8
click at [314, 372] on div at bounding box center [728, 418] width 1456 height 836
click at [1421, 114] on icon at bounding box center [1424, 115] width 18 height 18
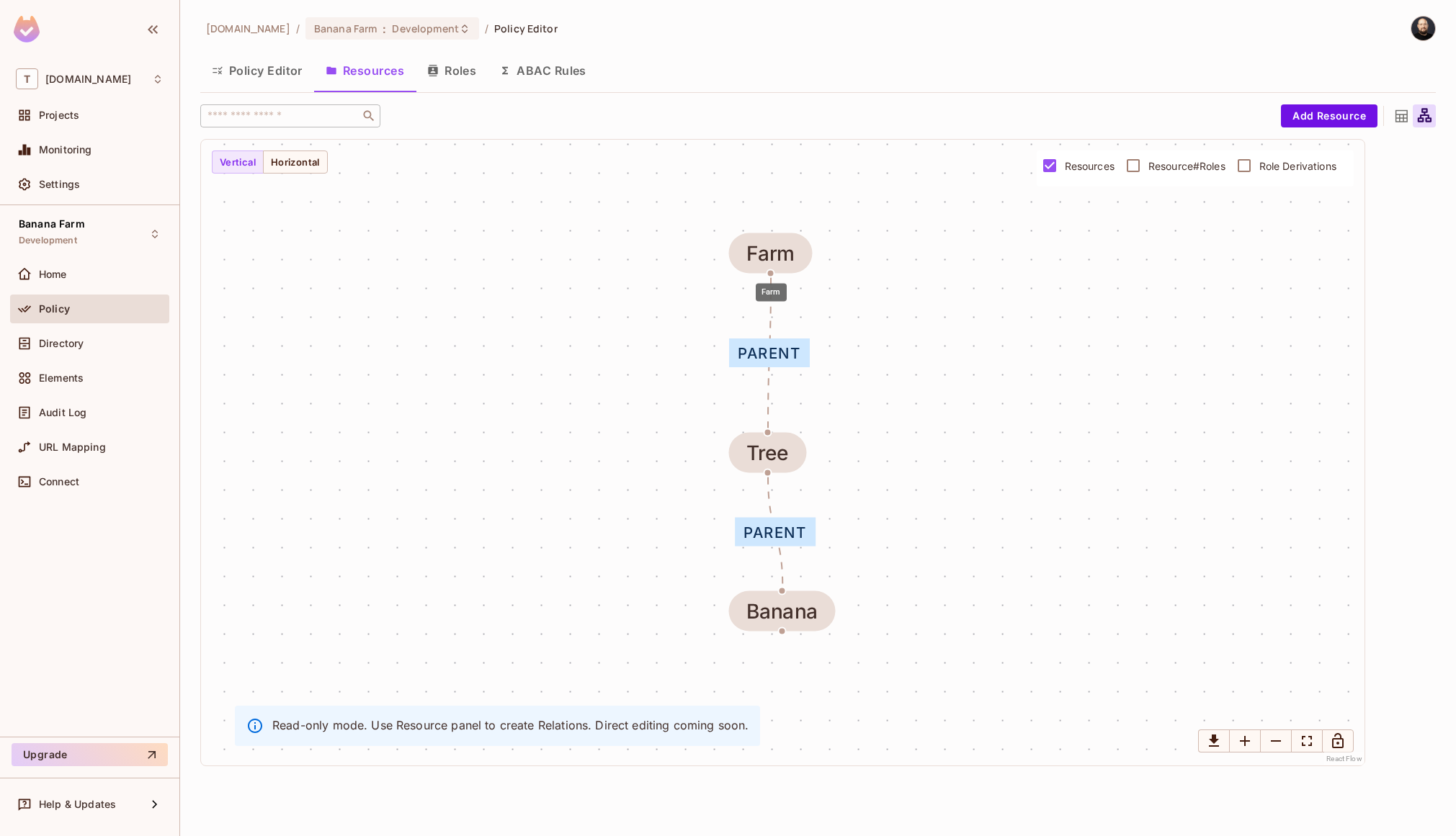
drag, startPoint x: 794, startPoint y: 284, endPoint x: 773, endPoint y: 240, distance: 48.8
click at [770, 242] on div "Farm" at bounding box center [770, 253] width 49 height 23
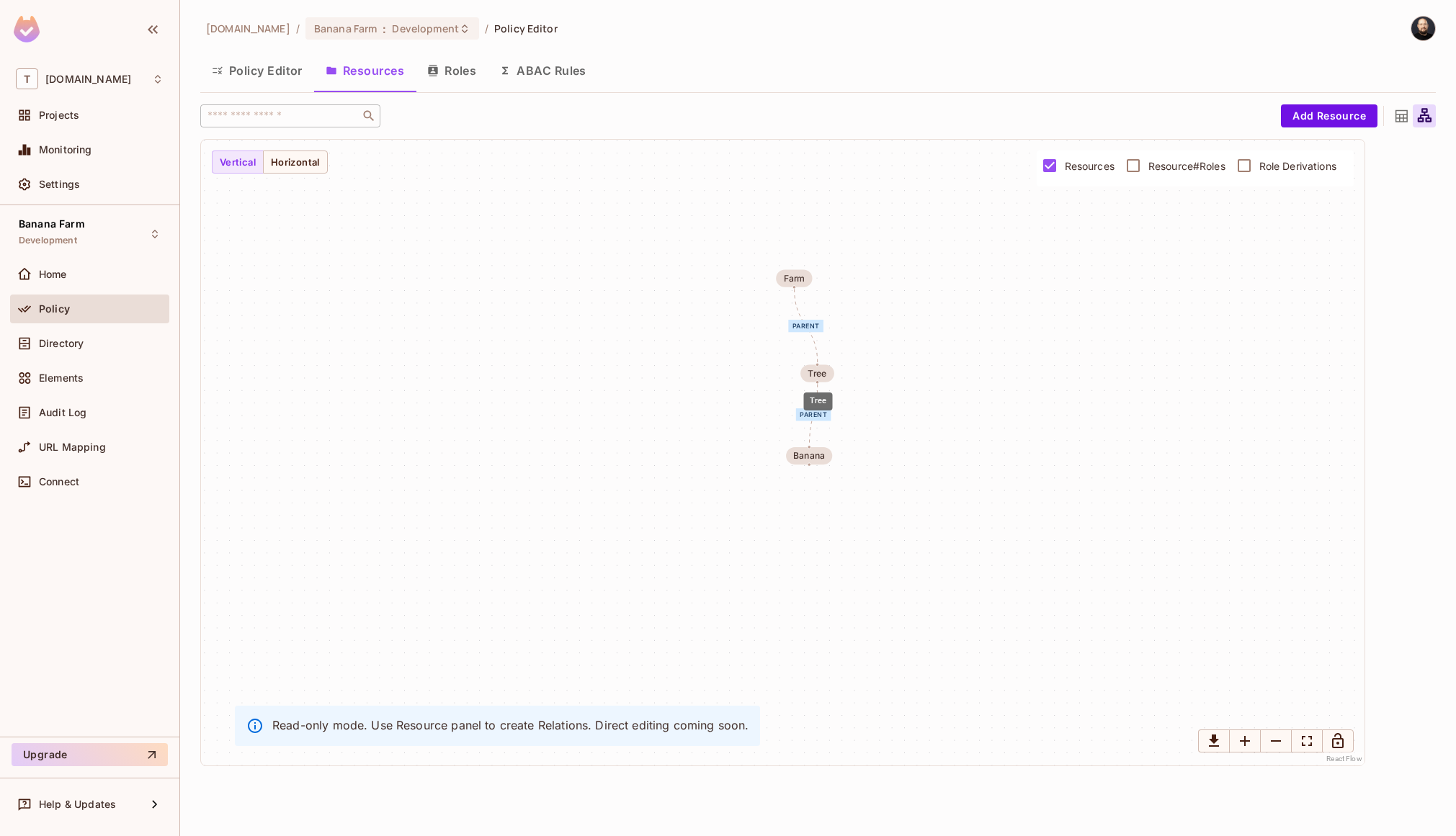
drag, startPoint x: 802, startPoint y: 393, endPoint x: 818, endPoint y: 391, distance: 16.1
click at [814, 377] on div "Tree" at bounding box center [817, 373] width 34 height 17
drag, startPoint x: 815, startPoint y: 455, endPoint x: 814, endPoint y: 468, distance: 13.0
click at [815, 470] on div "Banana" at bounding box center [808, 469] width 31 height 10
drag, startPoint x: 792, startPoint y: 222, endPoint x: 708, endPoint y: 250, distance: 88.5
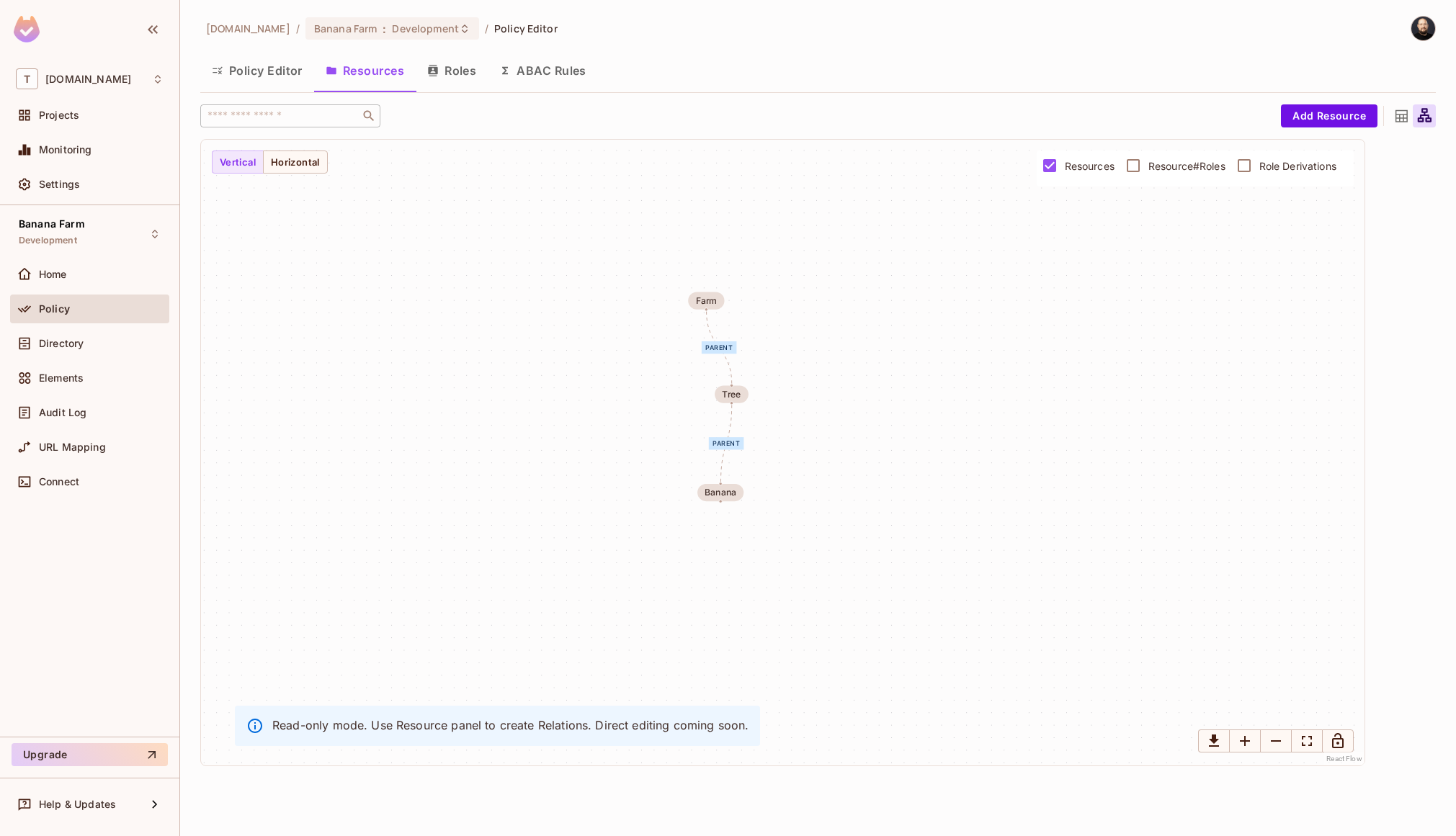
click at [708, 250] on div "parent parent Banana Tree Farm" at bounding box center [782, 452] width 1163 height 626
drag, startPoint x: 695, startPoint y: 283, endPoint x: 738, endPoint y: 289, distance: 43.4
click at [738, 289] on div "Farm" at bounding box center [749, 299] width 55 height 27
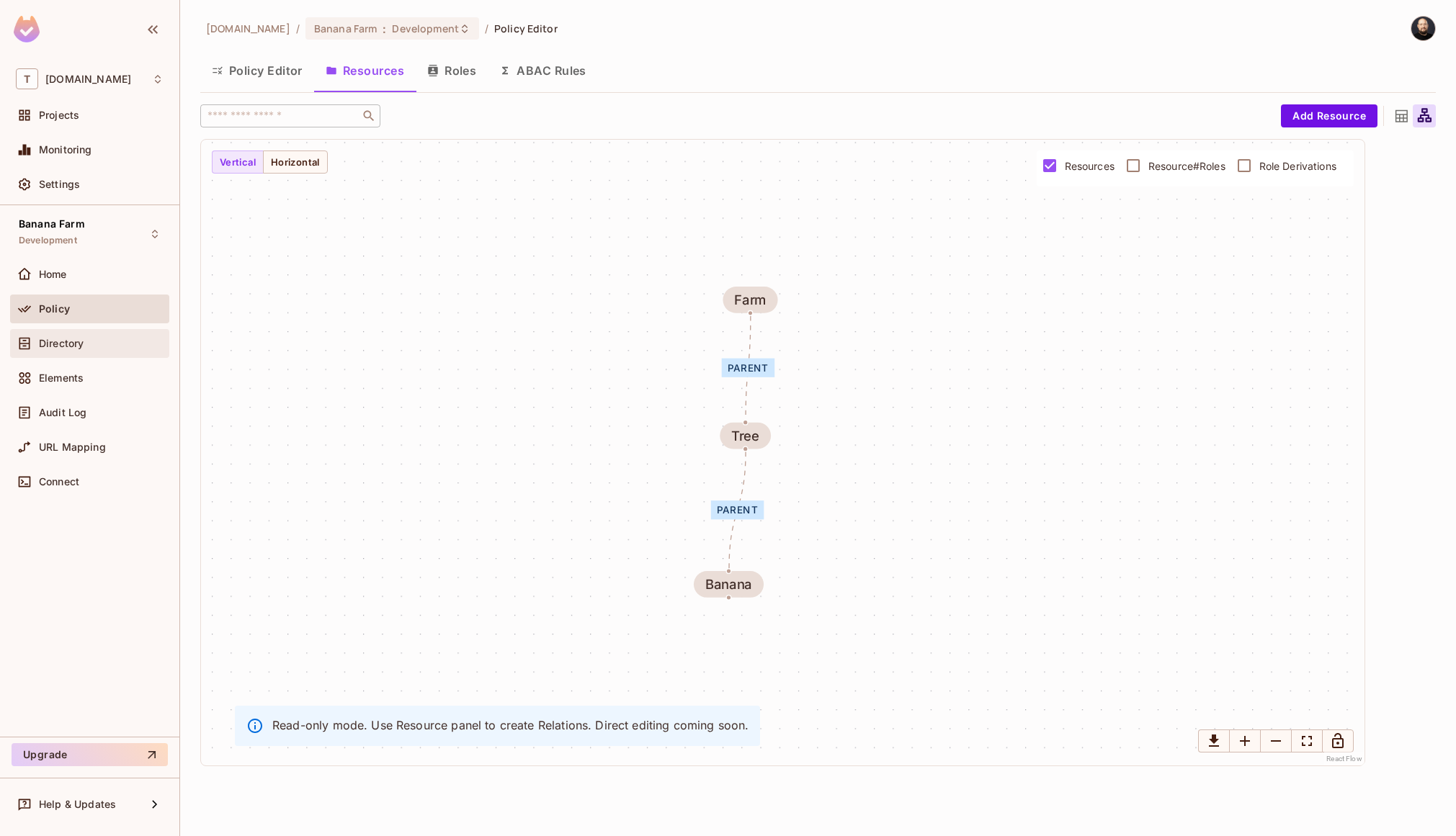
click at [103, 333] on div "Directory" at bounding box center [89, 343] width 159 height 28
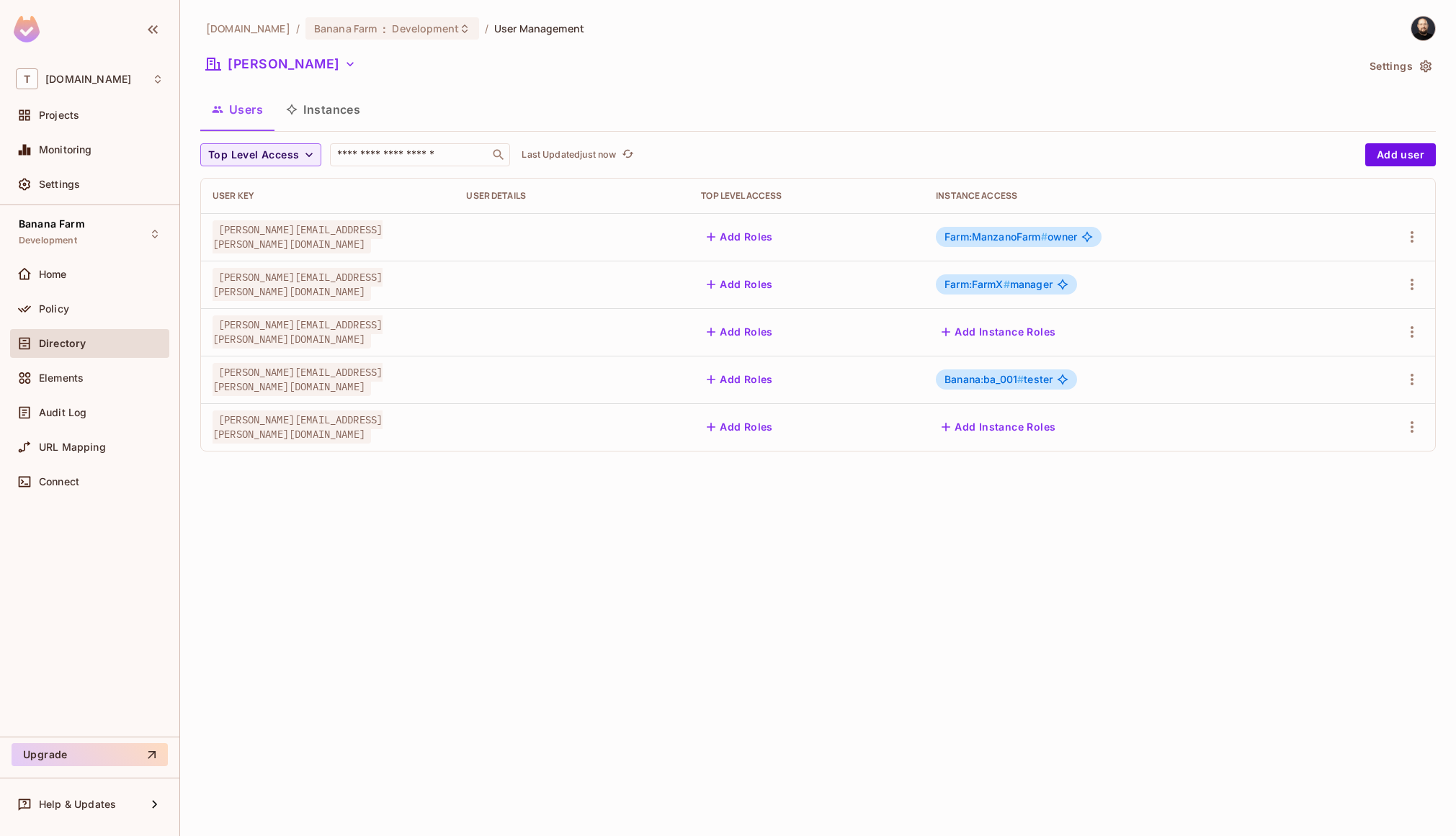
click at [352, 102] on button "Instances" at bounding box center [323, 109] width 97 height 36
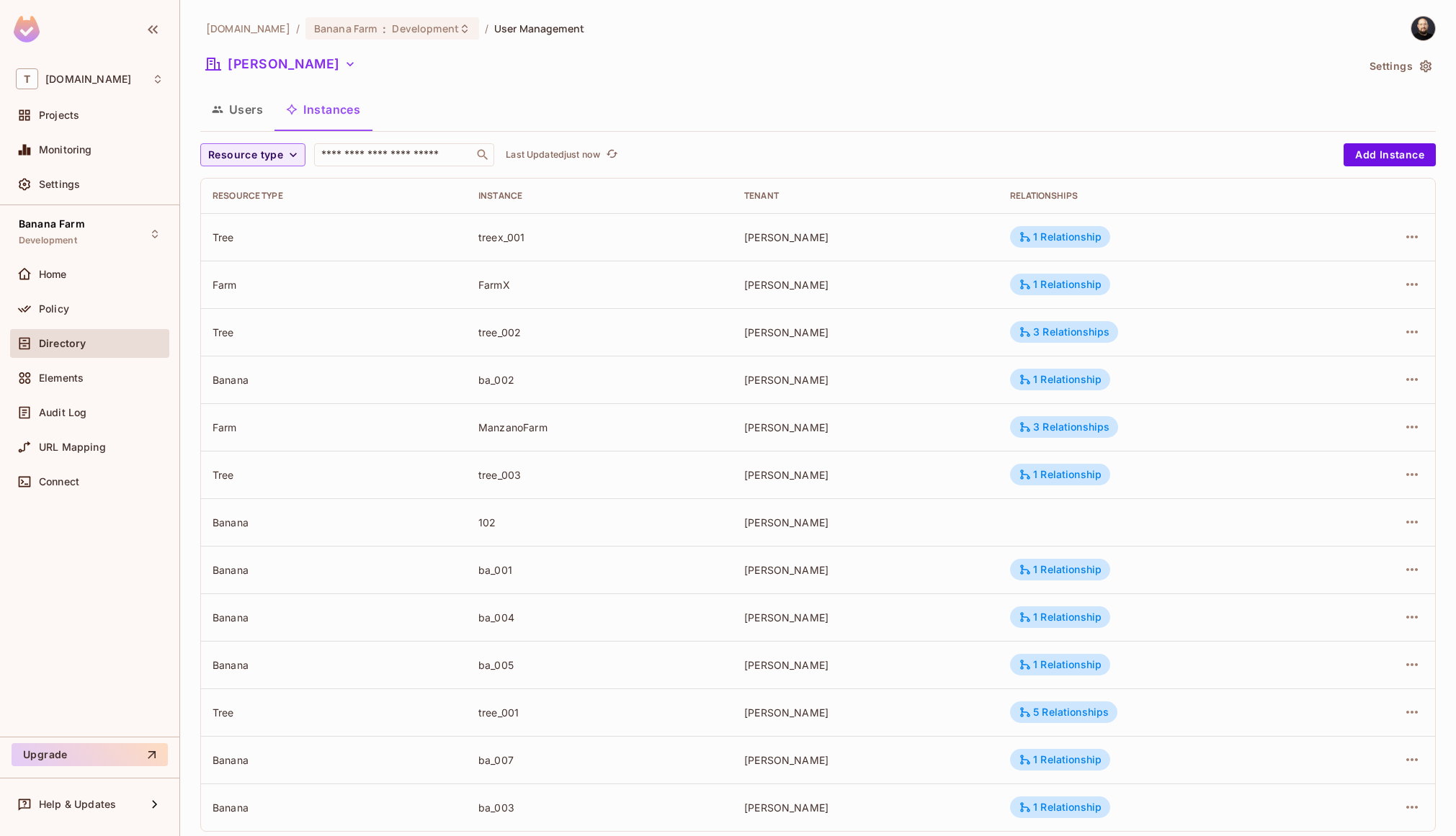
click at [485, 380] on div "ba_002" at bounding box center [599, 380] width 243 height 14
